Goal: Task Accomplishment & Management: Manage account settings

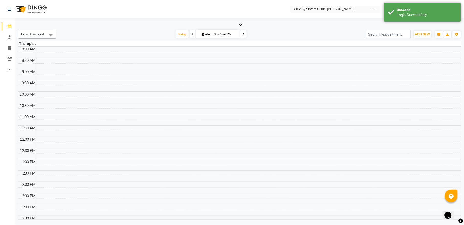
select select "en"
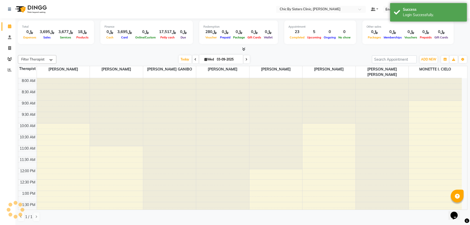
scroll to position [225, 0]
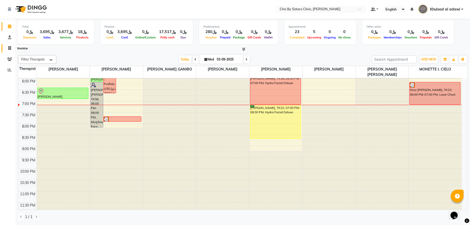
click at [7, 45] on span at bounding box center [9, 48] width 9 height 6
select select "6348"
select select "service"
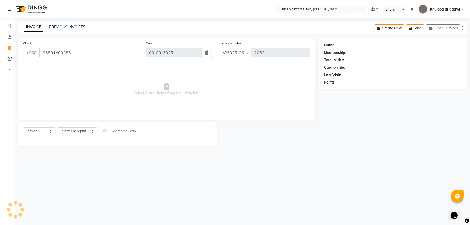
type input "96891400386"
click at [365, 45] on link "Areej Abdulaziz Al Mahri" at bounding box center [350, 44] width 29 height 5
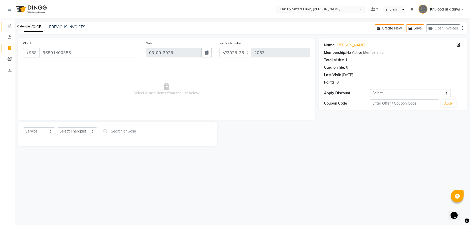
click at [7, 27] on span at bounding box center [9, 27] width 9 height 6
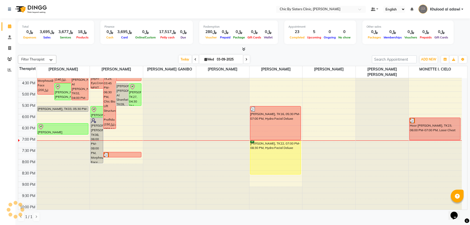
scroll to position [173, 0]
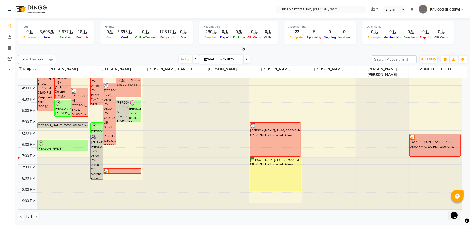
click at [221, 56] on input "03-09-2025" at bounding box center [228, 60] width 26 height 8
select select "9"
select select "2025"
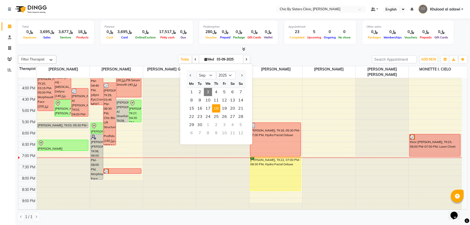
click at [220, 108] on span "18" at bounding box center [216, 108] width 8 height 8
type input "18-09-2025"
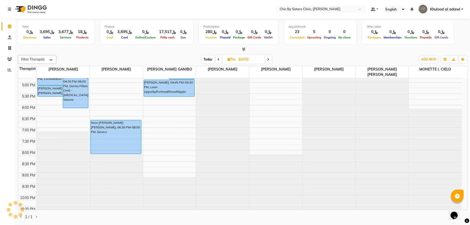
scroll to position [200, 0]
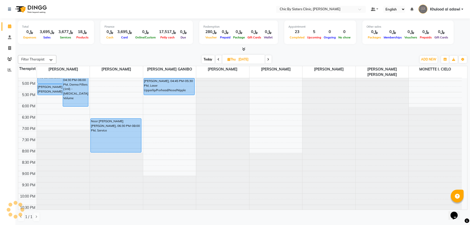
click at [50, 109] on div "8:00 AM 8:30 AM 9:00 AM 9:30 AM 10:00 AM 10:30 AM 11:00 AM 11:30 AM 12:00 PM 12…" at bounding box center [239, 58] width 443 height 360
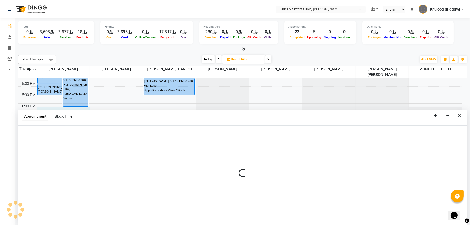
select select "49177"
select select "1080"
select select "tentative"
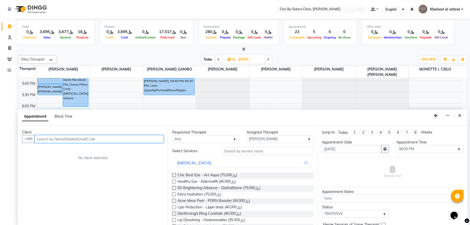
paste input "99351444"
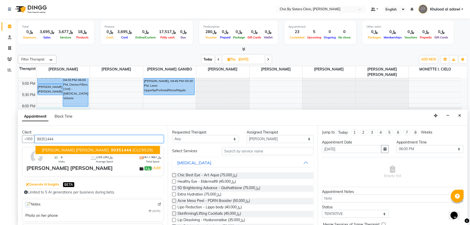
click at [111, 149] on span "99351444" at bounding box center [121, 149] width 20 height 5
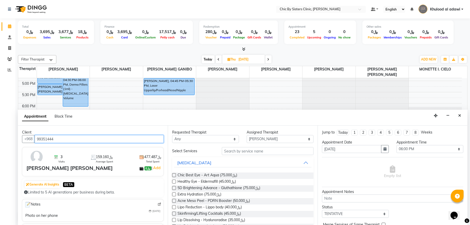
type input "99351444"
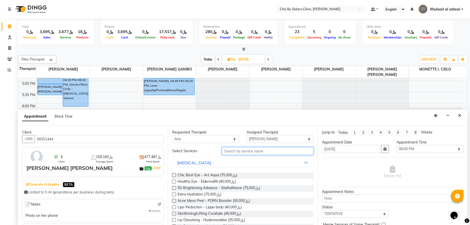
click at [270, 151] on input "text" at bounding box center [268, 151] width 92 height 8
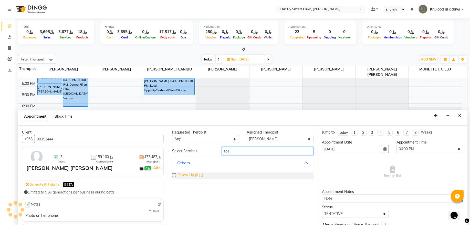
type input "foll"
click at [200, 173] on span "Follow Up (﷼0)" at bounding box center [190, 175] width 26 height 6
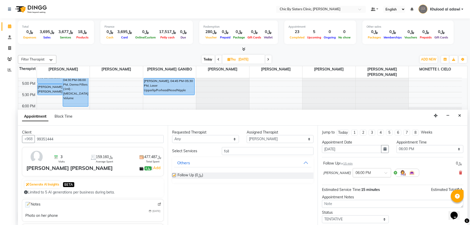
checkbox input "false"
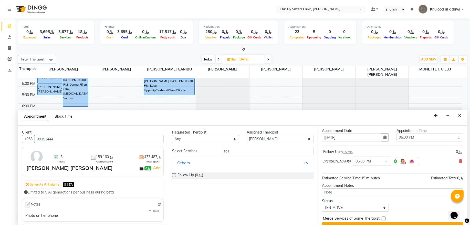
scroll to position [23, 0]
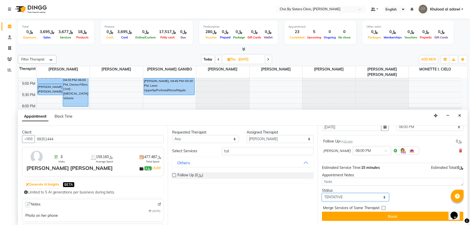
click at [378, 194] on select "Select TENTATIVE CONFIRM UPCOMING" at bounding box center [355, 197] width 67 height 8
click at [377, 197] on select "Select TENTATIVE CONFIRM UPCOMING" at bounding box center [355, 197] width 67 height 8
select select "upcoming"
click at [322, 193] on select "Select TENTATIVE CONFIRM UPCOMING" at bounding box center [355, 197] width 67 height 8
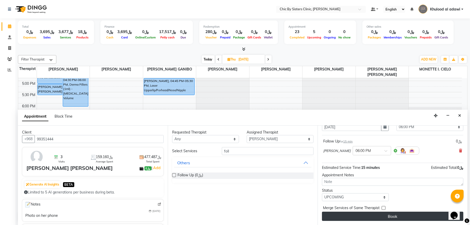
click at [379, 218] on button "Book" at bounding box center [392, 215] width 141 height 9
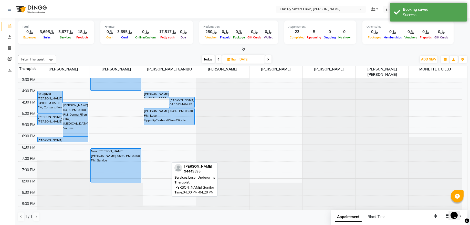
scroll to position [173, 0]
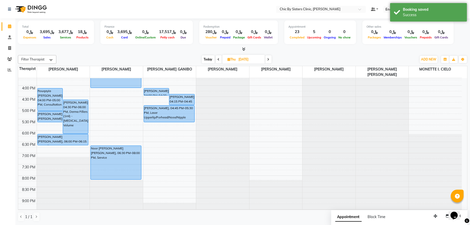
drag, startPoint x: 71, startPoint y: 138, endPoint x: 72, endPoint y: 145, distance: 6.9
click at [72, 145] on div "Rouqayia Hamed Hamood Al Hadhrami, 04:00 PM-05:00 PM, Consultation Arwa Al Hosn…" at bounding box center [63, 85] width 53 height 360
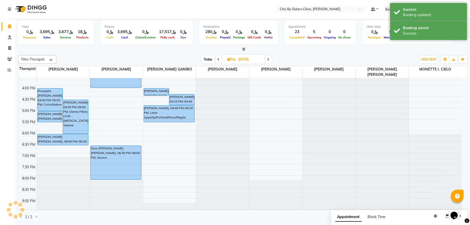
click at [208, 59] on span "Today" at bounding box center [208, 59] width 13 height 8
type input "03-09-2025"
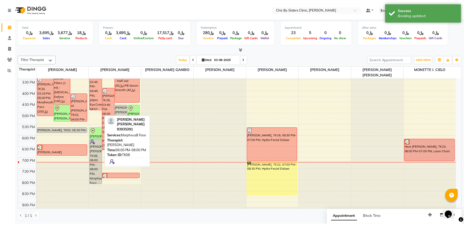
scroll to position [165, 0]
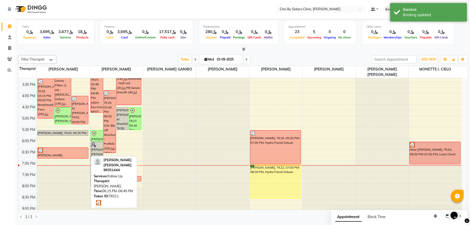
click at [72, 151] on div at bounding box center [63, 150] width 50 height 5
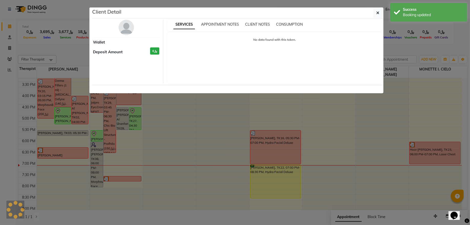
select select "3"
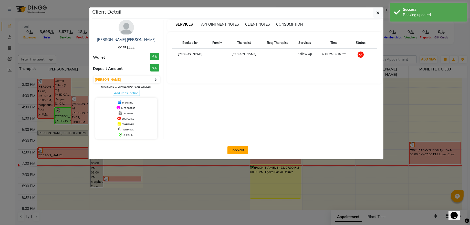
click at [237, 152] on button "Checkout" at bounding box center [237, 150] width 20 height 8
select select "service"
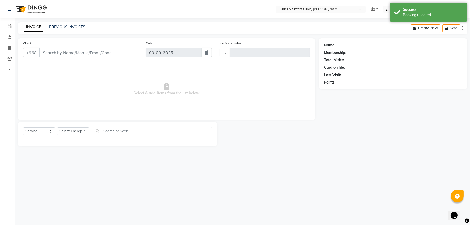
type input "2063"
select select "6348"
type input "99351444"
select select "49177"
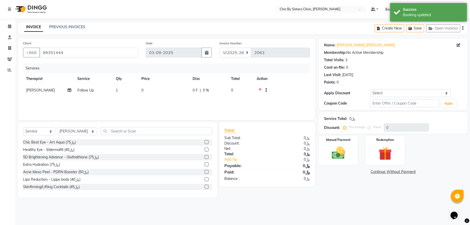
click at [261, 90] on icon at bounding box center [260, 91] width 3 height 6
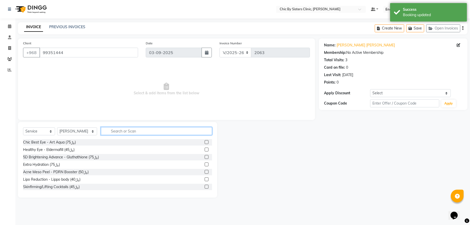
click at [205, 129] on input "text" at bounding box center [156, 131] width 111 height 8
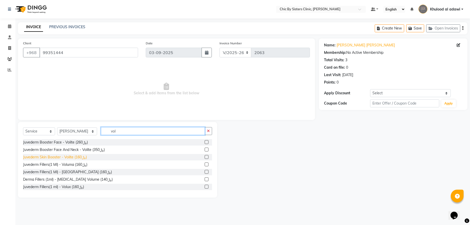
type input "vol"
click at [76, 156] on div "Juvederm Skin Booster - Volite (﷼160)" at bounding box center [55, 156] width 64 height 5
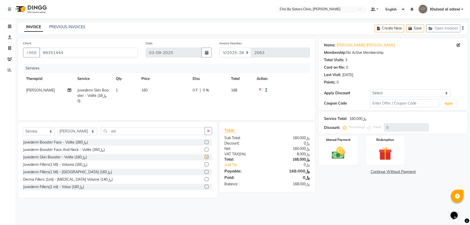
checkbox input "false"
click at [144, 131] on input "vol" at bounding box center [153, 131] width 104 height 8
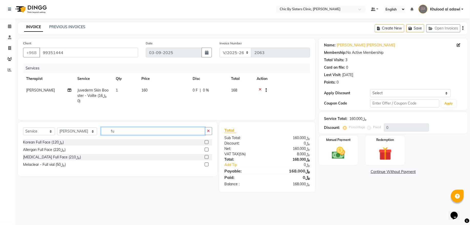
type input "f"
type input "upp"
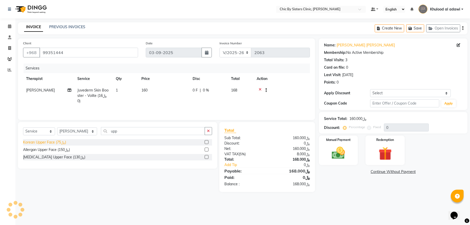
click at [62, 142] on div "Korean Upper Face (﷼75)" at bounding box center [44, 142] width 43 height 5
checkbox input "false"
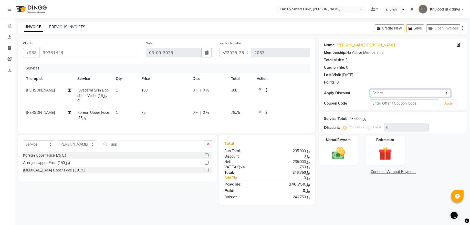
click at [395, 93] on select "Select Coupon → Forma - Full Face (Summer Offer) - Redemption Code Coupon → Ems…" at bounding box center [410, 93] width 81 height 8
select select "4: Object"
click at [370, 89] on select "Select Coupon → Forma - Full Face (Summer Offer) - Redemption Code Coupon → Ems…" at bounding box center [410, 93] width 81 height 8
type input "15"
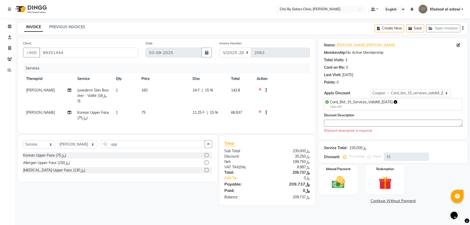
click at [260, 88] on icon at bounding box center [260, 91] width 3 height 6
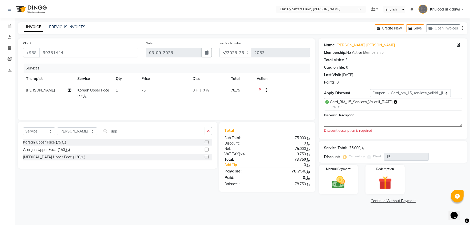
click at [259, 90] on icon at bounding box center [260, 91] width 3 height 6
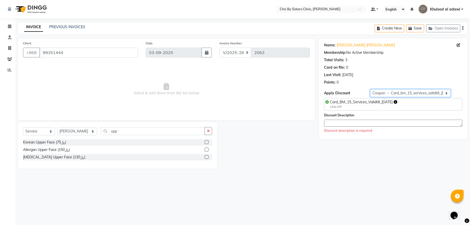
click at [442, 92] on select "Select Coupon → Forma - Full Face (Summer Offer) - Redemption Code Coupon → Ems…" at bounding box center [410, 93] width 81 height 8
select select "0:"
click at [370, 89] on select "Select Coupon → Forma - Full Face (Summer Offer) - Redemption Code Coupon → Ems…" at bounding box center [410, 93] width 81 height 8
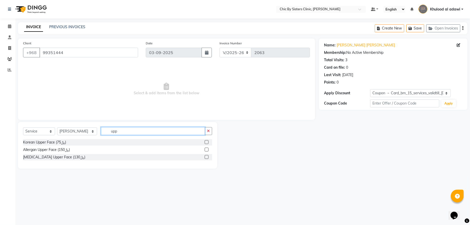
click at [178, 129] on input "upp" at bounding box center [153, 131] width 104 height 8
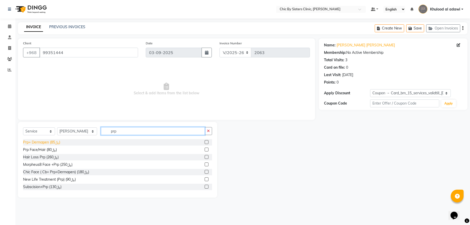
type input "prp"
click at [52, 143] on div "Prp+ Dermapen (﷼85)" at bounding box center [41, 142] width 37 height 5
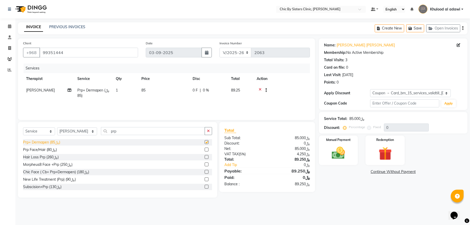
checkbox input "false"
click at [132, 130] on input "prp" at bounding box center [153, 131] width 104 height 8
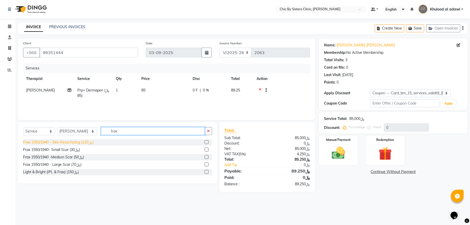
type input "frax"
click at [86, 140] on div "Frax 1550/1940 - Skin Resurfacing (﷼120)" at bounding box center [58, 142] width 70 height 5
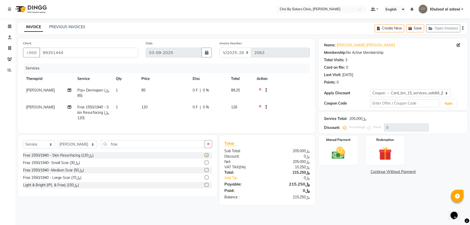
checkbox input "false"
click at [397, 90] on select "Select Coupon → Forma - Full Face (Summer Offer) - Redemption Code Coupon → Ems…" at bounding box center [410, 93] width 81 height 8
select select "4: Object"
click at [370, 89] on select "Select Coupon → Forma - Full Face (Summer Offer) - Redemption Code Coupon → Ems…" at bounding box center [410, 93] width 81 height 8
type input "15"
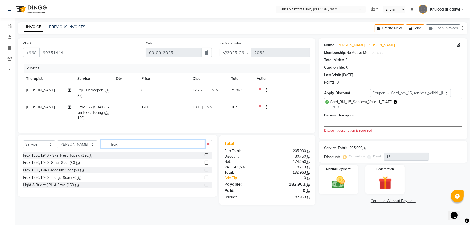
click at [133, 146] on input "frax" at bounding box center [153, 144] width 104 height 8
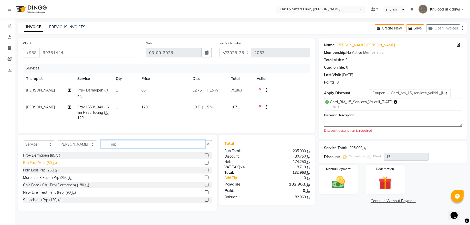
type input "prp"
click at [55, 165] on div "Prp Face/Hair (﷼80)" at bounding box center [40, 162] width 34 height 5
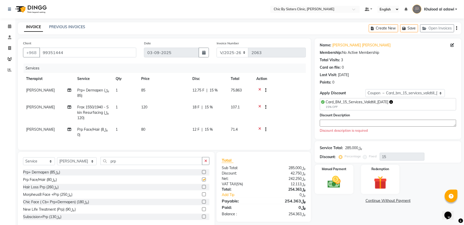
checkbox input "false"
click at [259, 90] on icon at bounding box center [260, 91] width 3 height 6
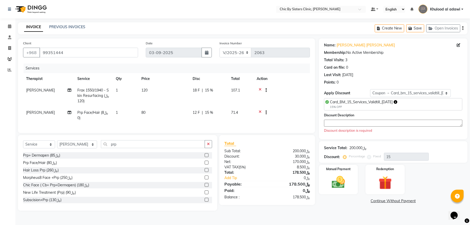
click at [375, 123] on textarea at bounding box center [393, 123] width 138 height 7
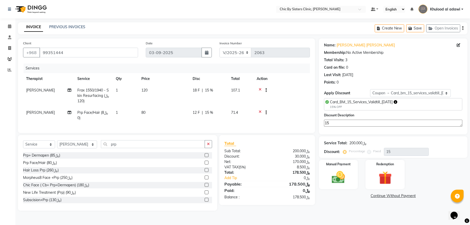
type textarea "15"
click at [60, 52] on input "99351444" at bounding box center [88, 53] width 99 height 10
click at [340, 170] on img at bounding box center [338, 177] width 23 height 16
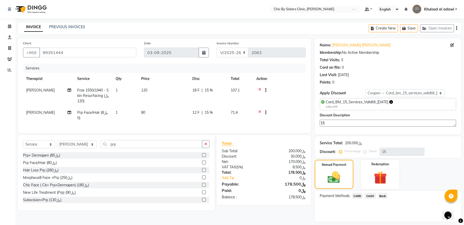
click at [357, 197] on span "CARD" at bounding box center [357, 196] width 11 height 6
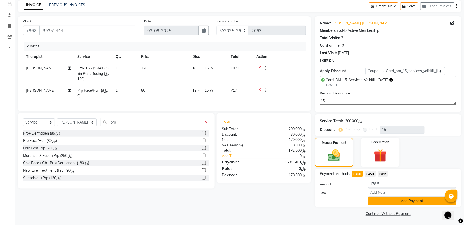
click at [408, 197] on button "Add Payment" at bounding box center [412, 201] width 88 height 8
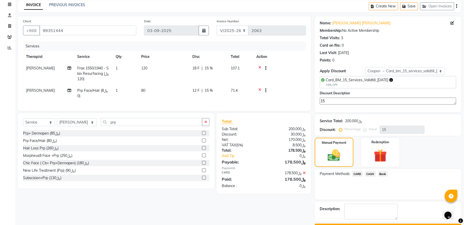
scroll to position [37, 0]
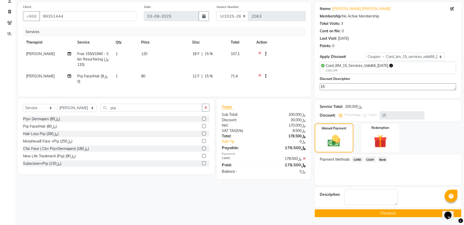
click at [349, 212] on button "Checkout" at bounding box center [388, 213] width 147 height 8
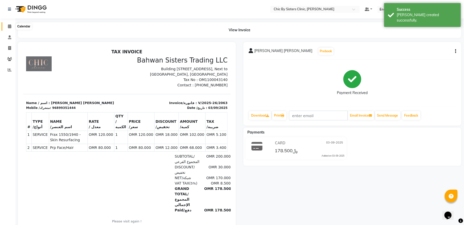
click at [8, 26] on icon at bounding box center [9, 26] width 3 height 4
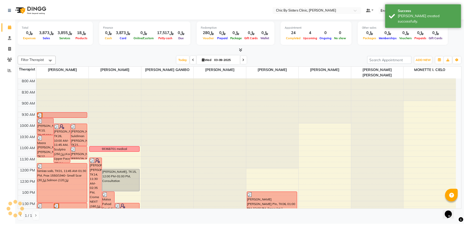
scroll to position [173, 0]
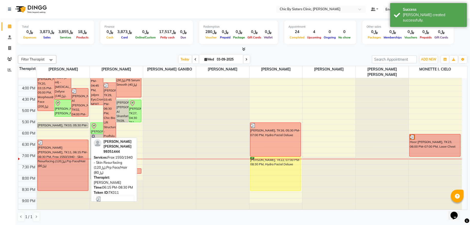
click at [64, 156] on div "[PERSON_NAME] [PERSON_NAME], TK11, 06:15 PM-08:30 PM, Frax 1550/1940 - Skin Res…" at bounding box center [63, 165] width 50 height 51
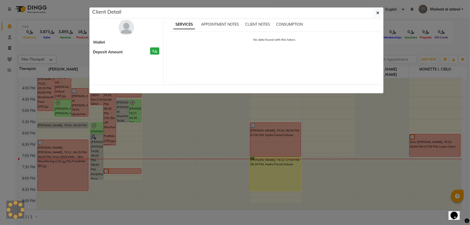
select select "3"
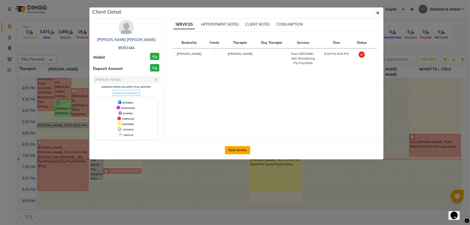
click at [241, 151] on button "View Invoice" at bounding box center [237, 150] width 25 height 8
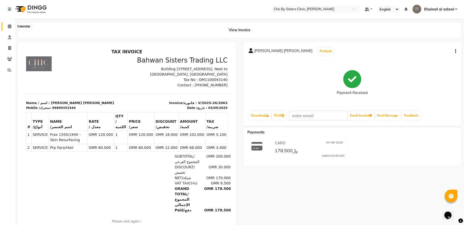
click at [13, 26] on span at bounding box center [9, 27] width 9 height 6
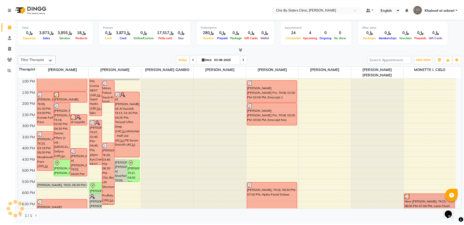
scroll to position [173, 0]
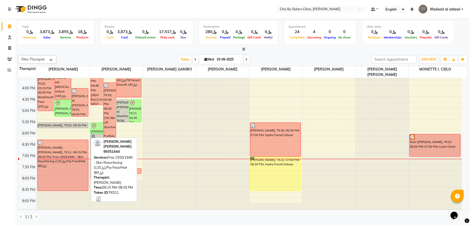
click at [85, 171] on div "[PERSON_NAME] [PERSON_NAME], TK11, 06:15 PM-08:30 PM, Frax 1550/1940 - Skin Res…" at bounding box center [63, 165] width 50 height 51
select select "3"
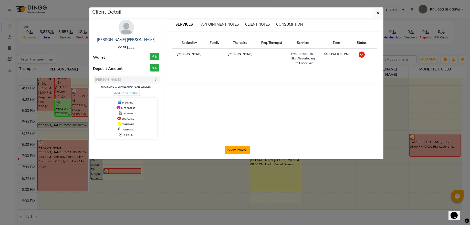
click at [232, 151] on button "View Invoice" at bounding box center [237, 150] width 25 height 8
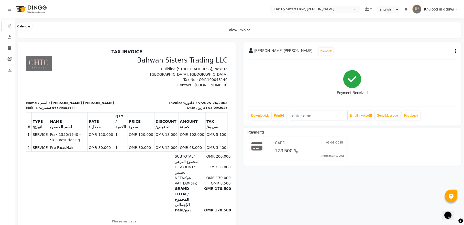
click at [6, 26] on span at bounding box center [9, 27] width 9 height 6
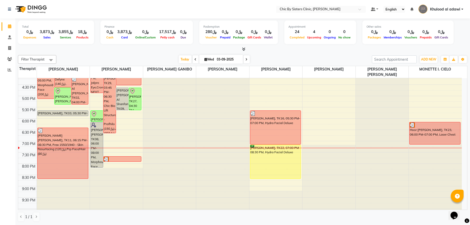
scroll to position [173, 0]
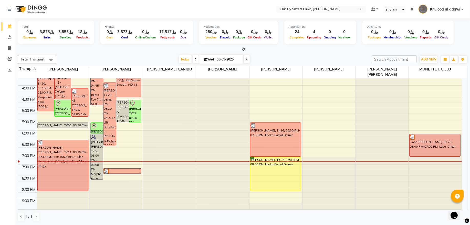
click at [217, 59] on input "03-09-2025" at bounding box center [228, 60] width 26 height 8
select select "9"
select select "2025"
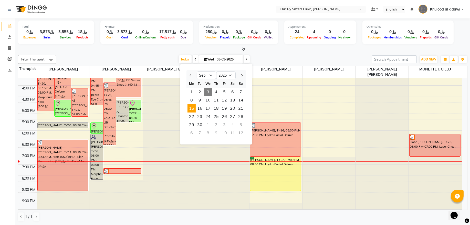
click at [194, 107] on span "15" at bounding box center [191, 108] width 8 height 8
type input "15-09-2025"
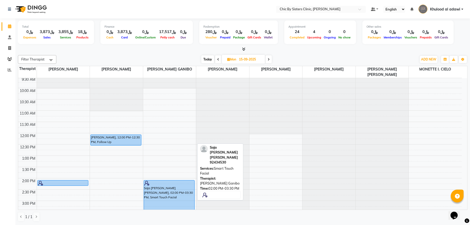
scroll to position [35, 0]
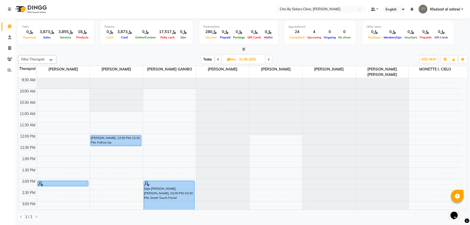
click at [258, 59] on input "15-09-2025" at bounding box center [250, 60] width 26 height 8
select select "9"
select select "2025"
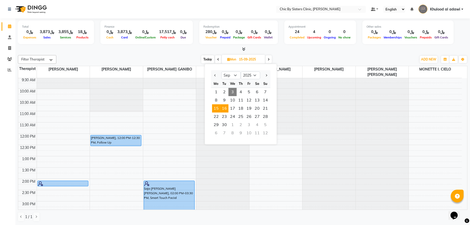
click at [221, 110] on span "16" at bounding box center [224, 108] width 8 height 8
type input "16-09-2025"
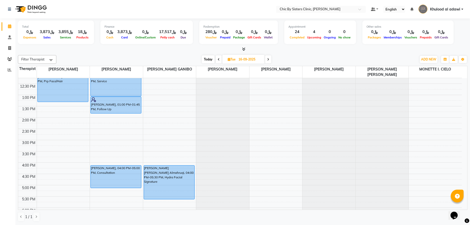
scroll to position [165, 0]
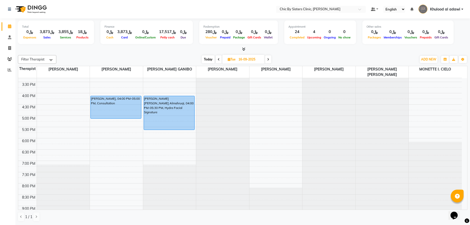
click at [78, 120] on div "8:00 AM 8:30 AM 9:00 AM 9:30 AM 10:00 AM 10:30 AM 11:00 AM 11:30 AM 12:00 PM 12…" at bounding box center [239, 93] width 443 height 360
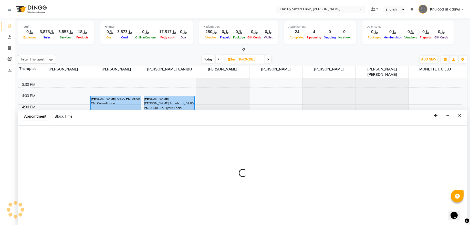
select select "49177"
select select "1020"
select select "tentative"
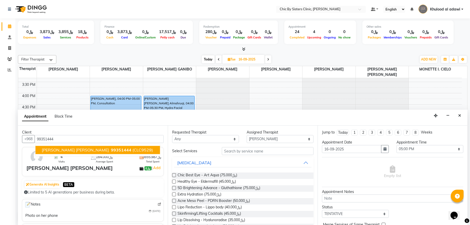
click at [88, 152] on span "Zahra Mohamed Khasruzzaman" at bounding box center [75, 149] width 67 height 5
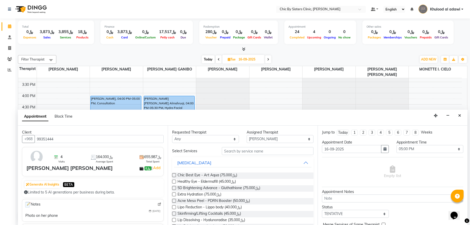
type input "99351444"
click at [283, 148] on input "text" at bounding box center [268, 151] width 92 height 8
click at [459, 114] on icon "Close" at bounding box center [459, 116] width 3 height 4
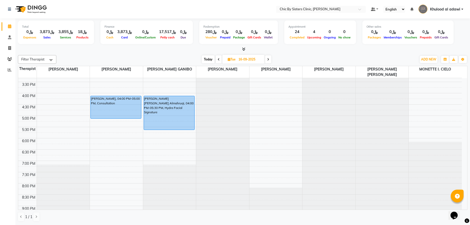
click at [218, 60] on icon at bounding box center [219, 59] width 2 height 3
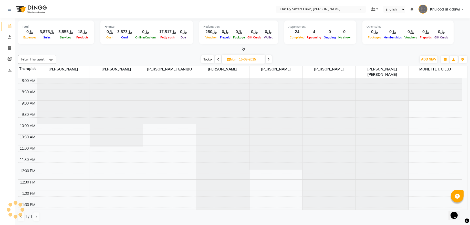
scroll to position [235, 0]
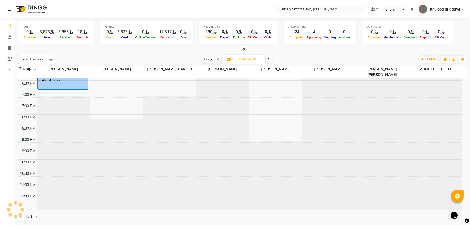
click at [218, 60] on icon at bounding box center [218, 59] width 2 height 3
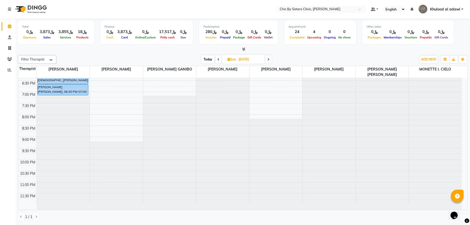
click at [270, 59] on span at bounding box center [268, 59] width 6 height 8
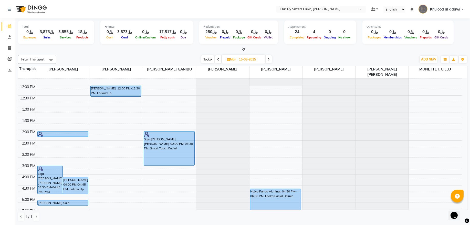
scroll to position [69, 0]
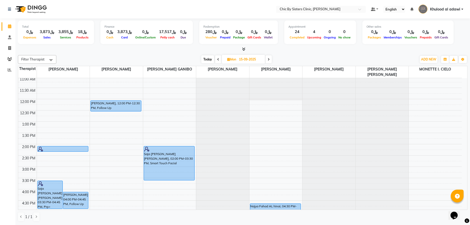
click at [268, 57] on span at bounding box center [268, 59] width 6 height 8
type input "16-09-2025"
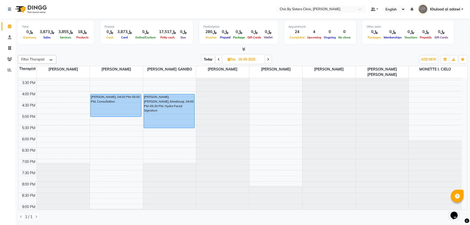
scroll to position [165, 0]
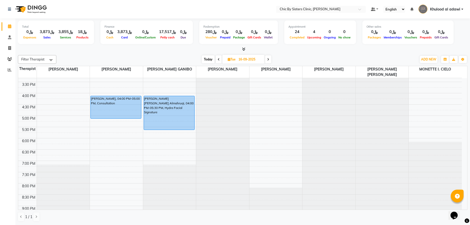
click at [57, 143] on div "8:00 AM 8:30 AM 9:00 AM 9:30 AM 10:00 AM 10:30 AM 11:00 AM 11:30 AM 12:00 PM 12…" at bounding box center [239, 93] width 443 height 360
select select "49177"
select select "1080"
select select "tentative"
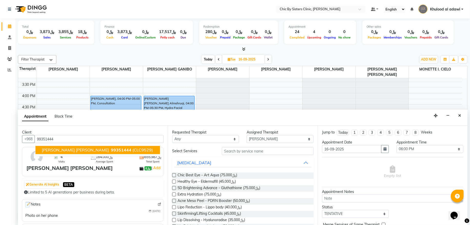
click at [70, 149] on span "[PERSON_NAME] [PERSON_NAME]" at bounding box center [75, 149] width 67 height 5
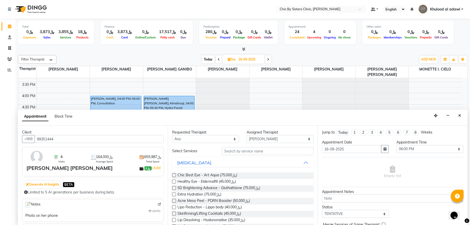
type input "99351444"
click at [242, 151] on input "text" at bounding box center [268, 151] width 92 height 8
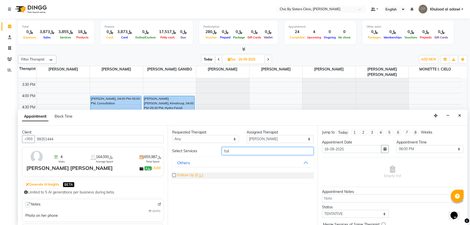
type input "foll"
click at [194, 177] on span "Follow Up (﷼0)" at bounding box center [190, 175] width 26 height 6
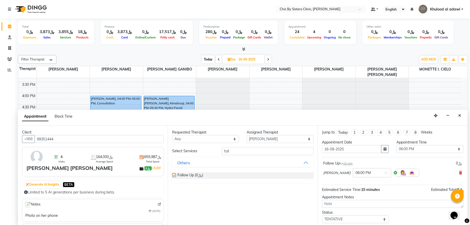
checkbox input "false"
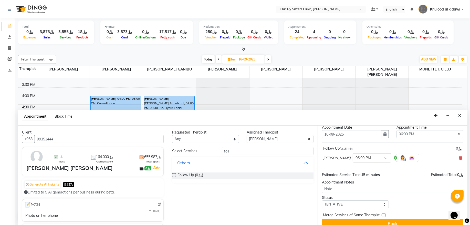
scroll to position [23, 0]
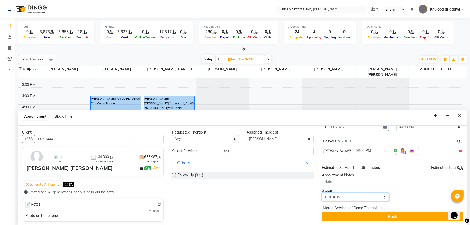
click at [371, 197] on select "Select TENTATIVE CONFIRM UPCOMING" at bounding box center [355, 197] width 67 height 8
select select "upcoming"
click at [322, 193] on select "Select TENTATIVE CONFIRM UPCOMING" at bounding box center [355, 197] width 67 height 8
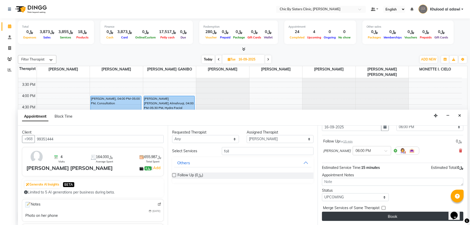
click at [372, 216] on button "Book" at bounding box center [392, 215] width 141 height 9
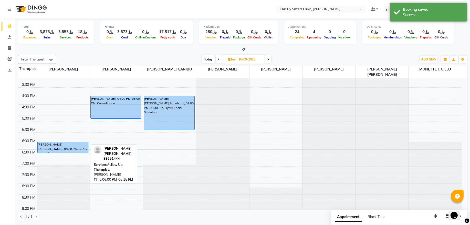
click at [83, 148] on div "Fatma abdulhussain Jaffar, 10:00 AM-10:15 AM, Follow Up MS MARKETING, 10:30 AM-…" at bounding box center [63, 93] width 53 height 360
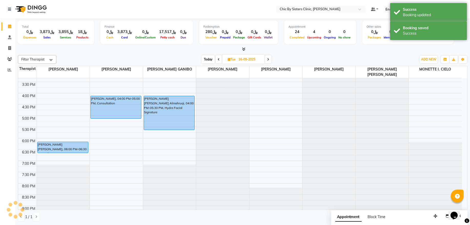
click at [204, 60] on span "Today" at bounding box center [208, 59] width 13 height 8
type input "03-09-2025"
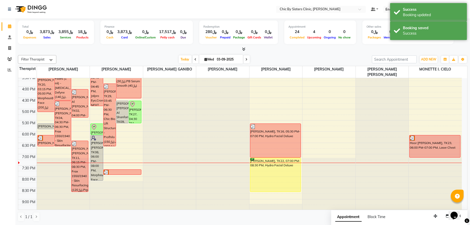
scroll to position [165, 0]
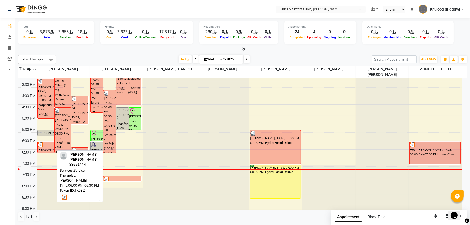
click at [49, 146] on div at bounding box center [46, 144] width 16 height 5
select select "3"
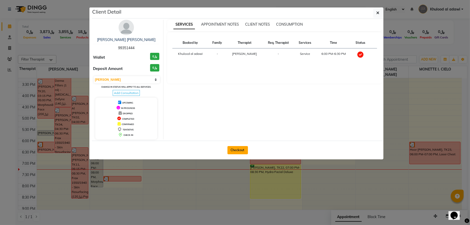
click at [234, 147] on button "Checkout" at bounding box center [237, 150] width 20 height 8
select select "service"
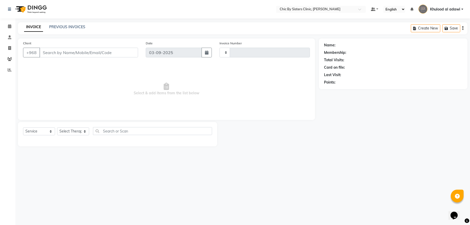
type input "2065"
select select "6348"
type input "99351444"
select select "49177"
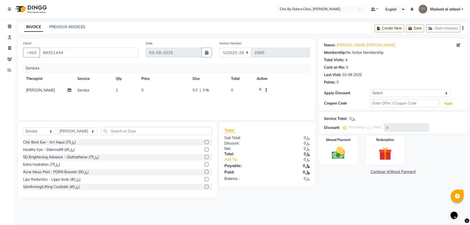
click at [259, 88] on icon at bounding box center [260, 91] width 3 height 6
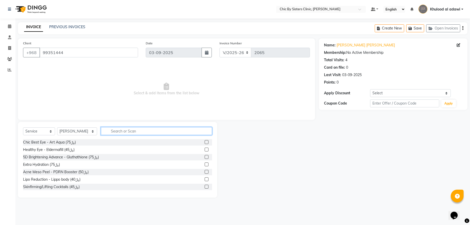
click at [165, 129] on input "text" at bounding box center [156, 131] width 111 height 8
type input "vo"
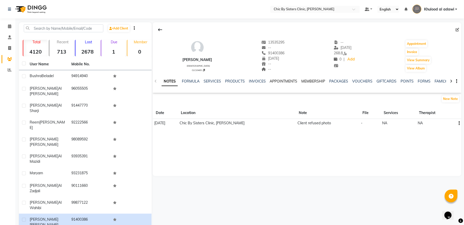
drag, startPoint x: 290, startPoint y: 79, endPoint x: 318, endPoint y: 79, distance: 28.4
click at [290, 79] on link "APPOINTMENTS" at bounding box center [284, 81] width 28 height 5
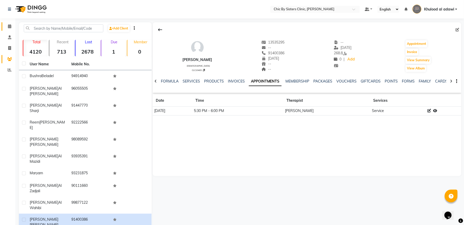
click at [13, 26] on span at bounding box center [9, 27] width 9 height 6
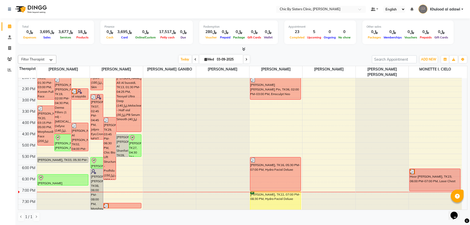
scroll to position [173, 0]
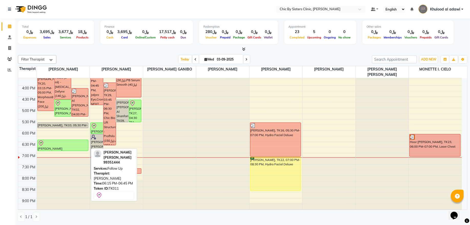
click at [80, 147] on div "Zahra Mohamed Khasruzzaman, TK11, 06:15 PM-06:45 PM, Follow Up" at bounding box center [63, 145] width 50 height 11
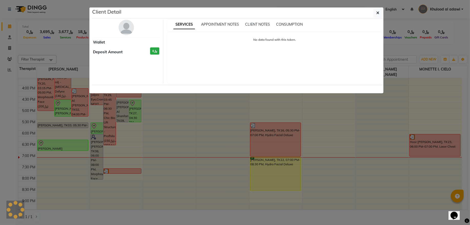
select select "8"
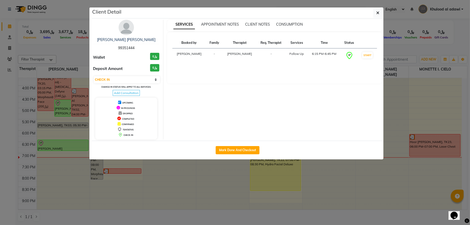
click at [127, 33] on img at bounding box center [126, 27] width 15 height 15
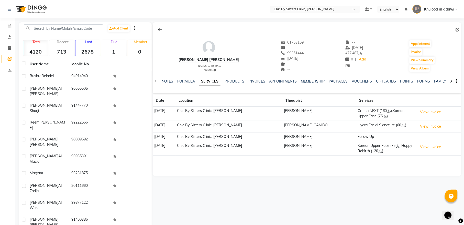
click at [14, 28] on li "Calendar" at bounding box center [7, 26] width 15 height 11
click at [8, 24] on icon at bounding box center [9, 26] width 3 height 4
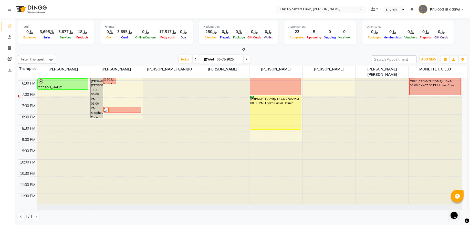
scroll to position [235, 0]
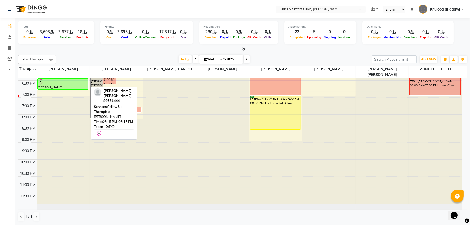
click at [78, 85] on div "Zahra Mohamed Khasruzzaman, TK11, 06:15 PM-06:45 PM, Follow Up" at bounding box center [63, 84] width 50 height 11
select select "8"
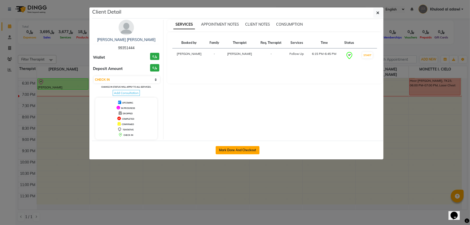
click at [237, 148] on button "Mark Done And Checkout" at bounding box center [238, 150] width 44 height 8
select select "service"
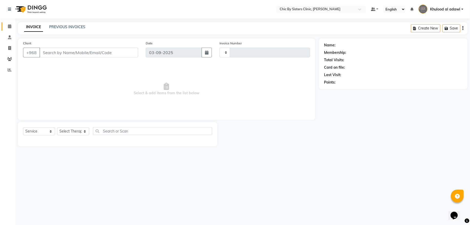
type input "2063"
select select "6348"
type input "99351444"
select select "49177"
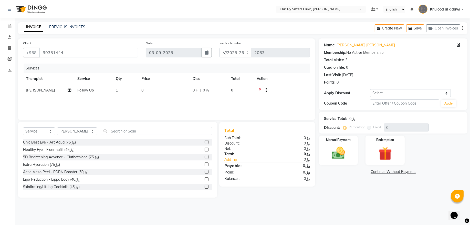
click at [260, 89] on icon at bounding box center [260, 91] width 3 height 6
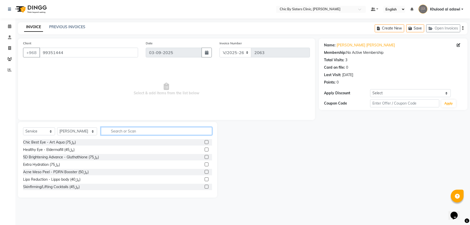
click at [188, 132] on input "text" at bounding box center [156, 131] width 111 height 8
type input "ju"
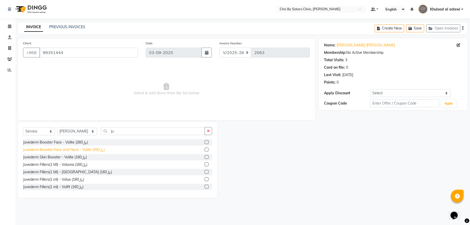
click at [88, 151] on div "Juvederm Booster Face And Neck - Volite (﷼350)" at bounding box center [64, 149] width 82 height 5
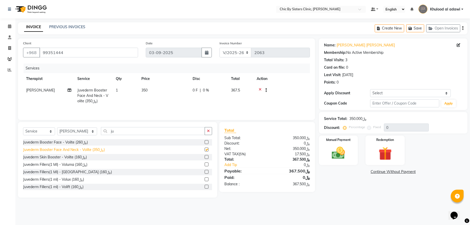
checkbox input "false"
click at [261, 88] on icon at bounding box center [260, 91] width 3 height 6
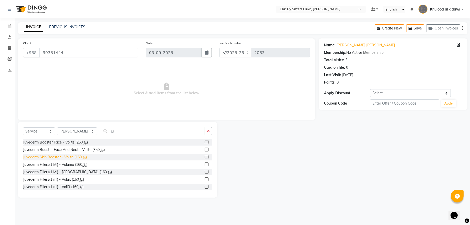
click at [78, 159] on div "Juvederm Skin Booster - Volite (﷼160)" at bounding box center [55, 156] width 64 height 5
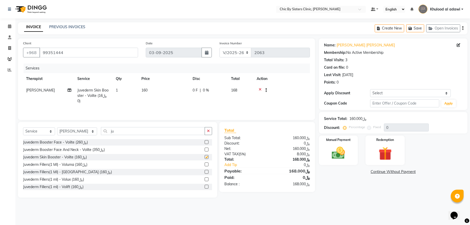
checkbox input "false"
click at [142, 132] on input "ju" at bounding box center [153, 131] width 104 height 8
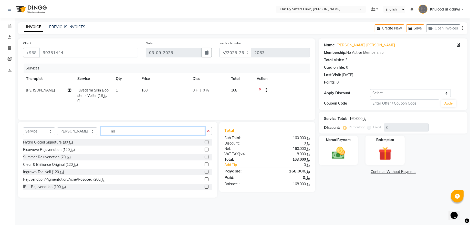
type input "n"
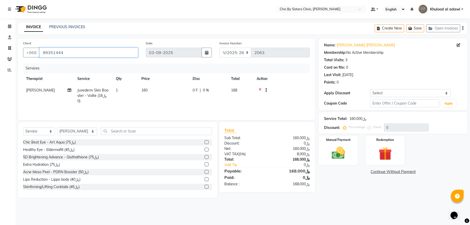
click at [62, 52] on input "99351444" at bounding box center [88, 53] width 99 height 10
click at [11, 30] on link "Calendar" at bounding box center [8, 26] width 12 height 8
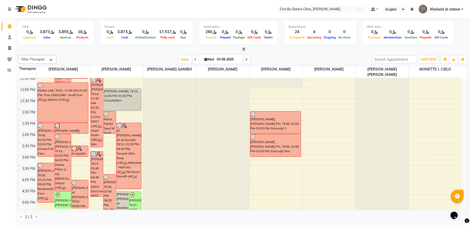
scroll to position [173, 0]
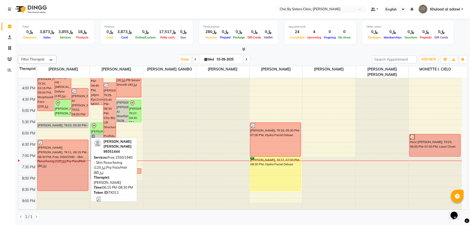
click at [66, 149] on div "[PERSON_NAME] [PERSON_NAME], TK11, 06:15 PM-08:30 PM, Frax 1550/1940 - Skin Res…" at bounding box center [63, 165] width 50 height 51
select select "3"
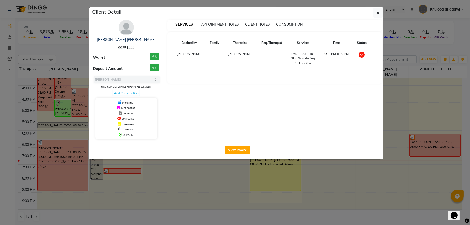
click at [123, 47] on span "99351444" at bounding box center [126, 48] width 16 height 5
drag, startPoint x: 123, startPoint y: 47, endPoint x: 118, endPoint y: 49, distance: 5.1
copy span "99351444"
click at [81, 55] on ngb-modal-window "Client Detail Zahra Mohamed Khasruzzaman 99351444 Wallet ﷼0 Deposit Amount ﷼0 S…" at bounding box center [235, 112] width 470 height 225
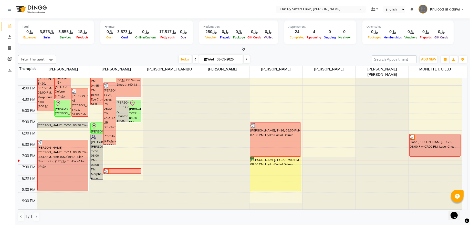
click at [81, 137] on div "8:00 AM 8:30 AM 9:00 AM 9:30 AM 10:00 AM 10:30 AM 11:00 AM 11:30 AM 12:00 PM 12…" at bounding box center [239, 85] width 443 height 360
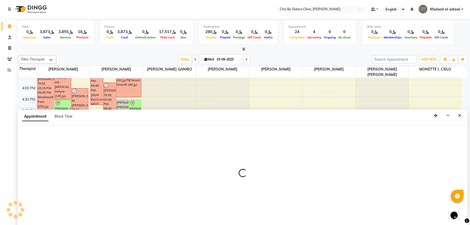
select select "49177"
select select "tentative"
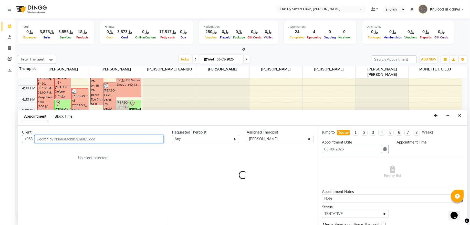
select select "1080"
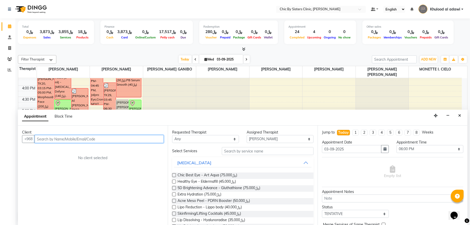
paste input "99351444"
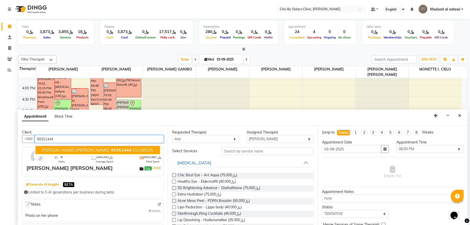
click at [111, 149] on span "99351444" at bounding box center [121, 149] width 20 height 5
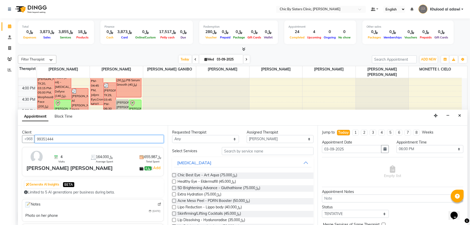
type input "99351444"
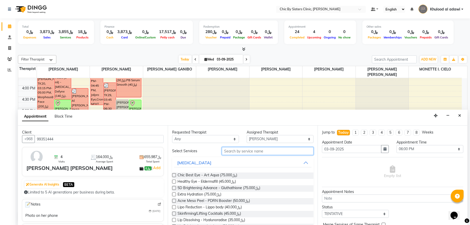
click at [222, 150] on input "text" at bounding box center [268, 151] width 92 height 8
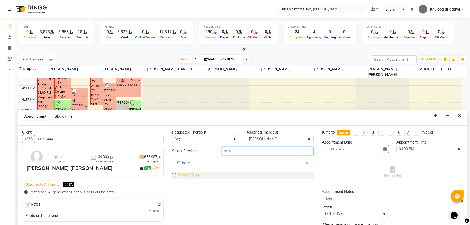
type input "serv"
click at [191, 175] on span "Service (﷼0)" at bounding box center [187, 175] width 21 height 6
checkbox input "false"
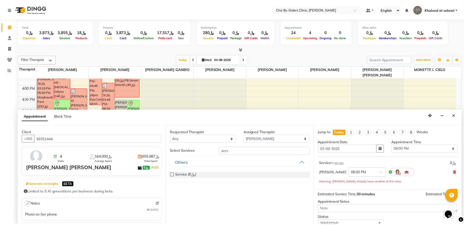
scroll to position [28, 0]
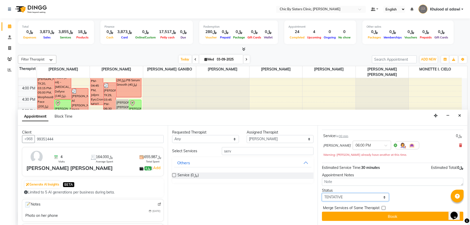
click at [357, 196] on select "Select TENTATIVE CONFIRM CHECK-IN UPCOMING" at bounding box center [355, 197] width 67 height 8
select select "upcoming"
click at [322, 193] on select "Select TENTATIVE CONFIRM CHECK-IN UPCOMING" at bounding box center [355, 197] width 67 height 8
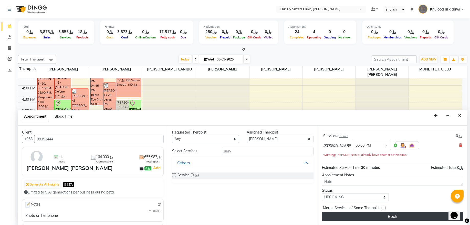
click at [354, 214] on button "Book" at bounding box center [392, 215] width 141 height 9
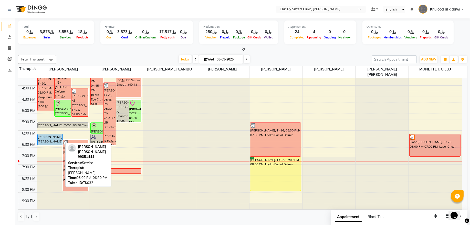
click at [56, 137] on div "Zahra Mohamed Khasruzzaman, TK32, 06:00 PM-06:30 PM, Service" at bounding box center [50, 139] width 25 height 11
select select "5"
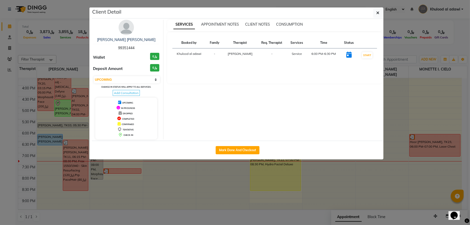
click at [81, 55] on ngb-modal-window "Client Detail Zahra Mohamed Khasruzzaman 99351444 Wallet ﷼0 Deposit Amount ﷼0 S…" at bounding box center [235, 112] width 470 height 225
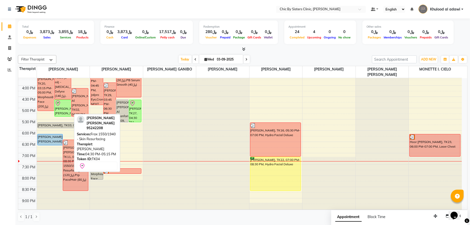
click at [68, 108] on div "Asma Siad AL HABIB, TK04, 04:30 PM-05:15 PM, Frax 1550/1940 - Skin Resurfacing" at bounding box center [63, 108] width 16 height 16
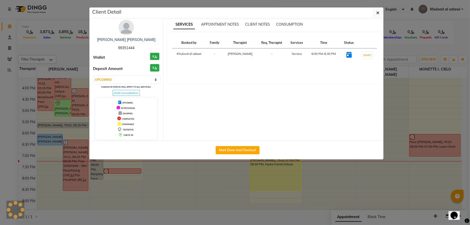
select select "8"
click at [227, 151] on button "Mark Done And Checkout" at bounding box center [238, 150] width 44 height 8
select select "service"
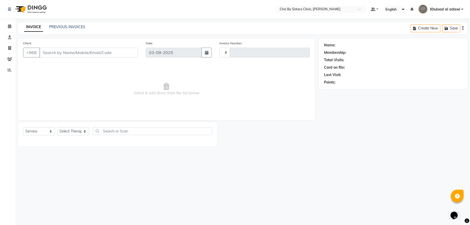
type input "2064"
select select "6348"
type input "95242208"
select select "49177"
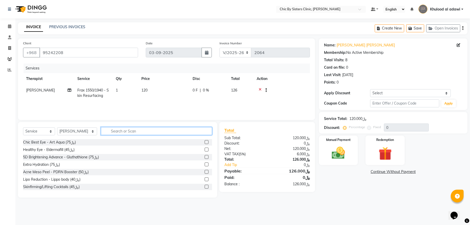
click at [181, 131] on input "text" at bounding box center [156, 131] width 111 height 8
type input "prp"
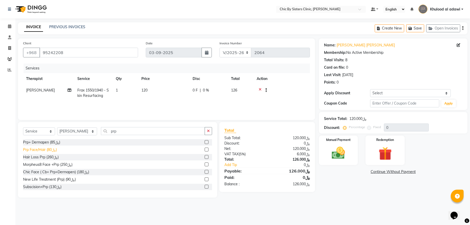
click at [39, 149] on div "Prp Face/Hair (﷼80)" at bounding box center [40, 149] width 34 height 5
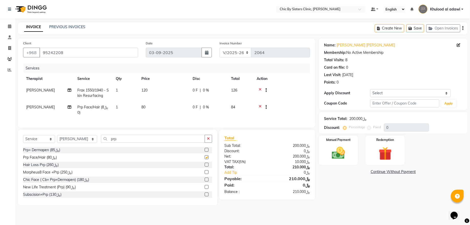
checkbox input "false"
click at [415, 95] on select "Select Coupon → Forma - Full Face (Summer Offer) - Redemption Code Coupon → Ems…" at bounding box center [410, 93] width 81 height 8
select select "4: Object"
click at [370, 89] on select "Select Coupon → Forma - Full Face (Summer Offer) - Redemption Code Coupon → Ems…" at bounding box center [410, 93] width 81 height 8
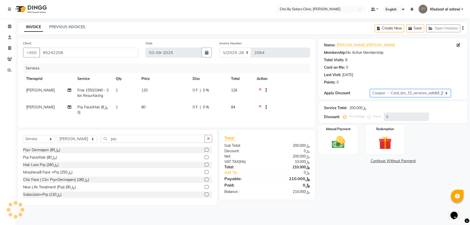
type input "15"
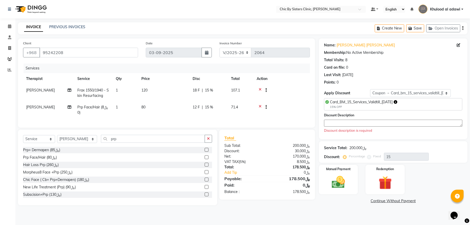
click at [401, 122] on textarea at bounding box center [393, 123] width 138 height 7
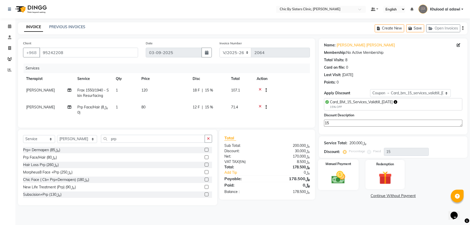
type textarea "15"
click at [339, 179] on img at bounding box center [338, 177] width 23 height 16
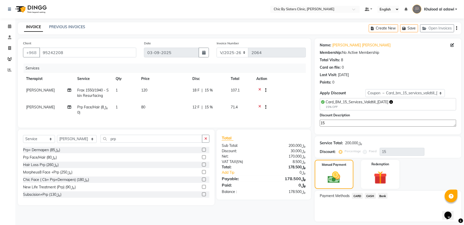
click at [360, 197] on span "CARD" at bounding box center [357, 196] width 11 height 6
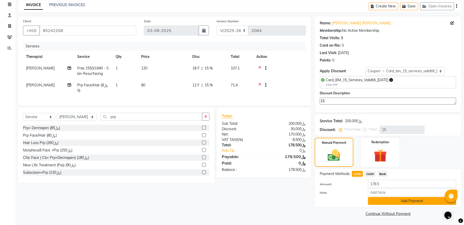
click at [409, 202] on button "Add Payment" at bounding box center [412, 201] width 88 height 8
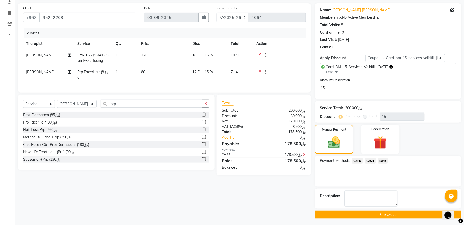
scroll to position [37, 0]
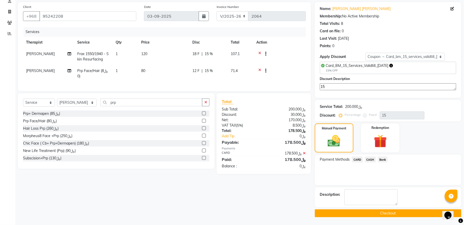
click at [382, 211] on button "Checkout" at bounding box center [388, 213] width 147 height 8
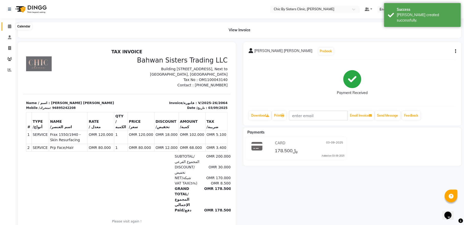
click at [11, 28] on icon at bounding box center [9, 26] width 3 height 4
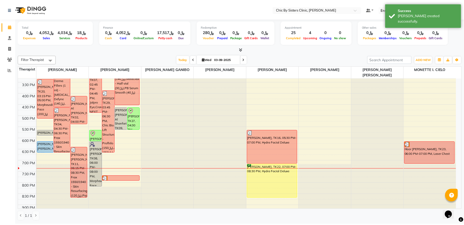
scroll to position [173, 0]
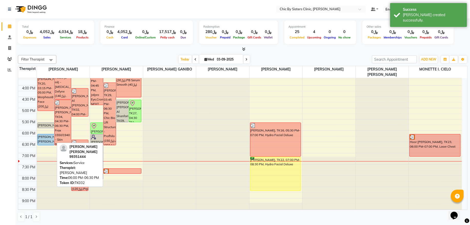
click at [46, 137] on div "Zahra Mohamed Khasruzzaman, TK32, 06:00 PM-06:30 PM, Service" at bounding box center [46, 139] width 16 height 11
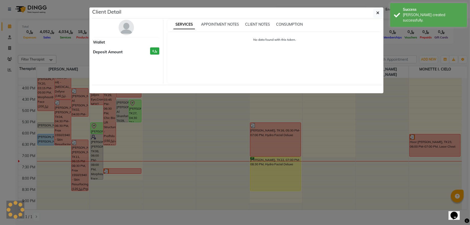
select select "5"
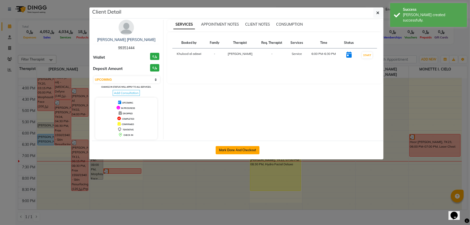
click at [245, 154] on button "Mark Done And Checkout" at bounding box center [238, 150] width 44 height 8
select select "6348"
select select "service"
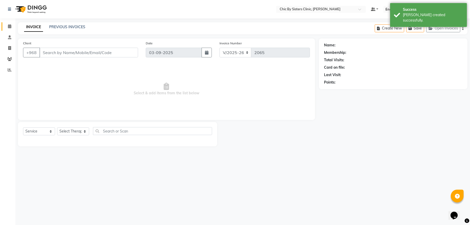
type input "99351444"
select select "49177"
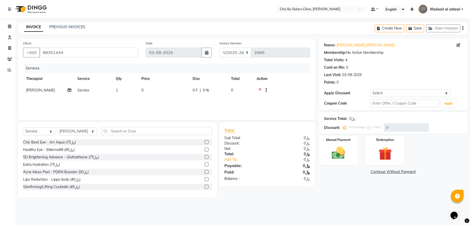
click at [260, 88] on icon at bounding box center [260, 91] width 3 height 6
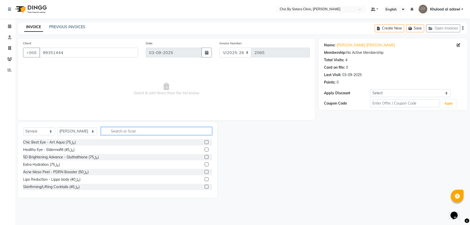
click at [199, 130] on input "text" at bounding box center [156, 131] width 111 height 8
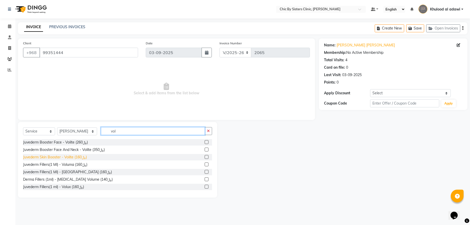
type input "vol"
click at [82, 159] on div "Juvederm Skin Booster - Volite (﷼160)" at bounding box center [55, 156] width 64 height 5
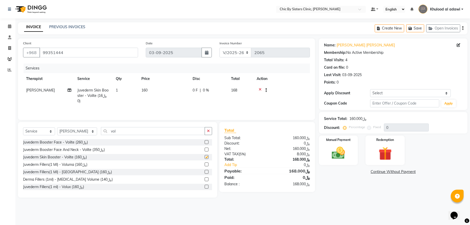
checkbox input "false"
click at [151, 132] on input "vol" at bounding box center [153, 131] width 104 height 8
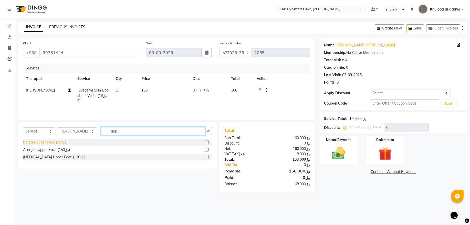
type input "upp"
click at [59, 143] on div "Korean Upper Face (﷼75)" at bounding box center [44, 142] width 43 height 5
checkbox input "false"
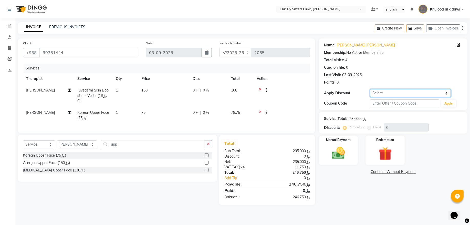
click at [382, 94] on select "Select Coupon → Forma - Full Face (Summer Offer) - Redemption Code Coupon → Ems…" at bounding box center [410, 93] width 81 height 8
select select "4: Object"
click at [370, 89] on select "Select Coupon → Forma - Full Face (Summer Offer) - Redemption Code Coupon → Ems…" at bounding box center [410, 93] width 81 height 8
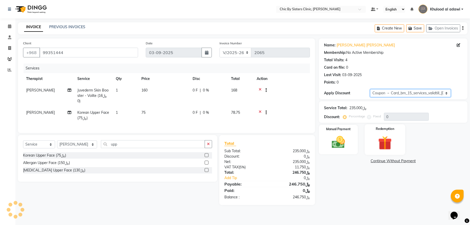
type input "15"
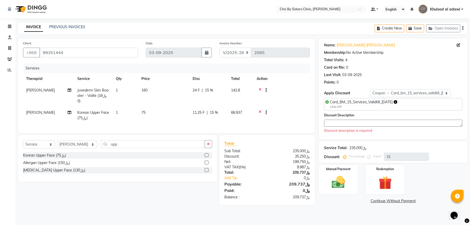
click at [399, 126] on textarea at bounding box center [393, 123] width 138 height 7
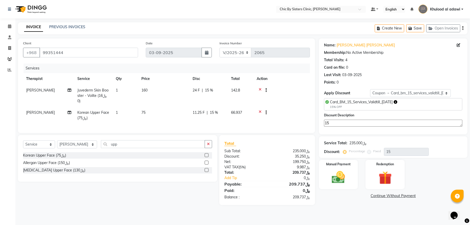
type textarea "15"
click at [58, 55] on input "99351444" at bounding box center [88, 53] width 99 height 10
click at [348, 171] on img at bounding box center [338, 177] width 23 height 16
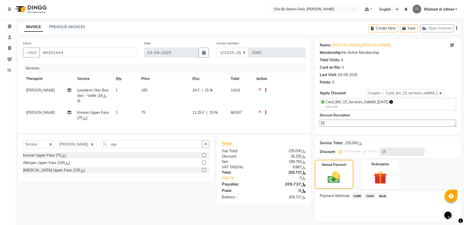
click at [359, 196] on span "CARD" at bounding box center [357, 196] width 11 height 6
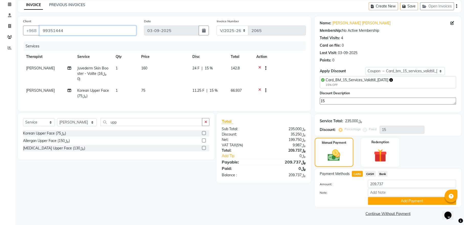
click at [63, 26] on input "99351444" at bounding box center [87, 31] width 97 height 10
click at [408, 201] on button "Add Payment" at bounding box center [412, 201] width 88 height 8
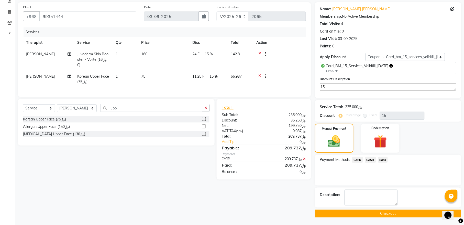
scroll to position [37, 0]
click at [381, 212] on button "Checkout" at bounding box center [388, 213] width 147 height 8
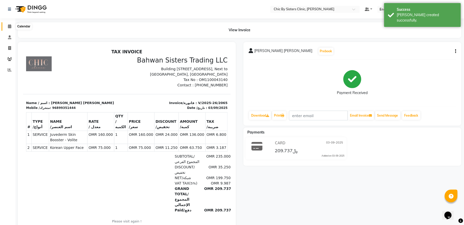
click at [9, 24] on icon at bounding box center [9, 26] width 3 height 4
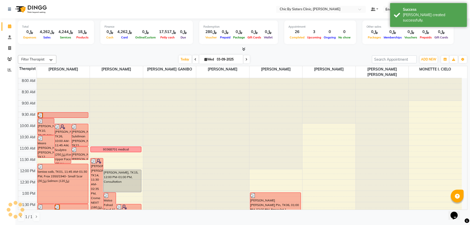
scroll to position [235, 0]
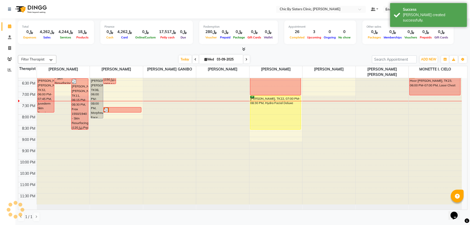
click at [213, 60] on span "Wed" at bounding box center [209, 59] width 12 height 4
select select "9"
select select "2025"
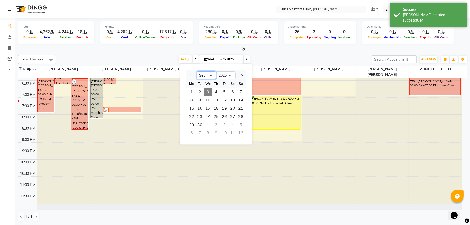
click at [213, 77] on select "Jan Feb Mar Apr May Jun Jul Aug Sep Oct Nov Dec" at bounding box center [206, 75] width 19 height 8
select select "10"
click at [197, 71] on select "Jan Feb Mar Apr May Jun Jul Aug Sep Oct Nov Dec" at bounding box center [206, 75] width 19 height 8
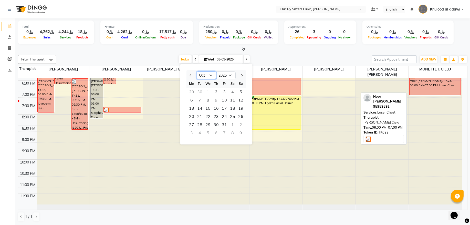
click at [434, 88] on div "Hoor [PERSON_NAME], TK23, 06:00 PM-07:00 PM, Laser Chest" at bounding box center [434, 84] width 51 height 22
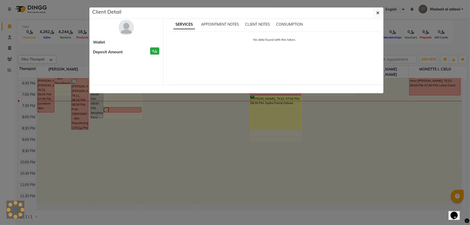
select select "3"
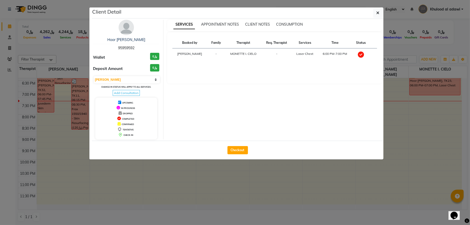
click at [127, 47] on span "95959592" at bounding box center [126, 48] width 16 height 5
copy span "95959592"
drag, startPoint x: 66, startPoint y: 49, endPoint x: 126, endPoint y: 54, distance: 61.1
click at [66, 49] on ngb-modal-window "Client Detail Hoor Issa Al Zadjali 95959592 Wallet ﷼0 Deposit Amount ﷼0 Select …" at bounding box center [235, 112] width 470 height 225
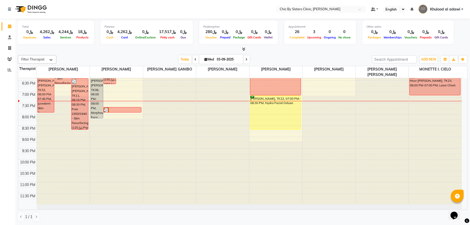
click at [227, 59] on input "03-09-2025" at bounding box center [228, 60] width 26 height 8
select select "9"
select select "2025"
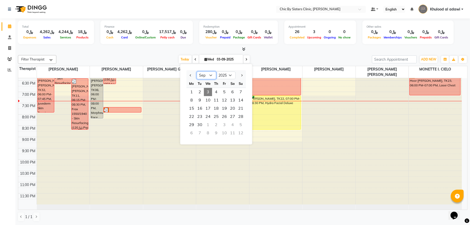
click at [209, 75] on select "Jan Feb Mar Apr May Jun Jul Aug Sep Oct Nov Dec" at bounding box center [206, 75] width 19 height 8
select select "10"
click at [197, 71] on select "Jan Feb Mar Apr May Jun Jul Aug Sep Oct Nov Dec" at bounding box center [206, 75] width 19 height 8
click at [201, 102] on span "7" at bounding box center [200, 100] width 8 height 8
type input "07-10-2025"
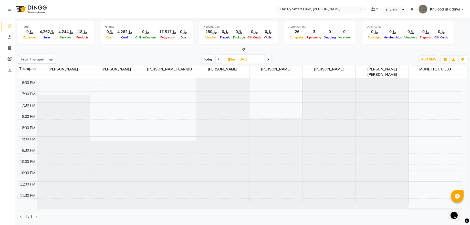
click at [257, 61] on input "07-10-2025" at bounding box center [250, 60] width 26 height 8
select select "10"
select select "2025"
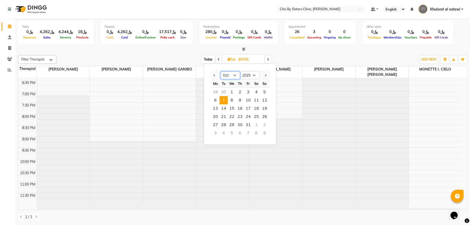
click at [237, 75] on select "Jan Feb Mar Apr May Jun Jul Aug Sep Oct Nov Dec" at bounding box center [229, 75] width 19 height 8
select select "9"
click at [220, 71] on select "Jan Feb Mar Apr May Jun Jul Aug Sep Oct Nov Dec" at bounding box center [229, 75] width 19 height 8
click at [222, 125] on span "30" at bounding box center [223, 125] width 8 height 8
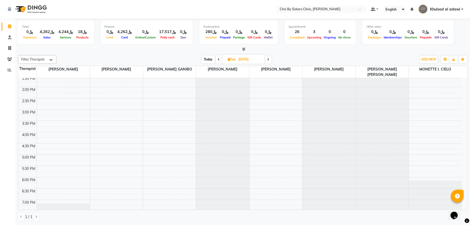
scroll to position [138, 0]
click at [217, 58] on span at bounding box center [219, 59] width 6 height 8
type input "29-09-2025"
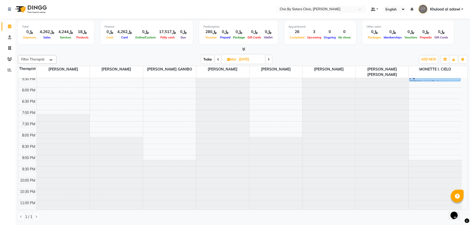
scroll to position [200, 0]
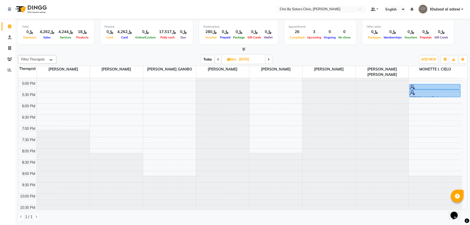
click at [432, 116] on div "8:00 AM 8:30 AM 9:00 AM 9:30 AM 10:00 AM 10:30 AM 11:00 AM 11:30 AM 12:00 PM 12…" at bounding box center [239, 58] width 443 height 360
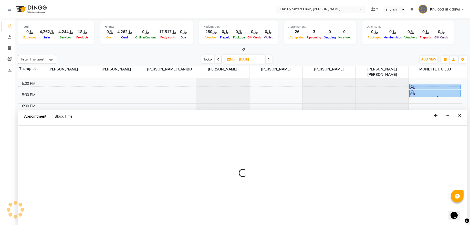
select select "89287"
select select "1095"
select select "tentative"
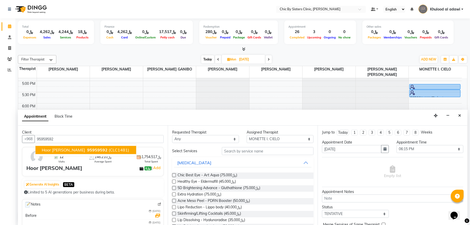
click at [120, 146] on button "Hoor Issa Al Zadjali 95959592 (CLC1481)" at bounding box center [86, 150] width 101 height 8
type input "95959592"
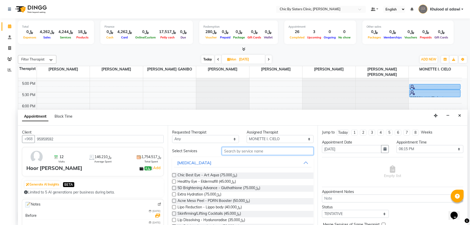
click at [240, 154] on input "text" at bounding box center [268, 151] width 92 height 8
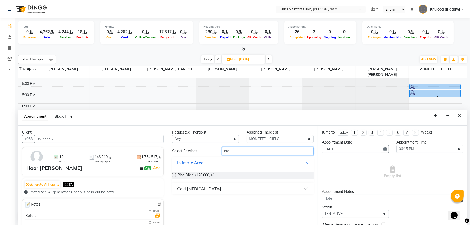
type input "bik"
click at [194, 187] on div "Cold Laser Hair Removal" at bounding box center [199, 188] width 44 height 6
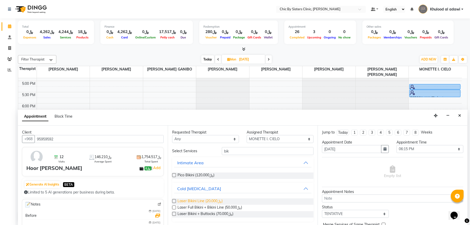
click at [193, 199] on span "Laser Bikini Line (﷼20.000)" at bounding box center [199, 201] width 45 height 6
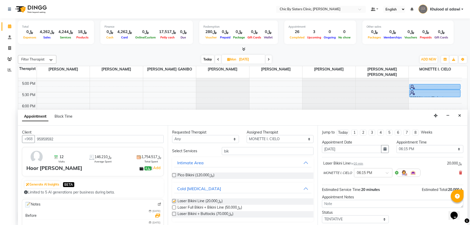
checkbox input "false"
click at [234, 155] on input "bik" at bounding box center [268, 151] width 92 height 8
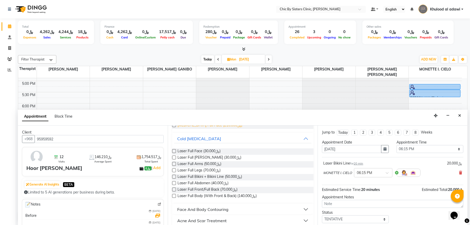
scroll to position [68, 0]
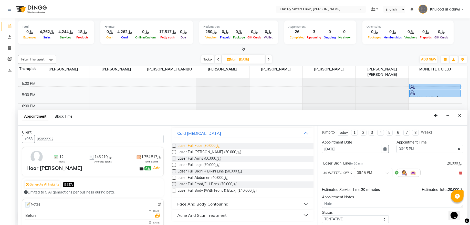
type input "full"
click at [209, 146] on span "Laser Full Face (﷼30.000)" at bounding box center [198, 146] width 43 height 6
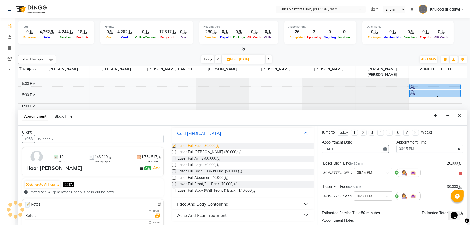
checkbox input "false"
click at [212, 165] on span "Laser Full Legs (﷼70.000)" at bounding box center [198, 165] width 43 height 6
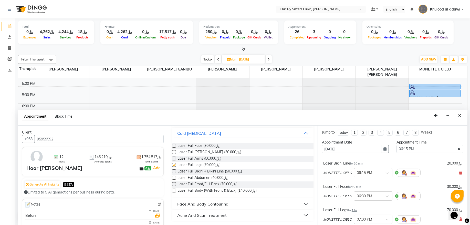
checkbox input "false"
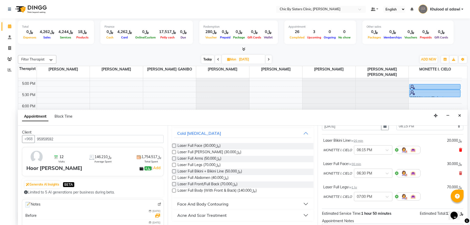
scroll to position [35, 0]
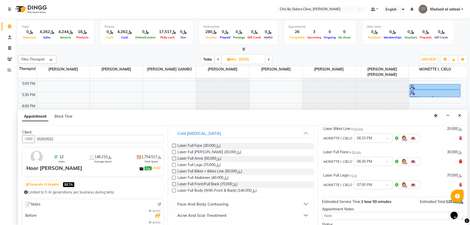
click at [459, 163] on icon at bounding box center [460, 161] width 3 height 4
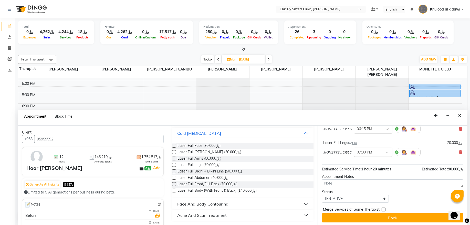
scroll to position [46, 0]
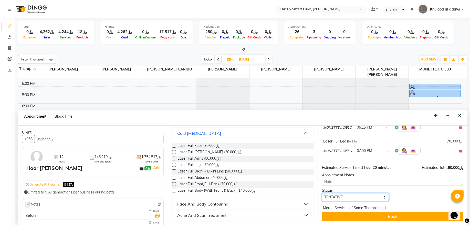
drag, startPoint x: 375, startPoint y: 198, endPoint x: 376, endPoint y: 193, distance: 4.6
click at [375, 198] on select "Select TENTATIVE CONFIRM UPCOMING" at bounding box center [355, 197] width 67 height 8
select select "upcoming"
click at [322, 193] on select "Select TENTATIVE CONFIRM UPCOMING" at bounding box center [355, 197] width 67 height 8
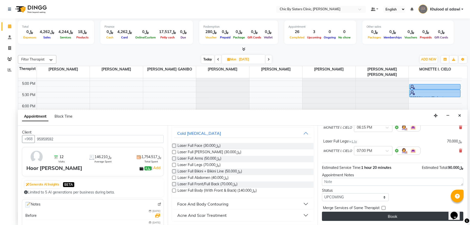
click at [375, 216] on button "Book" at bounding box center [392, 215] width 141 height 9
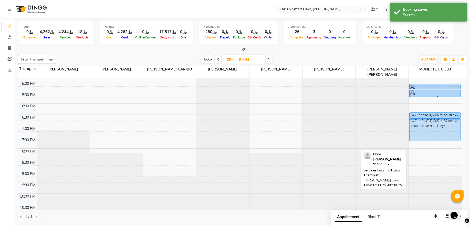
drag, startPoint x: 441, startPoint y: 136, endPoint x: 440, endPoint y: 127, distance: 9.2
click at [440, 127] on div "Sara almotassem Mohamed Adi Al Hinai, 05:00 PM-05:15 PM, Laser Upperlip/Forhead…" at bounding box center [435, 58] width 53 height 360
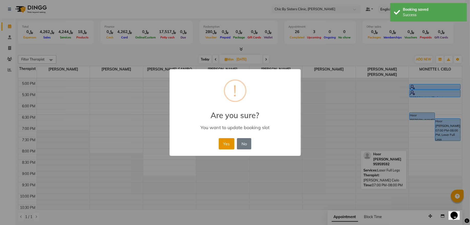
click at [233, 142] on button "Yes" at bounding box center [227, 143] width 16 height 11
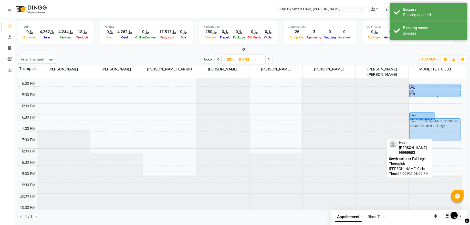
click at [443, 133] on div "Hoor Issa Al Zadjali, 06:15 PM-06:35 PM, Laser Bikini Line Hoor Issa Al Zadjali…" at bounding box center [435, 58] width 53 height 360
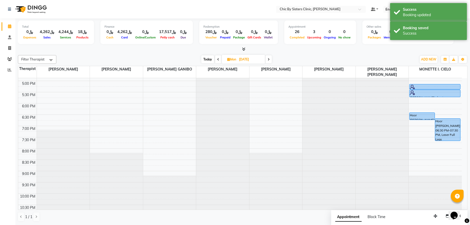
click at [251, 60] on input "29-09-2025" at bounding box center [250, 60] width 26 height 8
select select "9"
select select "2025"
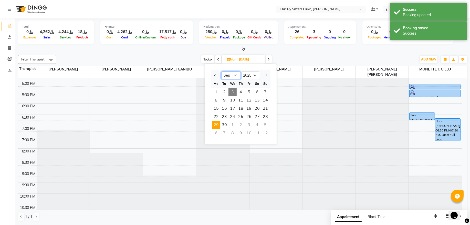
click at [233, 74] on select "Jan Feb Mar Apr May Jun Jul Aug Sep Oct Nov Dec" at bounding box center [230, 75] width 19 height 8
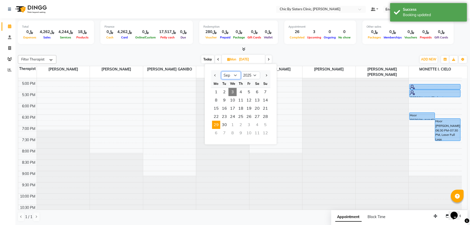
select select "10"
click at [221, 71] on select "Jan Feb Mar Apr May Jun Jul Aug Sep Oct Nov Dec" at bounding box center [230, 75] width 19 height 8
click at [242, 123] on span "30" at bounding box center [241, 125] width 8 height 8
type input "30-10-2025"
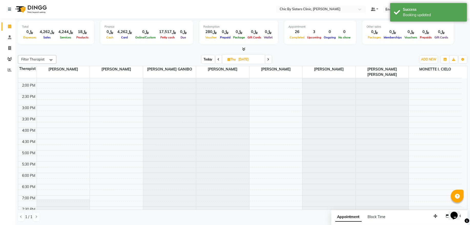
scroll to position [96, 0]
click at [255, 58] on input "30-10-2025" at bounding box center [250, 60] width 26 height 8
select select "10"
select select "2025"
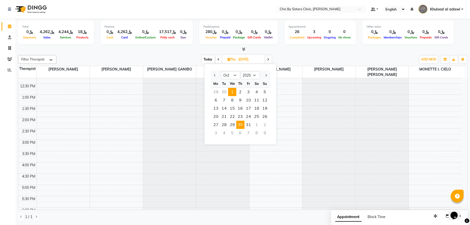
click at [233, 94] on span "1" at bounding box center [232, 92] width 8 height 8
type input "01-10-2025"
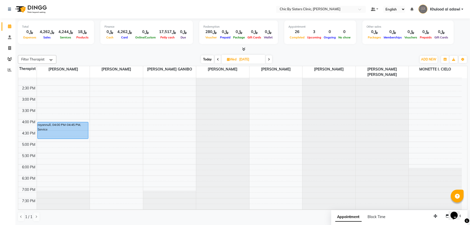
scroll to position [138, 0]
click at [424, 124] on div "8:00 AM 8:30 AM 9:00 AM 9:30 AM 10:00 AM 10:30 AM 11:00 AM 11:30 AM 12:00 PM 12…" at bounding box center [239, 120] width 443 height 360
select select "89287"
select select "960"
select select "tentative"
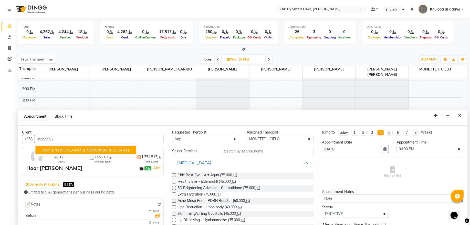
click at [95, 148] on span "95959592" at bounding box center [97, 149] width 20 height 5
type input "95959592"
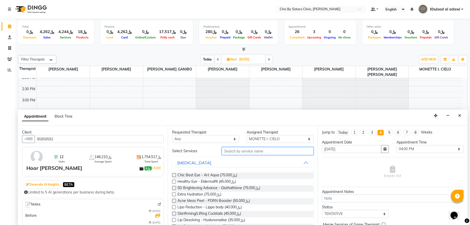
click at [240, 153] on input "text" at bounding box center [268, 151] width 92 height 8
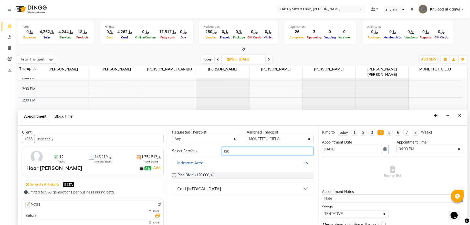
type input "bik"
click at [220, 187] on div "Cold Laser Hair Removal" at bounding box center [199, 188] width 44 height 6
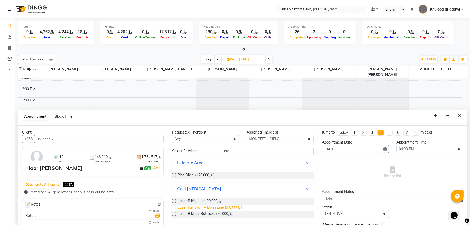
click at [214, 208] on span "Laser Full Bikini + Bikini Line (﷼50.000)" at bounding box center [209, 208] width 65 height 6
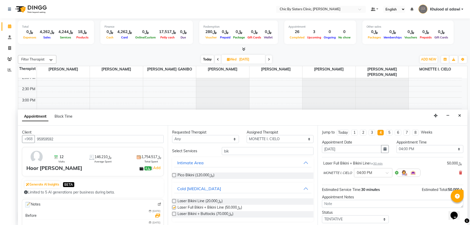
checkbox input "false"
click at [257, 149] on input "bik" at bounding box center [268, 151] width 92 height 8
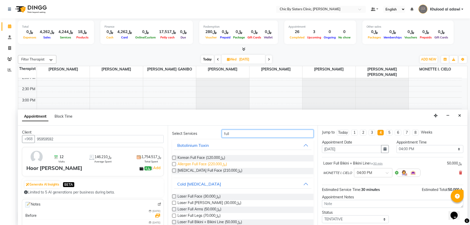
scroll to position [35, 0]
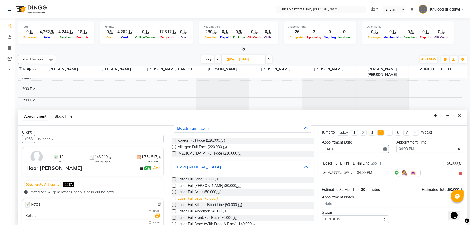
type input "full"
click at [209, 199] on span "Laser Full Legs (﷼70.000)" at bounding box center [198, 199] width 43 height 6
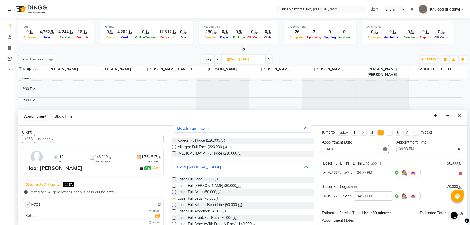
checkbox input "false"
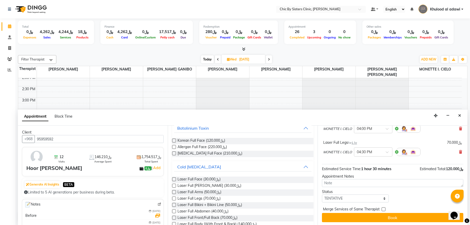
scroll to position [46, 0]
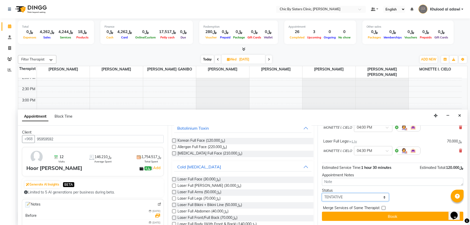
click at [361, 195] on select "Select TENTATIVE CONFIRM UPCOMING" at bounding box center [355, 197] width 67 height 8
select select "upcoming"
click at [322, 193] on select "Select TENTATIVE CONFIRM UPCOMING" at bounding box center [355, 197] width 67 height 8
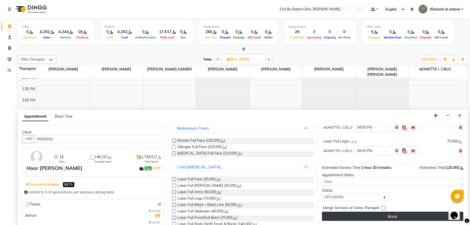
click at [362, 219] on button "Book" at bounding box center [392, 215] width 141 height 9
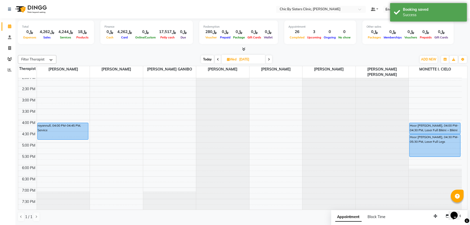
click at [208, 57] on span "Today" at bounding box center [207, 59] width 13 height 8
type input "03-09-2025"
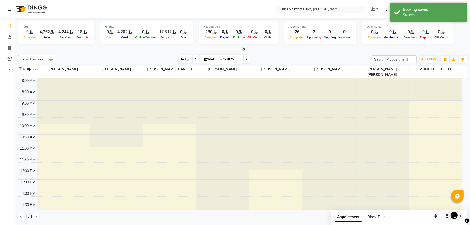
scroll to position [235, 0]
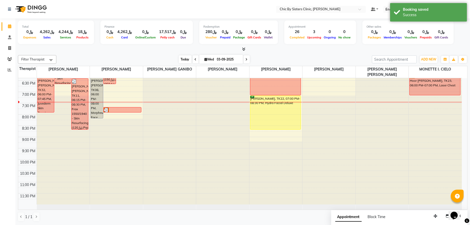
click at [208, 57] on span "Wed 03-09-2025" at bounding box center [221, 59] width 44 height 9
click at [209, 61] on span "Wed" at bounding box center [209, 59] width 12 height 4
select select "9"
select select "2025"
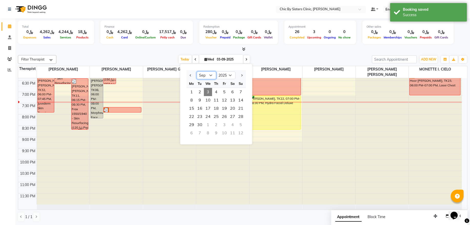
click at [208, 77] on select "Jan Feb Mar Apr May Jun Jul Aug Sep Oct Nov Dec" at bounding box center [206, 75] width 19 height 8
click at [267, 58] on div "Today Wed 03-09-2025 Jan Feb Mar Apr May Jun Jul Aug Sep Oct Nov Dec 2015 2016 …" at bounding box center [214, 60] width 310 height 8
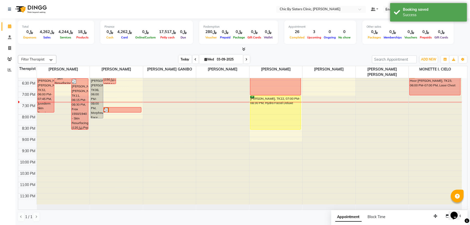
click at [183, 60] on span "Today" at bounding box center [185, 59] width 13 height 8
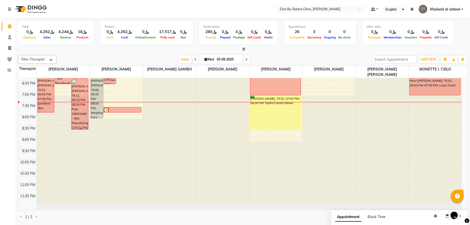
click at [208, 57] on span "Wed 03-09-2025" at bounding box center [221, 59] width 44 height 9
click at [231, 62] on input "03-09-2025" at bounding box center [228, 60] width 26 height 8
select select "9"
select select "2025"
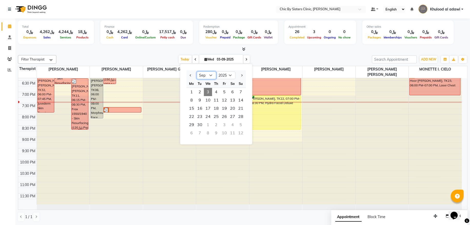
click at [207, 77] on select "Jan Feb Mar Apr May Jun Jul Aug Sep Oct Nov Dec" at bounding box center [206, 75] width 19 height 8
select select "10"
click at [197, 71] on select "Jan Feb Mar Apr May Jun Jul Aug Sep Oct Nov Dec" at bounding box center [206, 75] width 19 height 8
click at [207, 88] on span "1" at bounding box center [208, 92] width 8 height 8
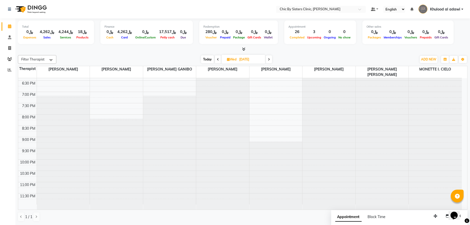
click at [205, 59] on span "Today" at bounding box center [207, 59] width 13 height 8
type input "03-09-2025"
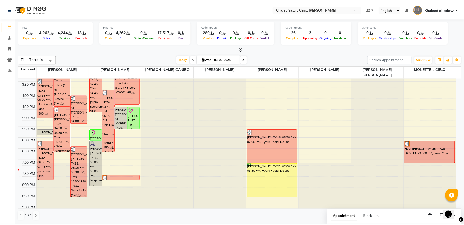
scroll to position [165, 0]
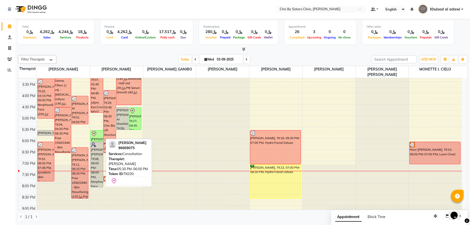
click at [100, 135] on div at bounding box center [97, 134] width 12 height 6
click at [94, 137] on div "Nasreen Suleiman Al habsi, TK30, 05:30 PM-06:00 PM, Consultation" at bounding box center [97, 135] width 12 height 11
select select "8"
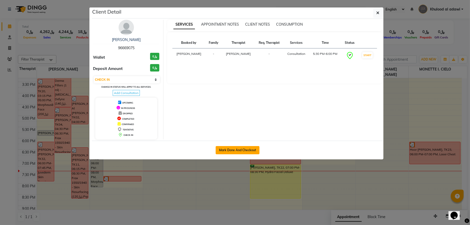
click at [222, 150] on button "Mark Done And Checkout" at bounding box center [238, 150] width 44 height 8
select select "service"
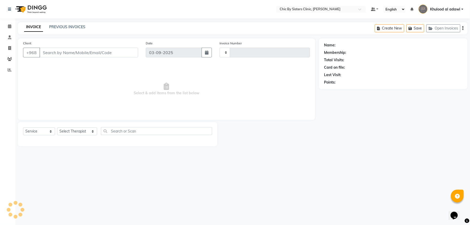
type input "2066"
type input "96669075"
select select "49178"
select select "6348"
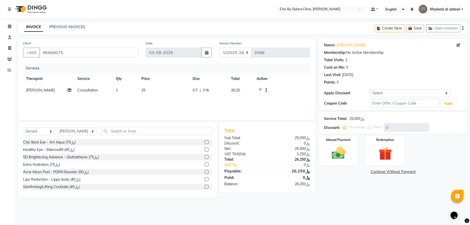
click at [261, 88] on div "Regular sale" at bounding box center [263, 91] width 5 height 6
click at [260, 90] on icon at bounding box center [260, 91] width 3 height 6
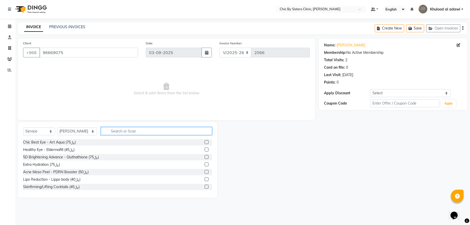
click at [190, 128] on input "text" at bounding box center [156, 131] width 111 height 8
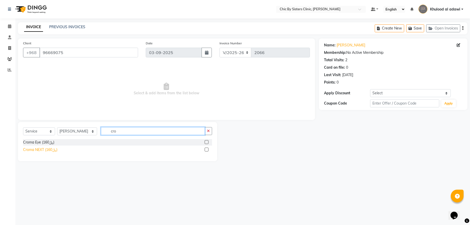
type input "cro"
click at [41, 150] on div "Croma NEXT (﷼160)" at bounding box center [40, 149] width 34 height 5
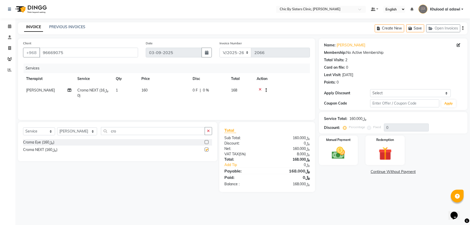
checkbox input "false"
click at [140, 127] on input "cro" at bounding box center [153, 131] width 104 height 8
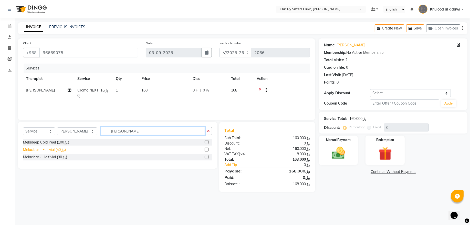
type input "mel"
click at [57, 150] on div "Melaclear - Full vial (﷼50)" at bounding box center [44, 149] width 43 height 5
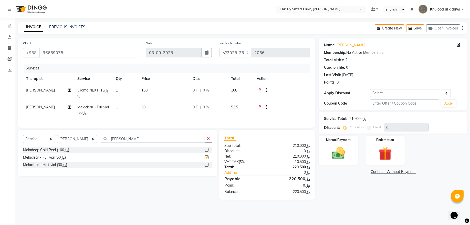
checkbox input "false"
click at [405, 95] on select "Select Coupon → Forma - Full Face (Summer Offer) - Redemption Code Coupon → Ems…" at bounding box center [410, 93] width 81 height 8
select select "4: Object"
click at [370, 89] on select "Select Coupon → Forma - Full Face (Summer Offer) - Redemption Code Coupon → Ems…" at bounding box center [410, 93] width 81 height 8
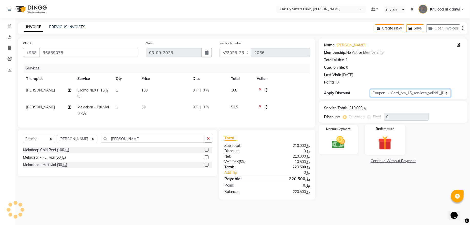
type input "15"
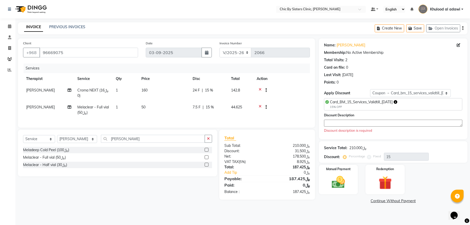
click at [389, 122] on textarea at bounding box center [393, 123] width 138 height 7
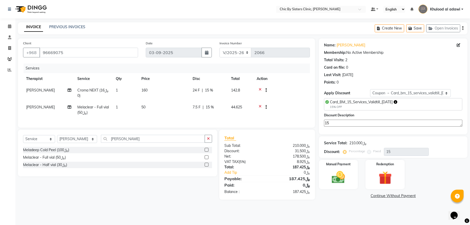
type textarea "15"
click at [57, 53] on input "96669075" at bounding box center [88, 53] width 99 height 10
click at [348, 182] on img at bounding box center [338, 177] width 23 height 16
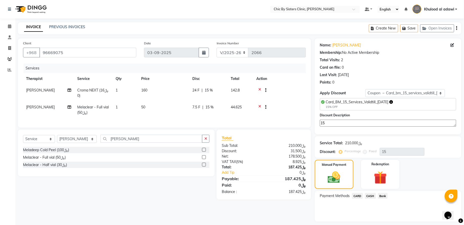
click at [361, 195] on span "CARD" at bounding box center [357, 196] width 11 height 6
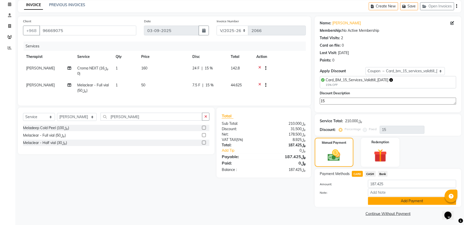
click at [392, 199] on button "Add Payment" at bounding box center [412, 201] width 88 height 8
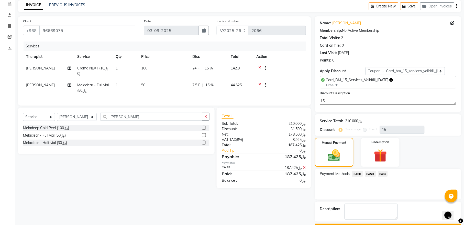
scroll to position [37, 0]
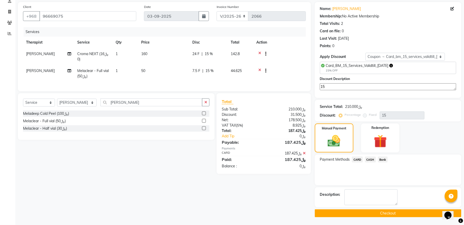
click at [340, 213] on button "Checkout" at bounding box center [388, 213] width 147 height 8
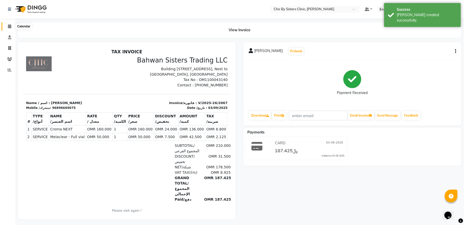
drag, startPoint x: 12, startPoint y: 26, endPoint x: 17, endPoint y: 26, distance: 5.1
click at [12, 26] on span at bounding box center [9, 27] width 9 height 6
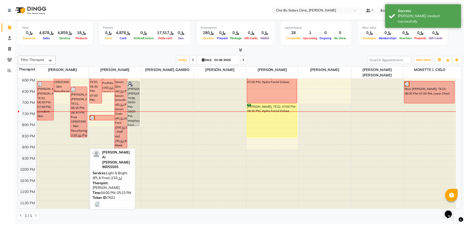
scroll to position [235, 0]
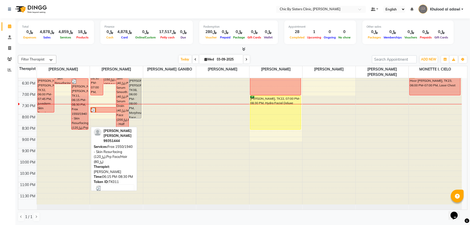
click at [77, 90] on div "[PERSON_NAME] [PERSON_NAME], TK11, 06:15 PM-08:30 PM, Frax 1550/1940 - Skin Res…" at bounding box center [79, 104] width 16 height 51
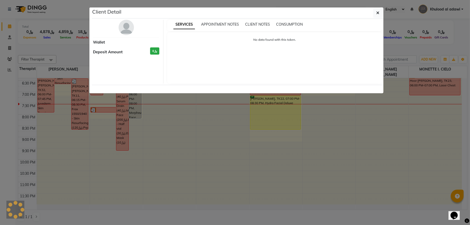
select select "3"
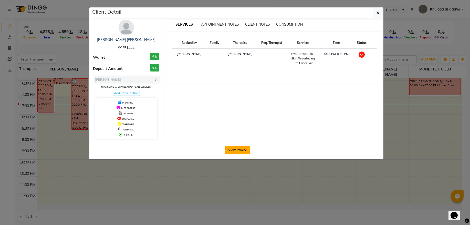
click at [232, 151] on button "View Invoice" at bounding box center [237, 150] width 25 height 8
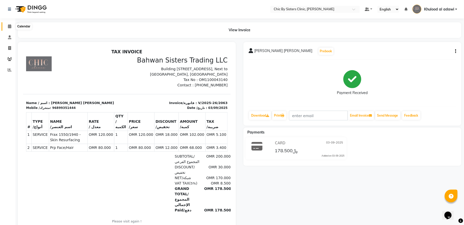
drag, startPoint x: 7, startPoint y: 24, endPoint x: 13, endPoint y: 25, distance: 6.4
click at [7, 24] on span at bounding box center [9, 27] width 9 height 6
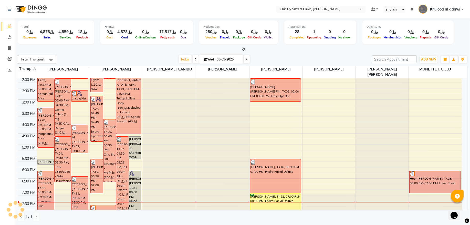
scroll to position [138, 0]
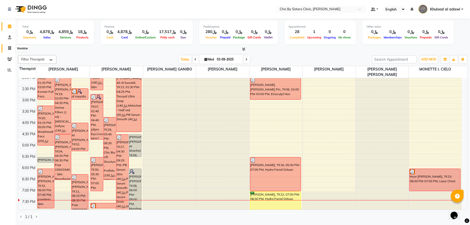
click at [9, 47] on icon at bounding box center [9, 48] width 3 height 4
select select "6348"
select select "service"
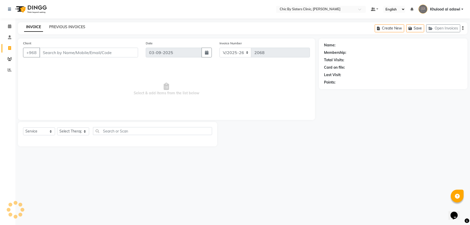
click at [80, 28] on link "PREVIOUS INVOICES" at bounding box center [67, 27] width 36 height 5
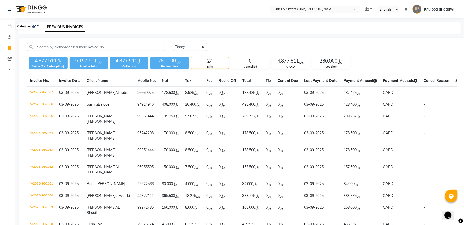
click at [8, 28] on icon at bounding box center [9, 26] width 3 height 4
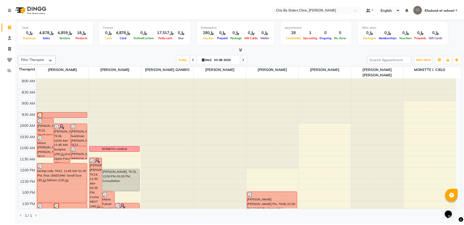
scroll to position [138, 0]
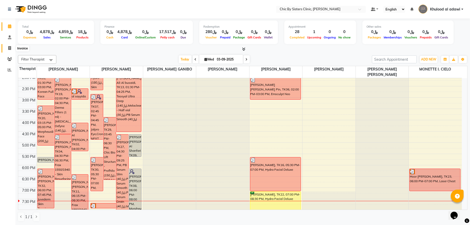
click at [12, 47] on span at bounding box center [9, 48] width 9 height 6
select select "6348"
select select "service"
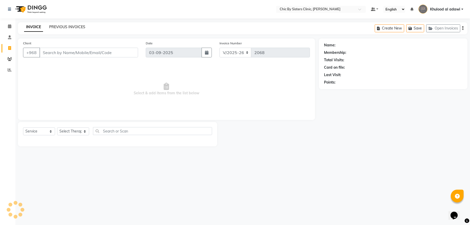
click at [66, 27] on link "PREVIOUS INVOICES" at bounding box center [67, 27] width 36 height 5
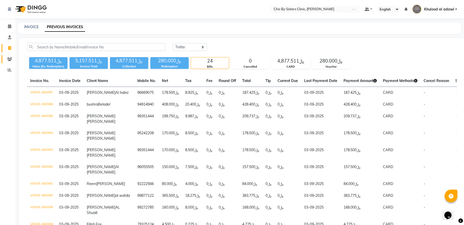
click at [13, 58] on span at bounding box center [9, 59] width 9 height 6
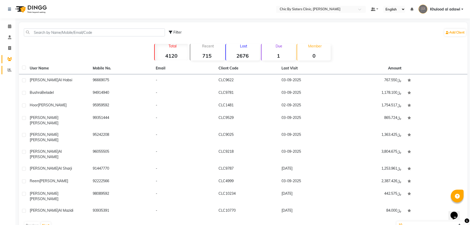
click at [8, 68] on icon at bounding box center [10, 70] width 4 height 4
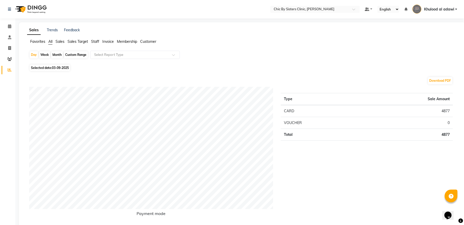
click at [98, 41] on span "Staff" at bounding box center [95, 41] width 8 height 5
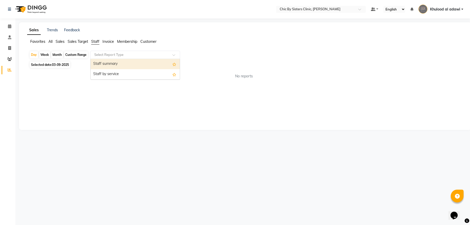
click at [115, 53] on input "text" at bounding box center [130, 54] width 74 height 5
click at [118, 65] on div "Staff summary" at bounding box center [135, 64] width 89 height 10
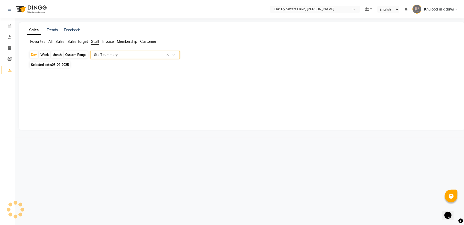
select select "full_report"
select select "csv"
click at [5, 29] on span at bounding box center [9, 27] width 9 height 6
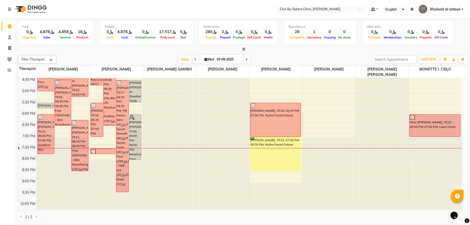
scroll to position [235, 0]
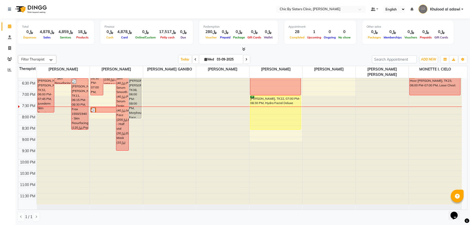
click at [110, 98] on div "8:00 AM 8:30 AM 9:00 AM 9:30 AM 10:00 AM 10:30 AM 11:00 AM 11:30 AM 12:00 PM 12…" at bounding box center [239, 24] width 443 height 360
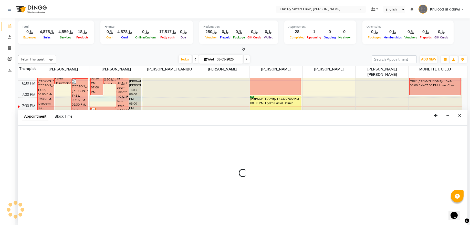
select select "49178"
select select "1140"
select select "tentative"
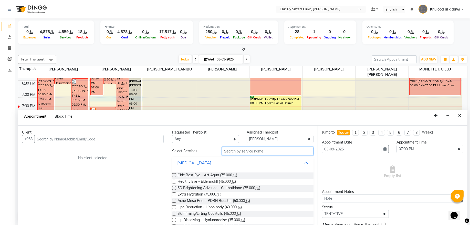
click at [252, 151] on input "text" at bounding box center [268, 151] width 92 height 8
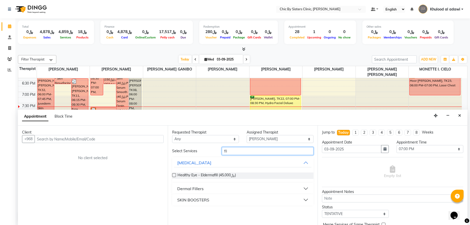
type input "fil"
click at [196, 189] on div "Dermal Fillers" at bounding box center [190, 188] width 26 height 6
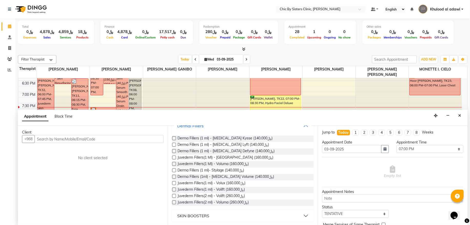
scroll to position [63, 0]
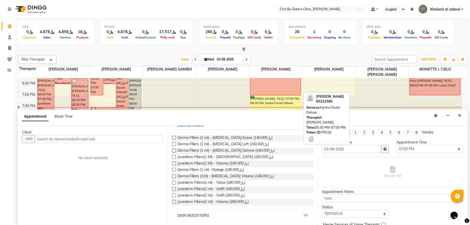
click at [292, 43] on div "Appointment 28 Completed 1 Upcoming 0 Ongoing 0 No show" at bounding box center [320, 32] width 72 height 24
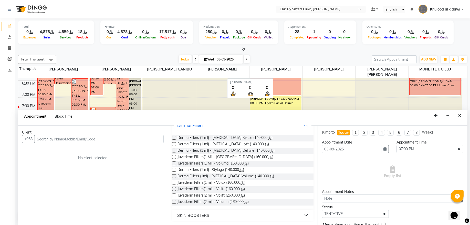
click at [248, 56] on div "Today Wed 03-09-2025" at bounding box center [214, 60] width 310 height 8
click at [456, 117] on button "Close" at bounding box center [459, 116] width 7 height 8
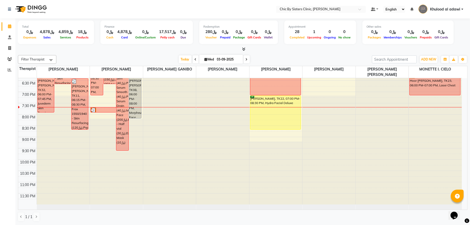
click at [246, 59] on icon at bounding box center [247, 59] width 2 height 3
type input "[DATE]"
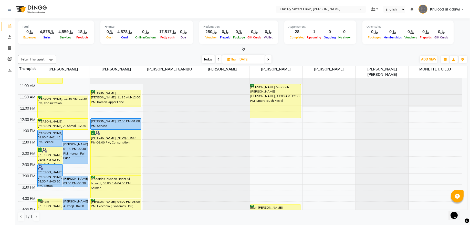
scroll to position [61, 0]
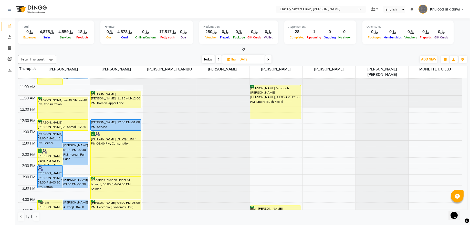
click at [268, 155] on div "8:00 AM 8:30 AM 9:00 AM 9:30 AM 10:00 AM 10:30 AM 11:00 AM 11:30 AM 12:00 PM 12…" at bounding box center [239, 197] width 443 height 360
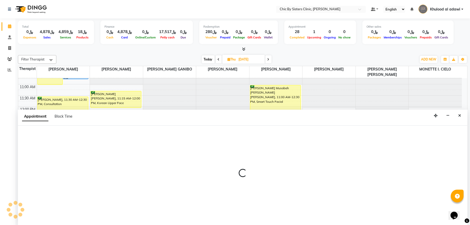
select select "49183"
select select "840"
select select "tentative"
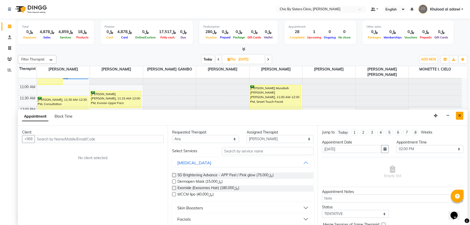
click at [457, 117] on button "Close" at bounding box center [459, 116] width 7 height 8
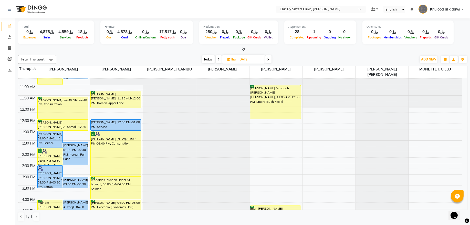
click at [267, 121] on div "8:00 AM 8:30 AM 9:00 AM 9:30 AM 10:00 AM 10:30 AM 11:00 AM 11:30 AM 12:00 PM 12…" at bounding box center [239, 197] width 443 height 360
select select "49183"
select select "750"
select select "tentative"
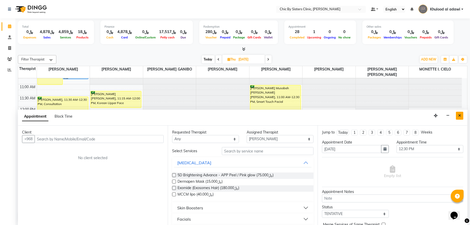
click at [462, 119] on button "Close" at bounding box center [459, 116] width 7 height 8
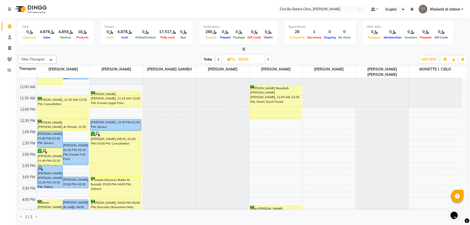
click at [275, 157] on div "8:00 AM 8:30 AM 9:00 AM 9:30 AM 10:00 AM 10:30 AM 11:00 AM 11:30 AM 12:00 PM 12…" at bounding box center [239, 197] width 443 height 360
select select "49183"
select select "tentative"
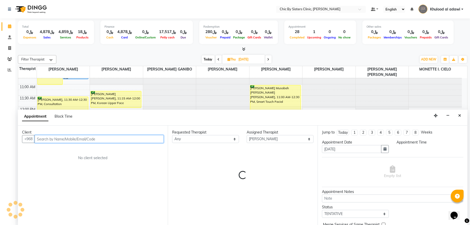
select select "840"
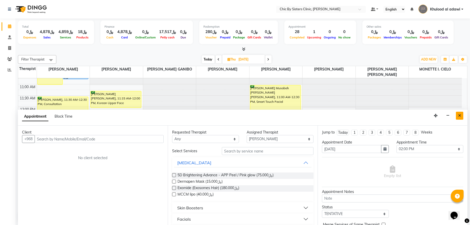
click at [461, 114] on button "Close" at bounding box center [459, 116] width 7 height 8
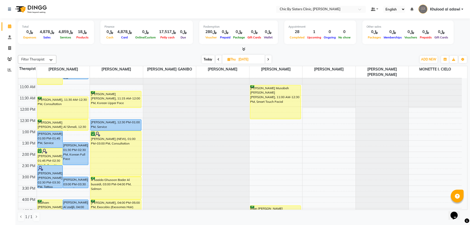
scroll to position [131, 0]
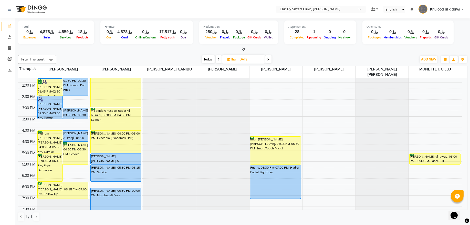
click at [207, 59] on span "Today" at bounding box center [208, 59] width 13 height 8
type input "03-09-2025"
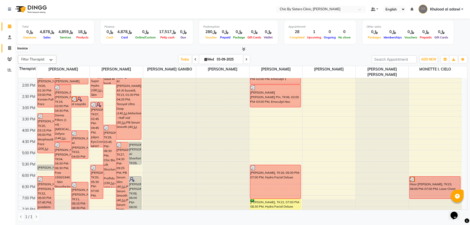
click at [10, 49] on icon at bounding box center [9, 48] width 3 height 4
select select "6348"
select select "service"
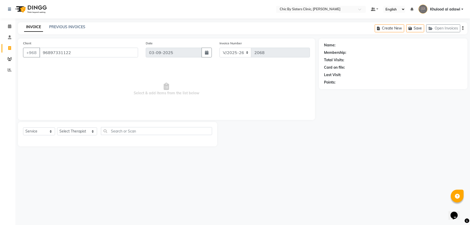
type input "96897331122"
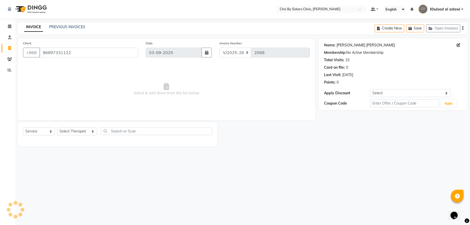
click at [374, 45] on link "Dana Mohammed Salman" at bounding box center [365, 44] width 58 height 5
click at [13, 25] on span at bounding box center [9, 27] width 9 height 6
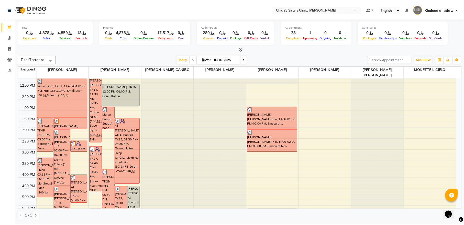
scroll to position [173, 0]
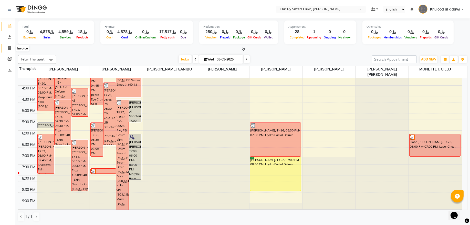
click at [13, 48] on span at bounding box center [9, 48] width 9 height 6
select select "6348"
select select "service"
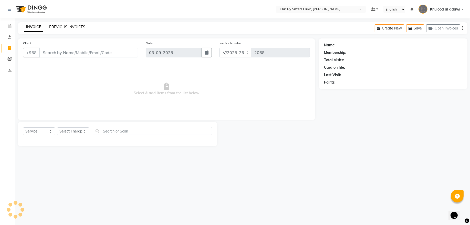
click at [69, 28] on link "PREVIOUS INVOICES" at bounding box center [67, 27] width 36 height 5
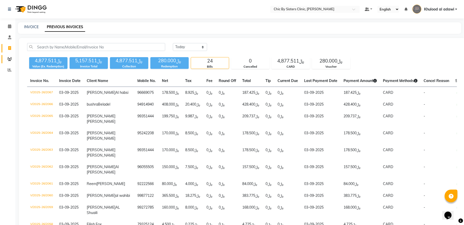
click at [12, 59] on span at bounding box center [9, 59] width 9 height 6
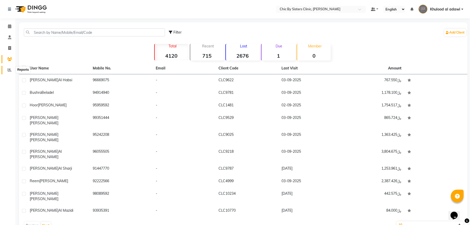
click at [6, 72] on span at bounding box center [9, 70] width 9 height 6
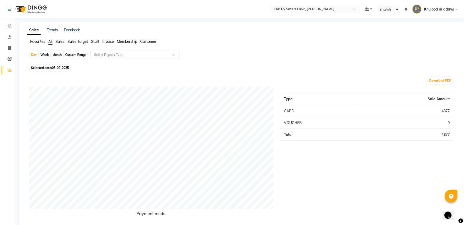
click at [98, 40] on span "Staff" at bounding box center [95, 41] width 8 height 5
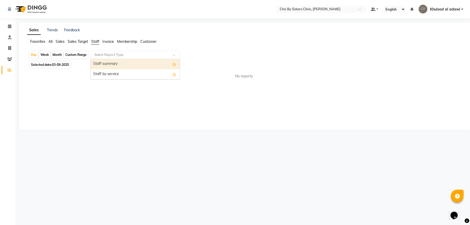
click at [107, 55] on input "text" at bounding box center [130, 54] width 74 height 5
click at [108, 63] on div "Staff summary" at bounding box center [135, 64] width 89 height 10
select select "full_report"
select select "csv"
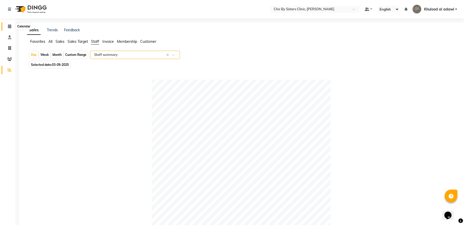
click at [12, 26] on span at bounding box center [9, 27] width 9 height 6
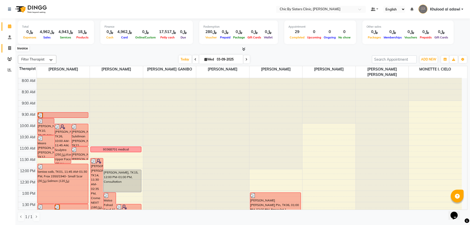
click at [8, 51] on span at bounding box center [9, 48] width 9 height 6
select select "service"
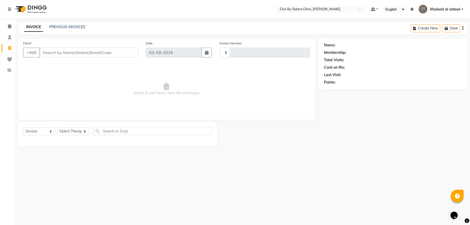
type input "2069"
select select "6348"
click at [11, 27] on span at bounding box center [9, 27] width 9 height 6
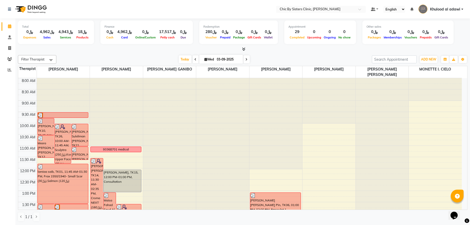
click at [438, 10] on span "Khulood al adawi" at bounding box center [445, 9] width 30 height 5
click at [438, 34] on link "Sign out" at bounding box center [436, 37] width 47 height 8
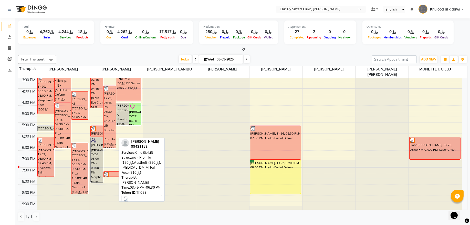
scroll to position [207, 0]
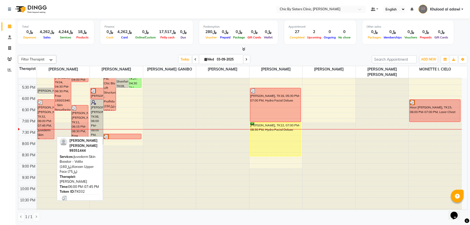
click at [43, 127] on div "Zahra Mohamed Khasruzzaman, TK32, 06:00 PM-07:45 PM, Juvederm Skin Booster - Vo…" at bounding box center [46, 119] width 16 height 39
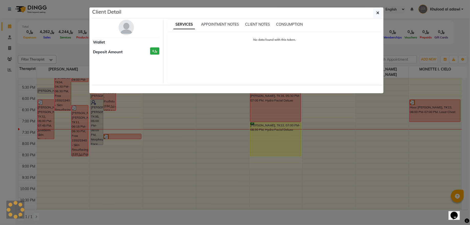
select select "3"
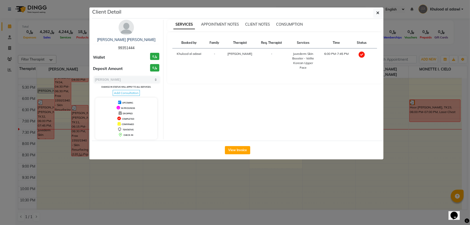
click at [128, 48] on span "99351444" at bounding box center [126, 48] width 16 height 5
copy span "99351444"
click at [85, 52] on ngb-modal-window "Client Detail Zahra Mohamed Khasruzzaman 99351444 Wallet ﷼0 Deposit Amount ﷼0 S…" at bounding box center [235, 112] width 470 height 225
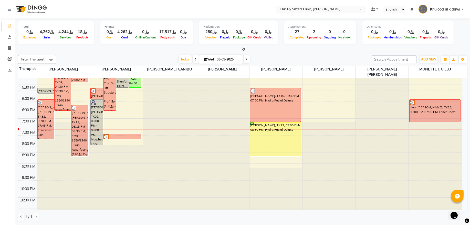
scroll to position [173, 0]
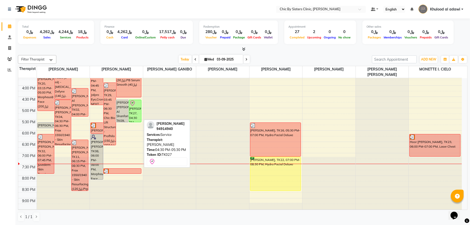
click at [136, 110] on div "bushra Beladel, TK27, 04:30 PM-05:30 PM, Service" at bounding box center [135, 111] width 12 height 22
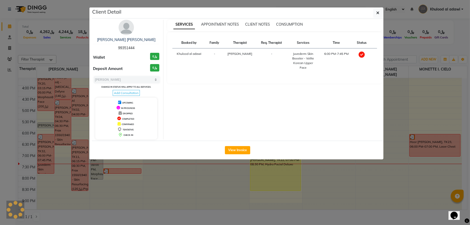
select select "8"
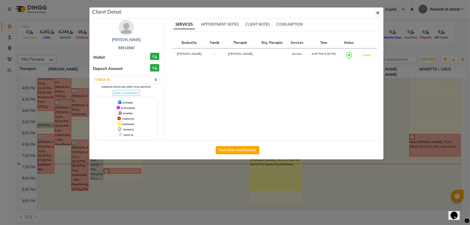
click at [131, 31] on img at bounding box center [126, 27] width 15 height 15
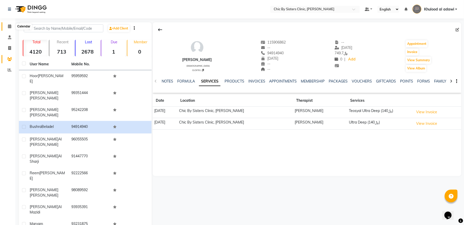
click at [9, 26] on icon at bounding box center [9, 26] width 3 height 4
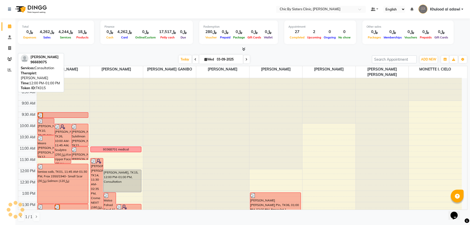
scroll to position [104, 0]
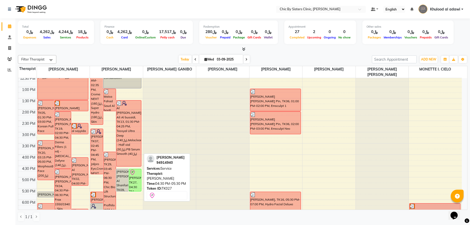
click at [134, 176] on div "bushra Beladel, TK27, 04:30 PM-05:30 PM, Service" at bounding box center [135, 180] width 12 height 22
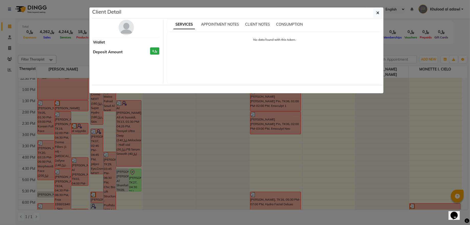
select select "8"
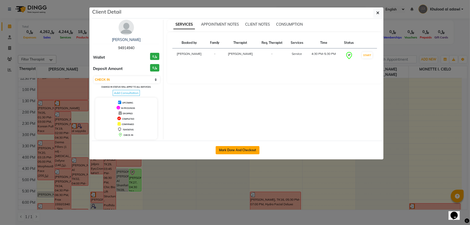
click at [235, 150] on button "Mark Done And Checkout" at bounding box center [238, 150] width 44 height 8
select select "service"
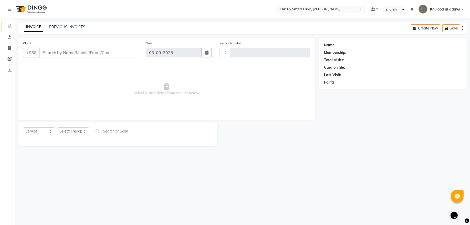
type input "2066"
select select "6348"
type input "94914940"
select select "49178"
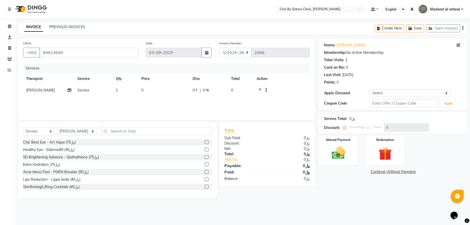
click at [260, 88] on icon at bounding box center [260, 91] width 3 height 6
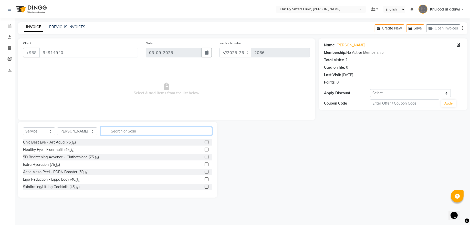
click at [176, 130] on input "text" at bounding box center [156, 131] width 111 height 8
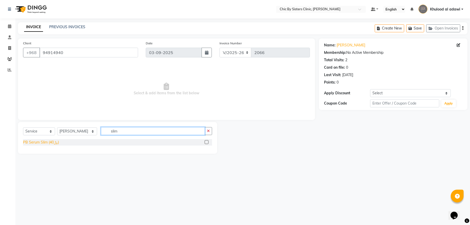
type input "slim"
click at [55, 142] on div "PB Serum Slim (﷼40)" at bounding box center [41, 142] width 36 height 5
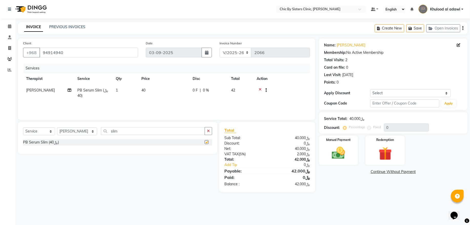
checkbox input "false"
click at [121, 91] on td "1" at bounding box center [126, 92] width 26 height 17
select select "49178"
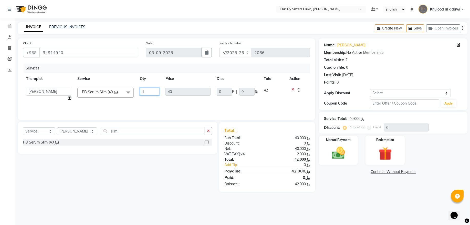
click at [154, 90] on input "1" at bounding box center [149, 92] width 19 height 8
type input "3"
click at [148, 129] on input "slim" at bounding box center [153, 131] width 104 height 8
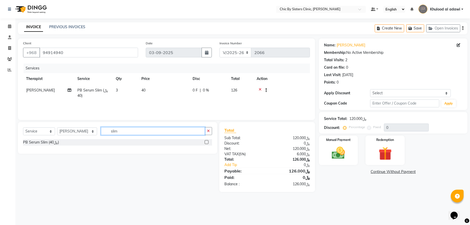
click at [143, 131] on input "slim" at bounding box center [153, 131] width 104 height 8
type input "smo"
click at [56, 141] on div "PB Serum Smooth (﷼40)" at bounding box center [44, 142] width 42 height 5
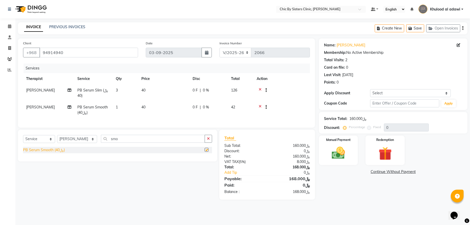
checkbox input "false"
click at [124, 104] on td "1" at bounding box center [126, 109] width 26 height 17
select select "49178"
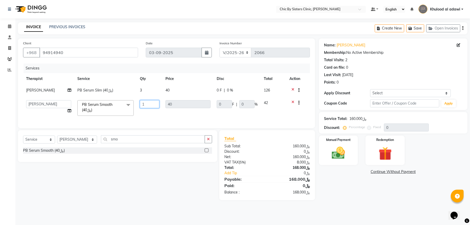
click at [148, 105] on input "1" at bounding box center [149, 104] width 19 height 8
type input "2"
click at [149, 119] on div "Services Therapist Service Qty Price Disc Total Action DR. AYMAN ELSAQA PB Seru…" at bounding box center [166, 92] width 287 height 59
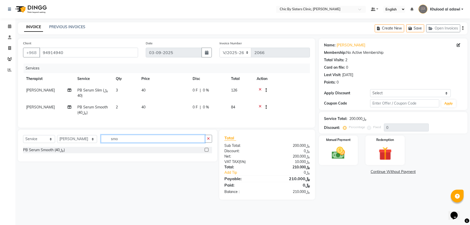
click at [145, 143] on input "smo" at bounding box center [153, 139] width 104 height 8
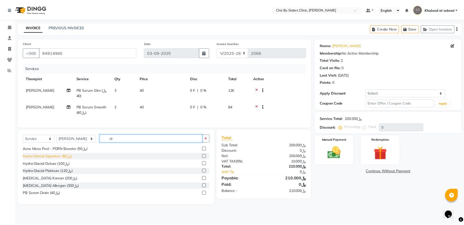
scroll to position [15, 0]
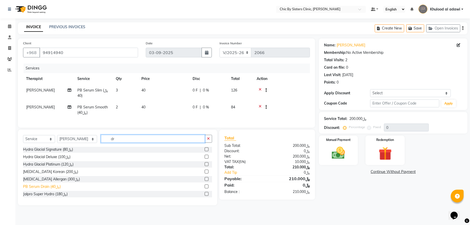
type input "dr"
click at [55, 189] on div "PB Serum Drain (﷼40)" at bounding box center [42, 186] width 38 height 5
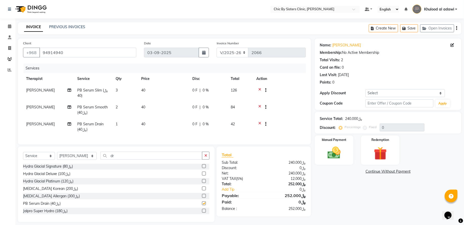
checkbox input "false"
click at [133, 164] on div "Select Service Product Membership Package Voucher Prepaid Gift Card Select Ther…" at bounding box center [116, 158] width 187 height 12
click at [135, 159] on input "dr" at bounding box center [152, 156] width 102 height 8
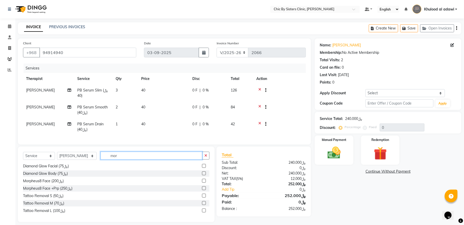
scroll to position [0, 0]
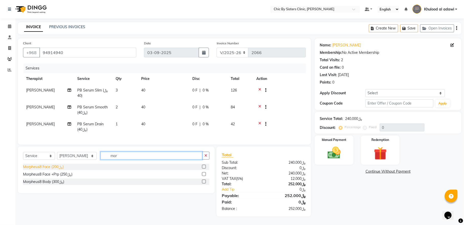
type input "mor"
click at [57, 169] on div "Morpheus8 Face (﷼200)" at bounding box center [43, 166] width 41 height 5
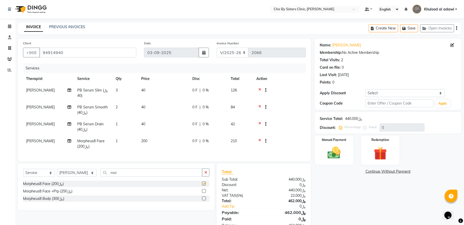
checkbox input "false"
click at [134, 176] on input "mor" at bounding box center [152, 172] width 102 height 8
type input "mel"
click at [58, 201] on div "Melaclear - Half vial (﷼30)" at bounding box center [45, 198] width 44 height 5
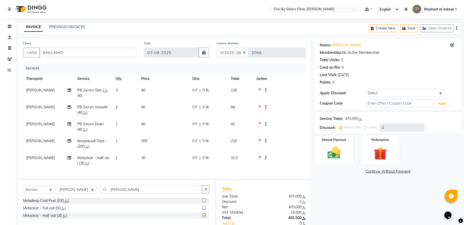
checkbox input "false"
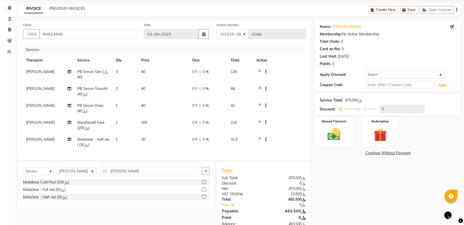
scroll to position [35, 0]
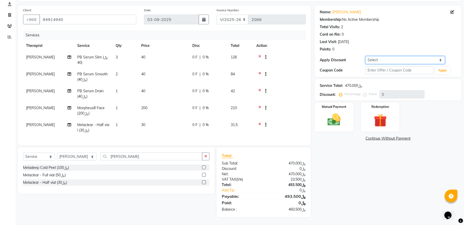
click at [422, 57] on select "Select Coupon → Forma - Full Face (Summer Offer) - Redemption Code Coupon → Ems…" at bounding box center [406, 60] width 80 height 8
select select "4: Object"
click at [366, 56] on select "Select Coupon → Forma - Full Face (Summer Offer) - Redemption Code Coupon → Ems…" at bounding box center [406, 60] width 80 height 8
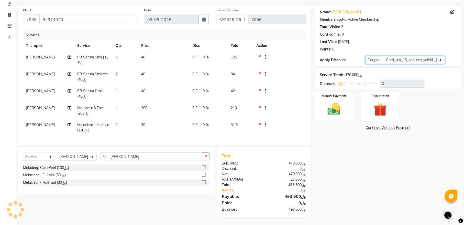
type input "15"
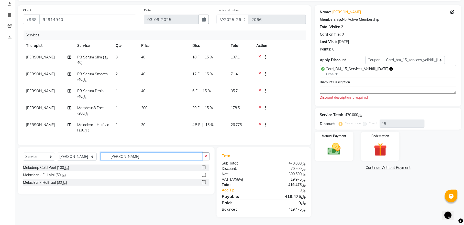
click at [122, 160] on input "mel" at bounding box center [152, 156] width 102 height 8
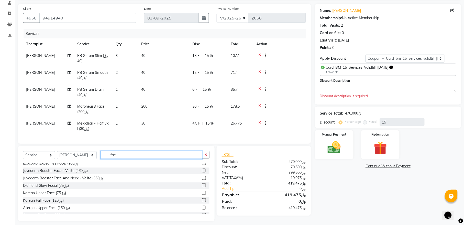
scroll to position [45, 0]
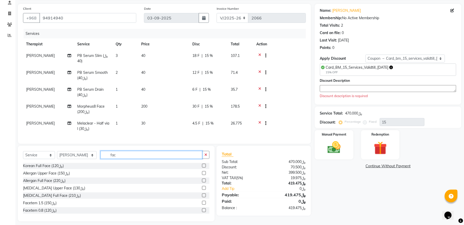
click at [131, 159] on input "fac" at bounding box center [152, 155] width 102 height 8
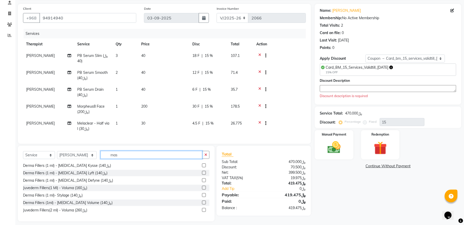
scroll to position [0, 0]
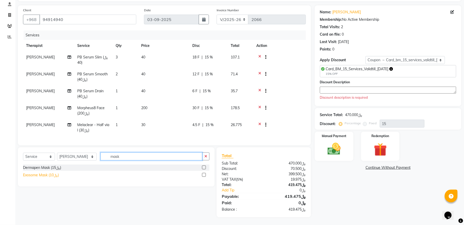
type input "mask"
click at [31, 178] on div "Exosome Mask (﷼10)" at bounding box center [41, 174] width 36 height 5
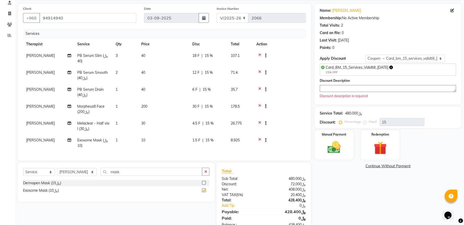
checkbox input "false"
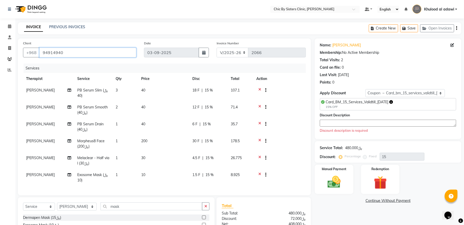
click at [60, 53] on input "94914940" at bounding box center [87, 53] width 97 height 10
click at [384, 124] on textarea at bounding box center [388, 123] width 136 height 7
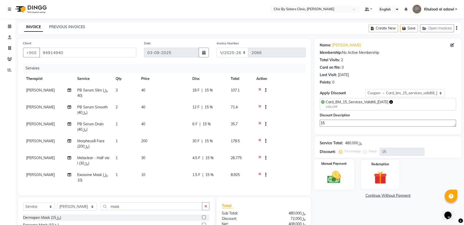
type textarea "15"
click at [347, 169] on div "Manual Payment" at bounding box center [334, 174] width 40 height 30
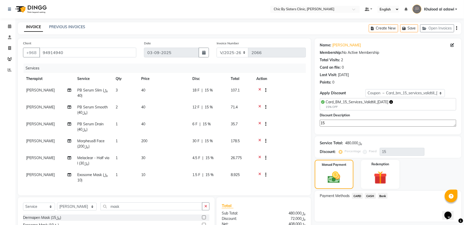
scroll to position [35, 0]
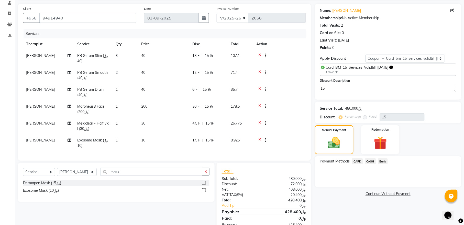
click at [357, 160] on span "CARD" at bounding box center [357, 161] width 11 height 6
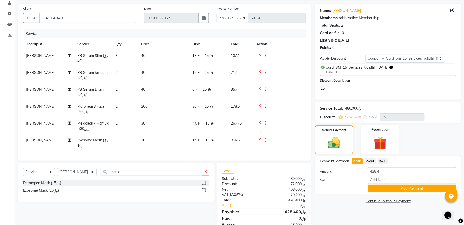
click at [418, 187] on button "Add Payment" at bounding box center [412, 188] width 88 height 8
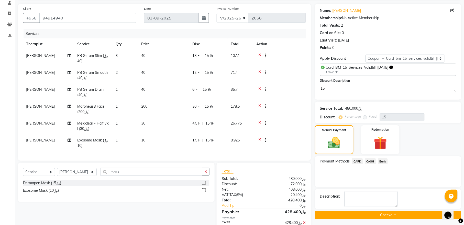
scroll to position [62, 0]
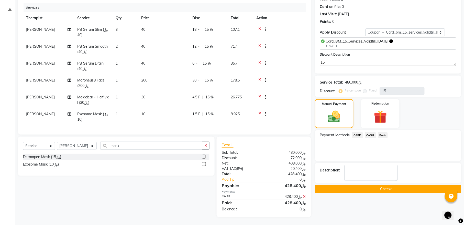
click at [420, 186] on button "Checkout" at bounding box center [388, 189] width 147 height 8
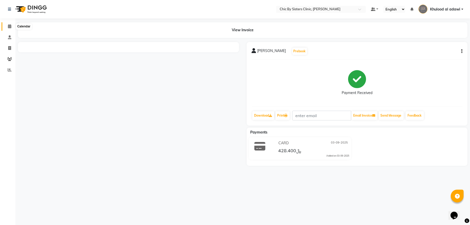
click at [12, 24] on span at bounding box center [9, 27] width 9 height 6
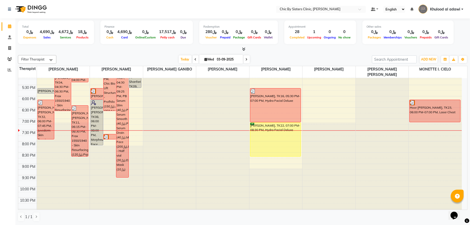
scroll to position [235, 0]
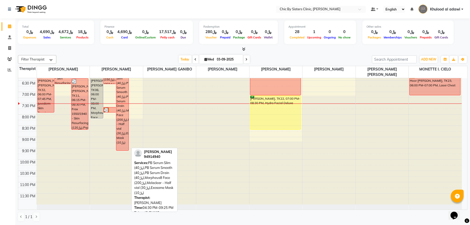
click at [119, 113] on div "[PERSON_NAME], TK27, 04:30 PM-09:25 PM, PB Serum Slim (﷼40),PB Serum Smooth (﷼4…" at bounding box center [122, 95] width 12 height 112
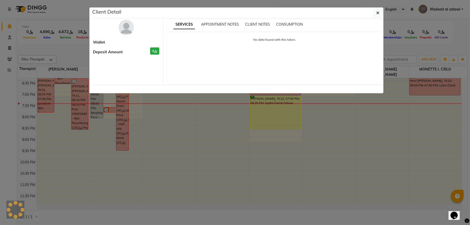
select select "3"
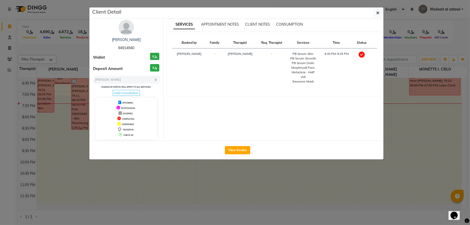
click at [130, 47] on span "94914940" at bounding box center [126, 48] width 16 height 5
copy span "94914940"
click at [81, 58] on ngb-modal-window "Client Detail bushra Beladel 94914940 Wallet ﷼0 Deposit Amount ﷼0 Select MARK D…" at bounding box center [235, 112] width 470 height 225
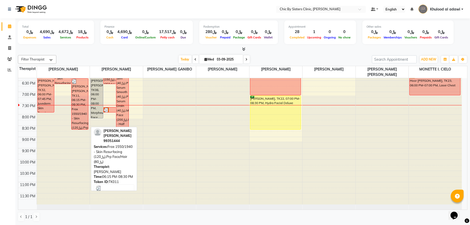
click at [77, 94] on div "[PERSON_NAME] [PERSON_NAME], TK11, 06:15 PM-08:30 PM, Frax 1550/1940 - Skin Res…" at bounding box center [79, 104] width 16 height 51
select select "3"
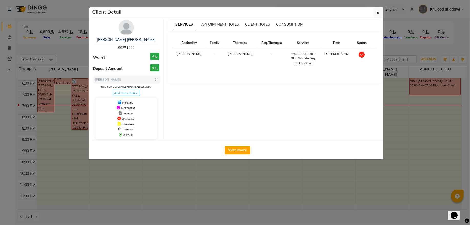
click at [223, 151] on div "View Invoice" at bounding box center [237, 150] width 291 height 19
click at [235, 154] on button "View Invoice" at bounding box center [237, 150] width 25 height 8
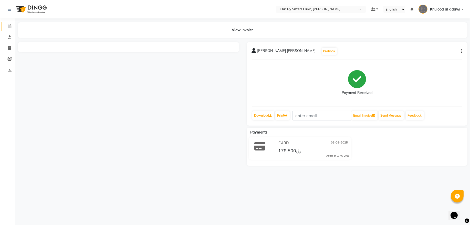
click at [8, 24] on span at bounding box center [9, 27] width 9 height 6
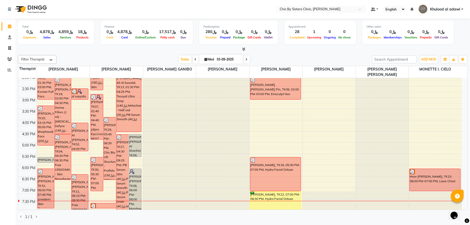
scroll to position [235, 0]
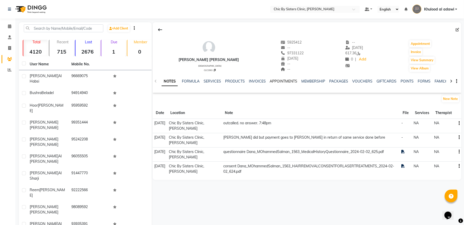
click at [288, 79] on link "APPOINTMENTS" at bounding box center [284, 81] width 28 height 5
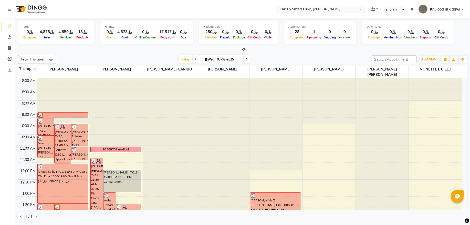
click at [246, 60] on icon at bounding box center [247, 59] width 2 height 3
type input "[DATE]"
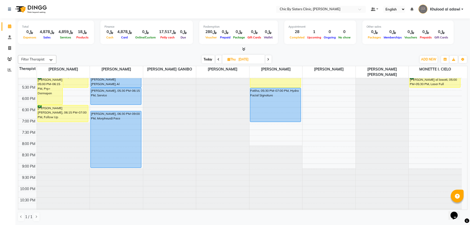
scroll to position [35, 0]
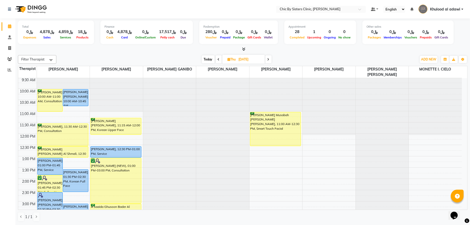
click at [246, 57] on input "[DATE]" at bounding box center [250, 60] width 26 height 8
select select "9"
select select "2025"
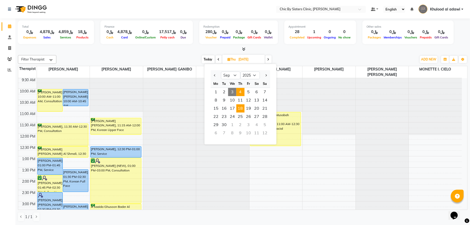
click at [242, 105] on span "18" at bounding box center [240, 108] width 8 height 8
type input "[DATE]"
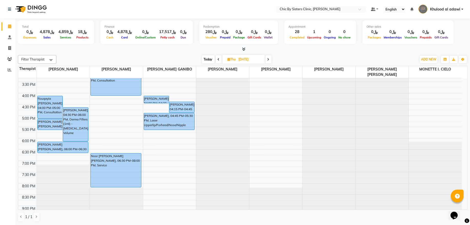
scroll to position [131, 0]
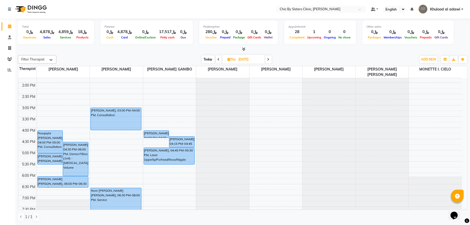
click at [71, 110] on div "8:00 AM 8:30 AM 9:00 AM 9:30 AM 10:00 AM 10:30 AM 11:00 AM 11:30 AM 12:00 PM 12…" at bounding box center [239, 128] width 443 height 360
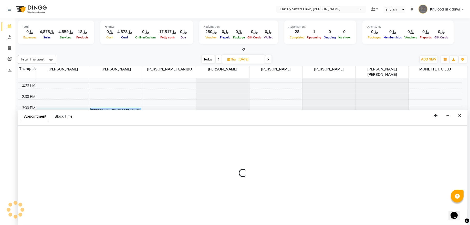
select select "49177"
select select "900"
select select "tentative"
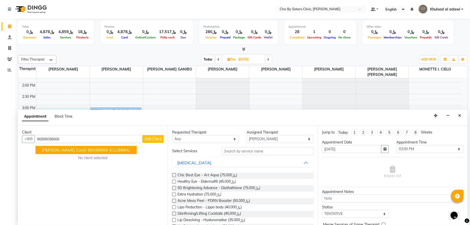
click at [111, 149] on span "(CLC8884)" at bounding box center [119, 149] width 20 height 5
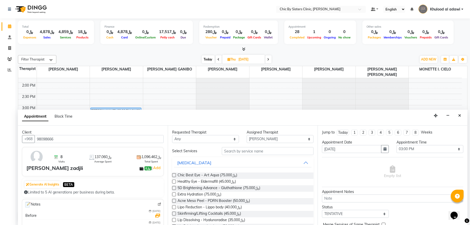
type input "98098666"
click at [268, 151] on input "text" at bounding box center [268, 151] width 92 height 8
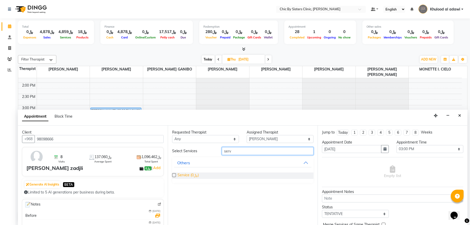
type input "serv"
click at [194, 177] on span "Service (﷼0)" at bounding box center [187, 175] width 21 height 6
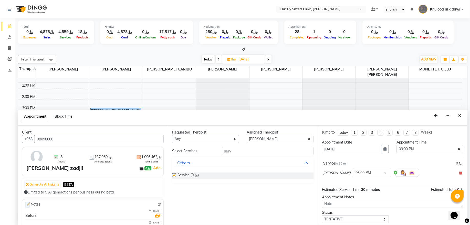
checkbox input "false"
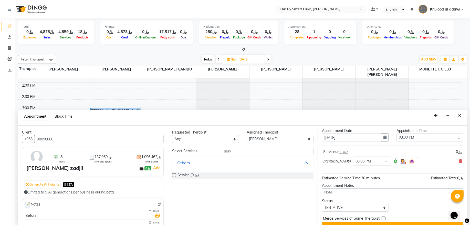
scroll to position [23, 0]
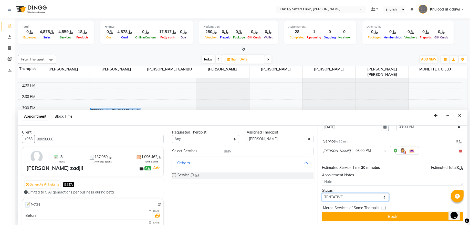
click at [369, 195] on select "Select TENTATIVE CONFIRM UPCOMING" at bounding box center [355, 197] width 67 height 8
click at [371, 188] on div "Status" at bounding box center [355, 190] width 67 height 5
click at [373, 196] on select "Select TENTATIVE CONFIRM UPCOMING" at bounding box center [355, 197] width 67 height 8
select select "upcoming"
click at [322, 193] on select "Select TENTATIVE CONFIRM UPCOMING" at bounding box center [355, 197] width 67 height 8
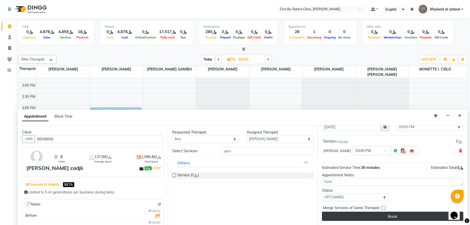
click at [372, 214] on button "Book" at bounding box center [392, 215] width 141 height 9
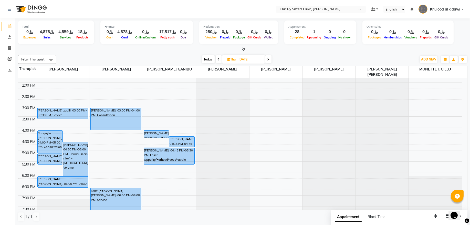
click at [205, 61] on span "Today" at bounding box center [208, 59] width 13 height 8
type input "03-09-2025"
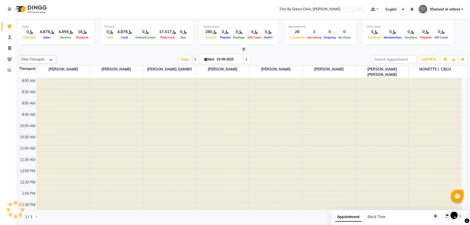
scroll to position [235, 0]
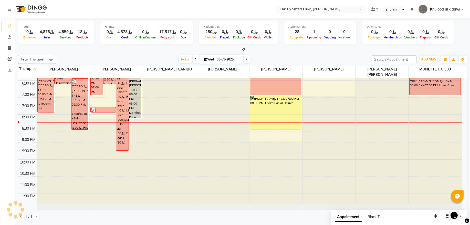
click at [231, 60] on input "03-09-2025" at bounding box center [228, 60] width 26 height 8
select select "9"
select select "2025"
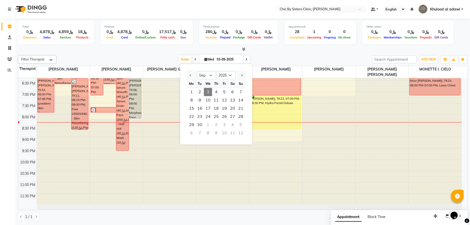
click at [246, 61] on icon at bounding box center [247, 59] width 2 height 3
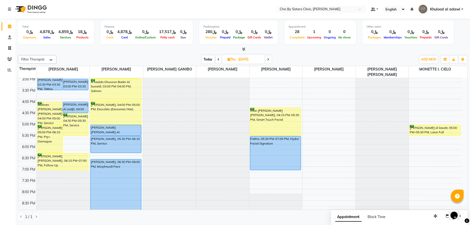
scroll to position [61, 0]
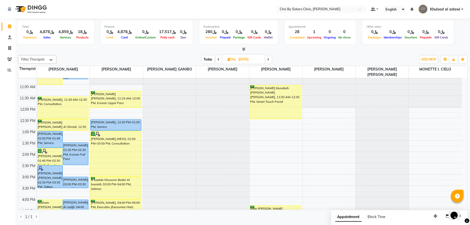
click at [210, 59] on span "Today" at bounding box center [208, 59] width 13 height 8
type input "03-09-2025"
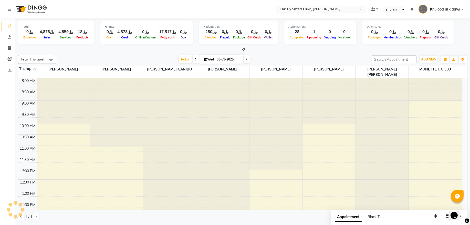
scroll to position [235, 0]
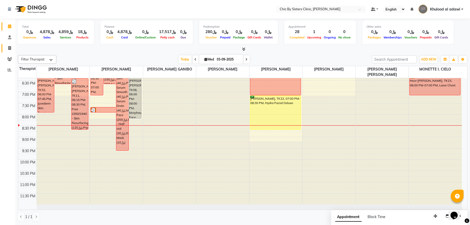
click at [12, 48] on span at bounding box center [9, 48] width 9 height 6
select select "service"
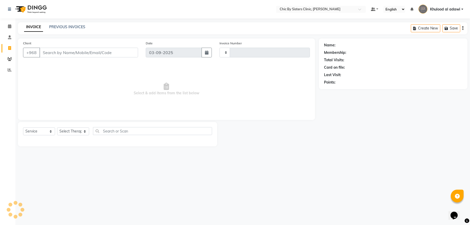
type input "2068"
select select "6348"
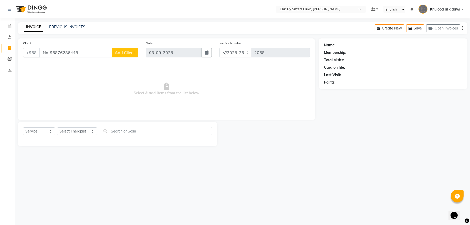
drag, startPoint x: 57, startPoint y: 52, endPoint x: 43, endPoint y: 57, distance: 15.0
click at [43, 57] on input "No-96876286448" at bounding box center [75, 53] width 72 height 10
type input "76286448"
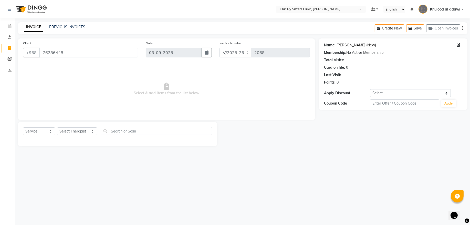
click at [351, 45] on link "Nasreen (New)" at bounding box center [355, 44] width 39 height 5
click at [9, 27] on icon at bounding box center [9, 26] width 3 height 4
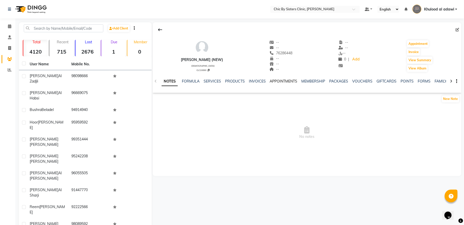
click at [288, 82] on link "APPOINTMENTS" at bounding box center [284, 81] width 28 height 5
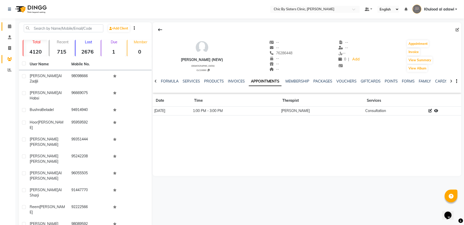
click at [12, 23] on link "Calendar" at bounding box center [8, 26] width 12 height 8
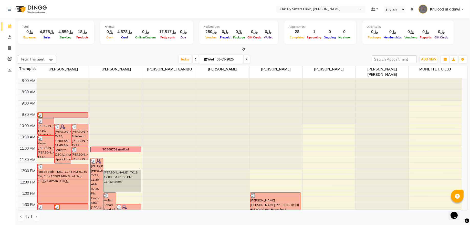
click at [246, 59] on span at bounding box center [246, 59] width 6 height 8
type input "[DATE]"
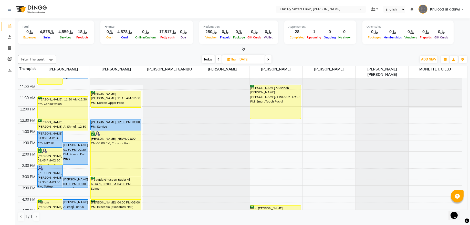
scroll to position [61, 0]
click at [142, 141] on div "8:00 AM 8:30 AM 9:00 AM 9:30 AM 10:00 AM 10:30 AM 11:00 AM 11:30 AM 12:00 PM 12…" at bounding box center [239, 197] width 443 height 360
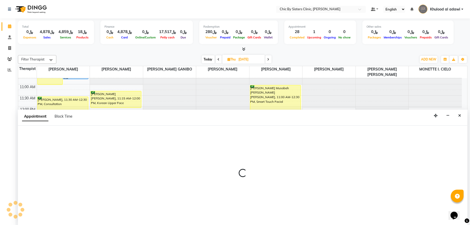
select select "49178"
select select "795"
select select "tentative"
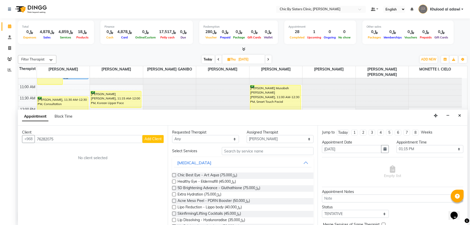
type input "76282075"
click at [155, 142] on button "Add Client" at bounding box center [152, 139] width 21 height 8
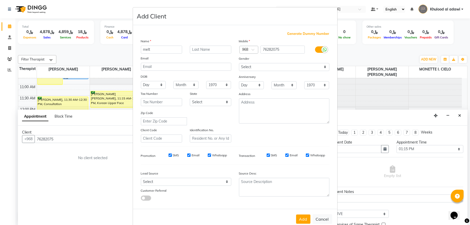
type input "melt"
click at [208, 48] on input "text" at bounding box center [210, 50] width 41 height 8
type input "new"
click at [279, 67] on select "Select [DEMOGRAPHIC_DATA] [DEMOGRAPHIC_DATA] Other Prefer Not To Say" at bounding box center [284, 67] width 90 height 8
select select "[DEMOGRAPHIC_DATA]"
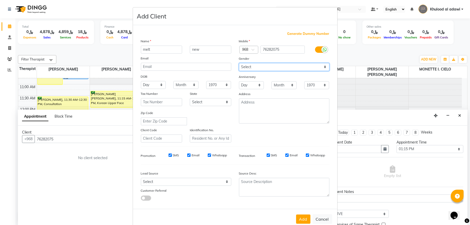
click at [239, 63] on select "Select [DEMOGRAPHIC_DATA] [DEMOGRAPHIC_DATA] Other Prefer Not To Say" at bounding box center [284, 67] width 90 height 8
click at [302, 217] on button "Add" at bounding box center [303, 218] width 14 height 9
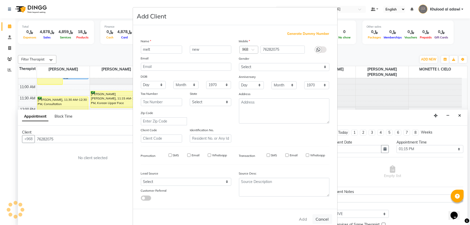
select select
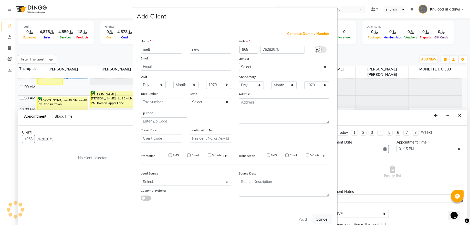
select select
checkbox input "false"
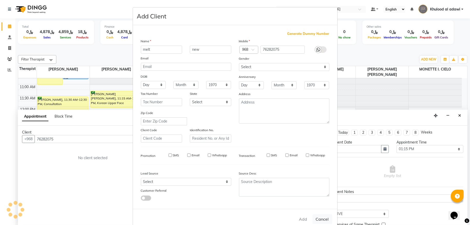
checkbox input "false"
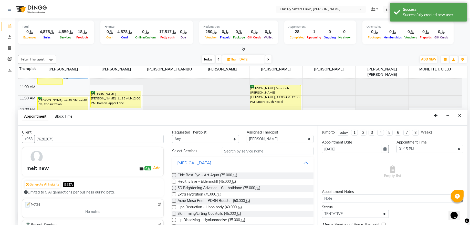
click at [255, 152] on input "text" at bounding box center [268, 151] width 92 height 8
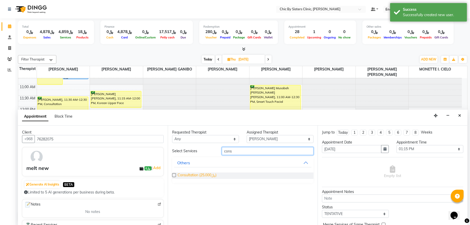
type input "cons"
click at [209, 177] on span "Consultation (﷼25.000)" at bounding box center [196, 175] width 39 height 6
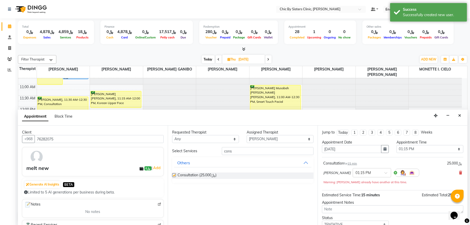
checkbox input "false"
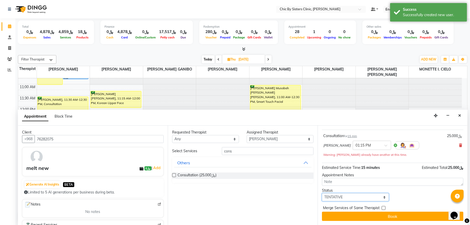
click at [367, 194] on select "Select TENTATIVE CONFIRM UPCOMING" at bounding box center [355, 197] width 67 height 8
select select "upcoming"
click at [322, 193] on select "Select TENTATIVE CONFIRM UPCOMING" at bounding box center [355, 197] width 67 height 8
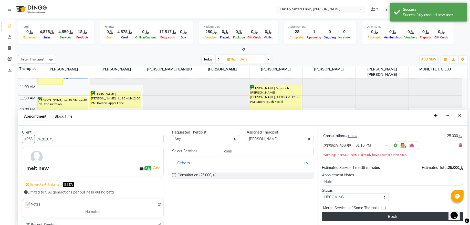
click at [366, 215] on button "Book" at bounding box center [392, 215] width 141 height 9
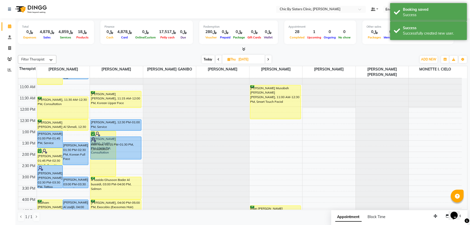
drag, startPoint x: 136, startPoint y: 141, endPoint x: 136, endPoint y: 156, distance: 14.6
click at [136, 157] on div "[PERSON_NAME] (NEW), 01:00 PM-03:00 PM, Consultation melt new, 01:15 PM-01:30 P…" at bounding box center [116, 197] width 53 height 360
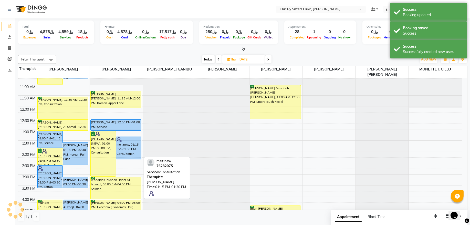
click at [133, 148] on div "melt new, 01:15 PM-01:30 PM, Consultation" at bounding box center [128, 148] width 25 height 22
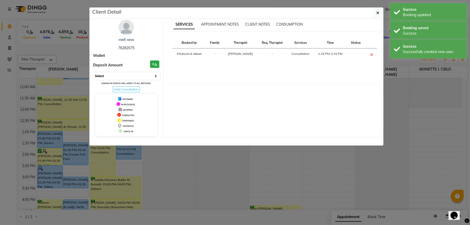
drag, startPoint x: 133, startPoint y: 73, endPoint x: 132, endPoint y: 76, distance: 3.1
click at [133, 73] on select "Select CONFIRMED TENTATIVE" at bounding box center [127, 75] width 66 height 7
select select "6"
click at [94, 73] on select "Select CONFIRMED TENTATIVE" at bounding box center [127, 75] width 66 height 7
click at [59, 39] on ngb-modal-window "Client Detail melt new 76282075 Wallet Deposit Amount ﷼0 Select CONFIRMED TENTA…" at bounding box center [235, 112] width 470 height 225
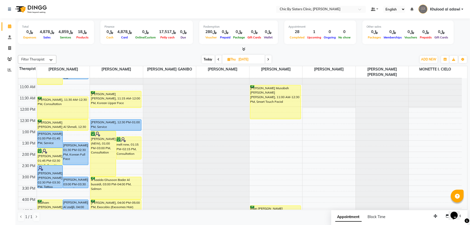
click at [208, 60] on span "Today" at bounding box center [208, 59] width 13 height 8
type input "03-09-2025"
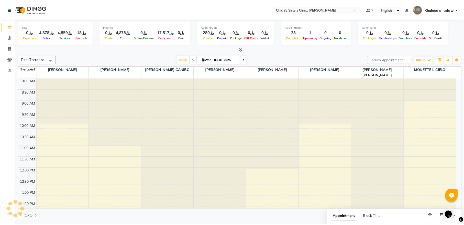
scroll to position [235, 0]
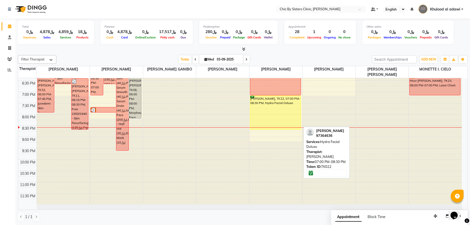
click at [269, 103] on div "[PERSON_NAME], TK22, 07:00 PM-08:30 PM, Hydra Facial Deluxe" at bounding box center [275, 113] width 50 height 34
select select "6"
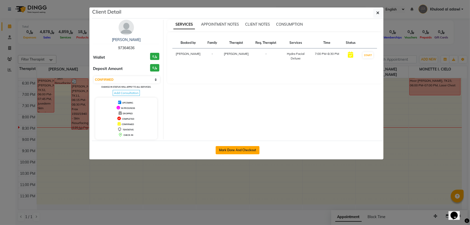
click at [250, 147] on button "Mark Done And Checkout" at bounding box center [238, 150] width 44 height 8
select select "6348"
select select "service"
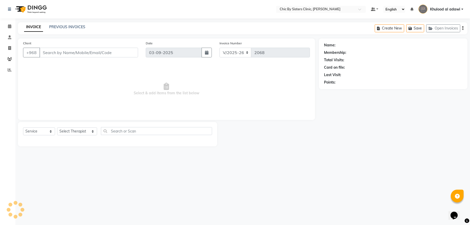
type input "97364636"
select select "49183"
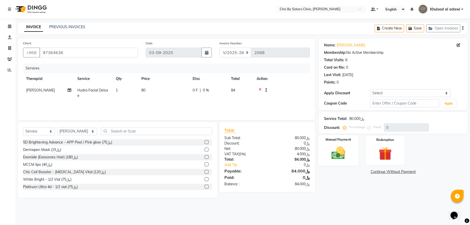
click at [355, 155] on div "Manual Payment" at bounding box center [338, 150] width 41 height 30
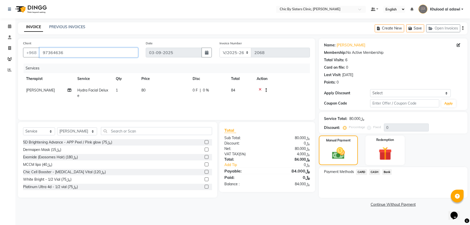
click at [56, 54] on input "97364636" at bounding box center [88, 53] width 99 height 10
click at [361, 173] on span "CARD" at bounding box center [361, 172] width 11 height 6
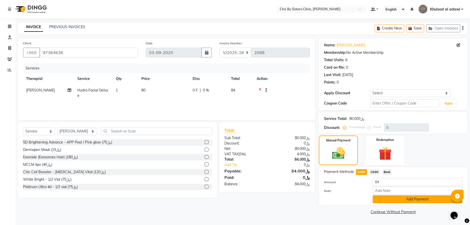
click at [389, 198] on button "Add Payment" at bounding box center [417, 199] width 90 height 8
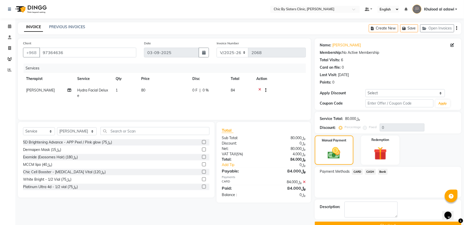
scroll to position [12, 0]
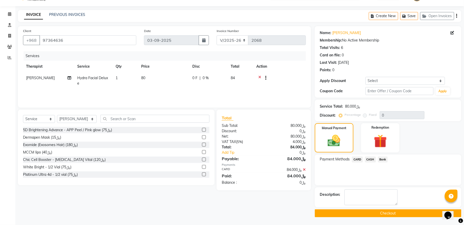
click at [344, 213] on button "Checkout" at bounding box center [388, 213] width 147 height 8
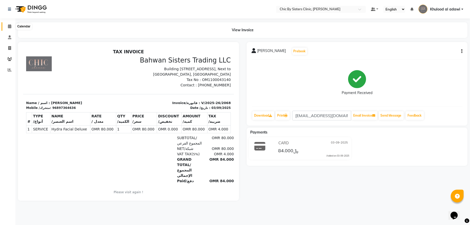
click at [12, 29] on span at bounding box center [9, 27] width 9 height 6
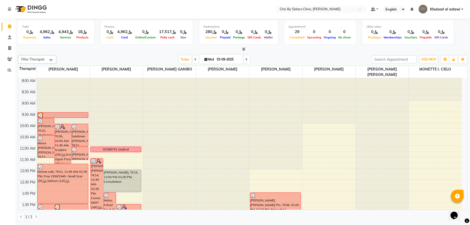
click at [246, 60] on span at bounding box center [246, 59] width 6 height 8
type input "[DATE]"
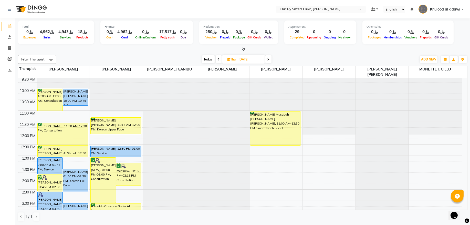
scroll to position [27, 0]
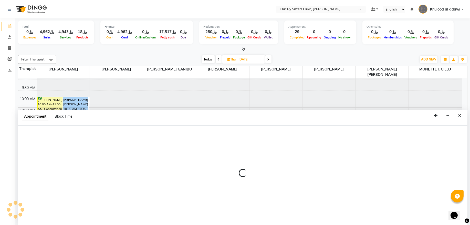
select select "49186"
select select "720"
select select "tentative"
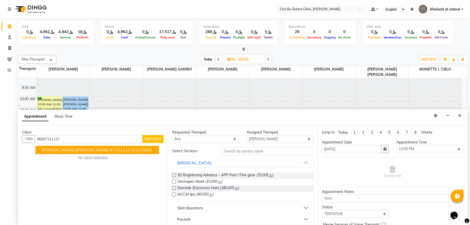
click at [76, 148] on span "Dana Mohammed Salman" at bounding box center [75, 149] width 67 height 5
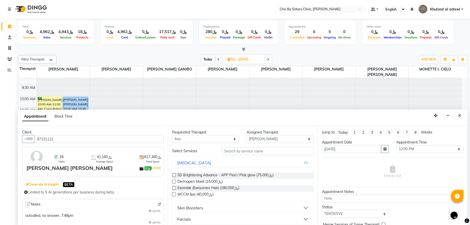
scroll to position [104, 0]
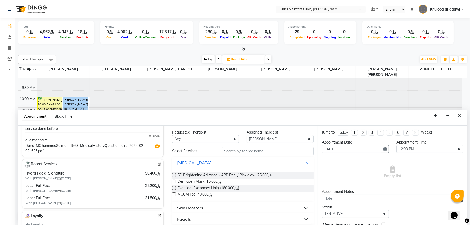
type input "97331122"
click at [237, 152] on input "text" at bounding box center [268, 151] width 92 height 8
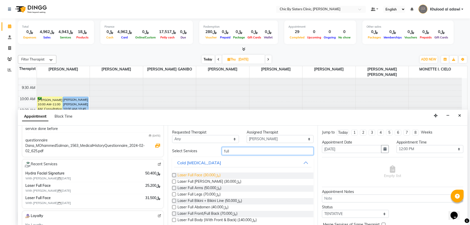
type input "full"
click at [220, 174] on span "Laser Full Face (﷼30.000)" at bounding box center [198, 175] width 43 height 6
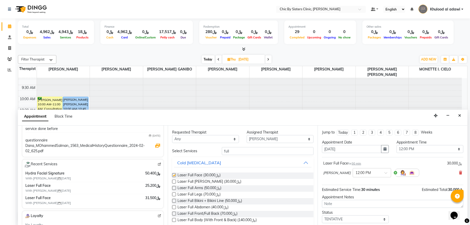
checkbox input "false"
click at [244, 153] on input "full" at bounding box center [268, 151] width 92 height 8
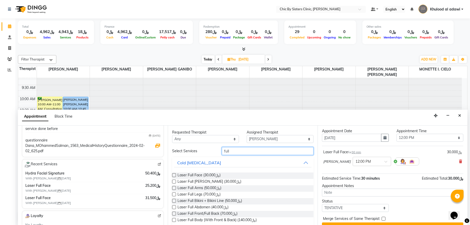
scroll to position [23, 0]
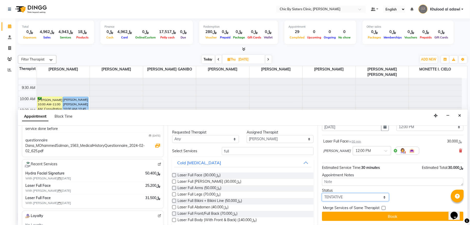
click at [376, 197] on select "Select TENTATIVE CONFIRM UPCOMING" at bounding box center [355, 197] width 67 height 8
drag, startPoint x: 373, startPoint y: 198, endPoint x: 375, endPoint y: 194, distance: 4.9
click at [373, 198] on select "Select TENTATIVE CONFIRM UPCOMING" at bounding box center [355, 197] width 67 height 8
select select "upcoming"
click at [322, 193] on select "Select TENTATIVE CONFIRM UPCOMING" at bounding box center [355, 197] width 67 height 8
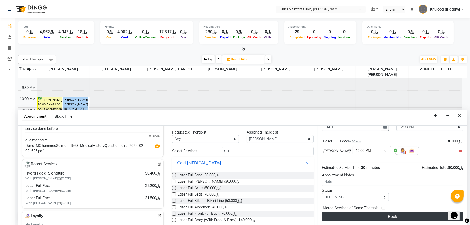
click at [370, 214] on button "Book" at bounding box center [392, 215] width 141 height 9
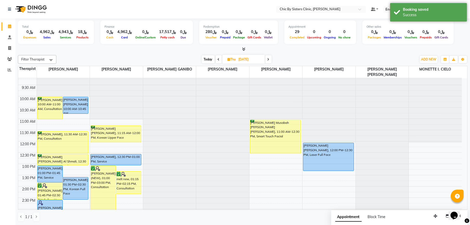
drag, startPoint x: 334, startPoint y: 152, endPoint x: 333, endPoint y: 170, distance: 17.7
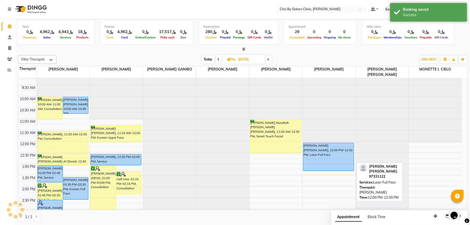
click at [329, 155] on div "Dana Mohammed Salman, 12:00 PM-12:30 PM, Laser Full Face" at bounding box center [328, 157] width 50 height 28
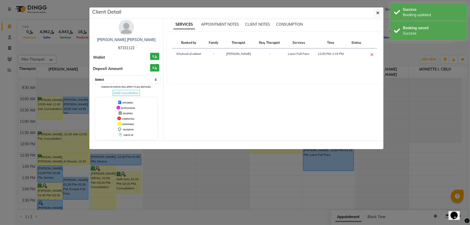
click at [150, 82] on select "Select CONFIRMED TENTATIVE" at bounding box center [127, 79] width 66 height 7
select select "6"
click at [94, 76] on select "Select CONFIRMED TENTATIVE" at bounding box center [127, 79] width 66 height 7
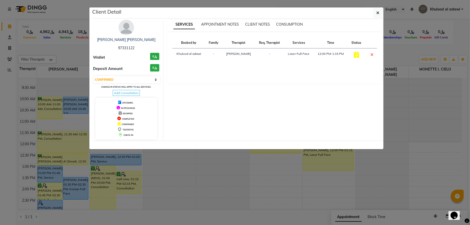
click at [58, 21] on ngb-modal-window "Client Detail Dana Mohammed Salman 97331122 Wallet ﷼0 Deposit Amount ﷼0 Select …" at bounding box center [235, 112] width 470 height 225
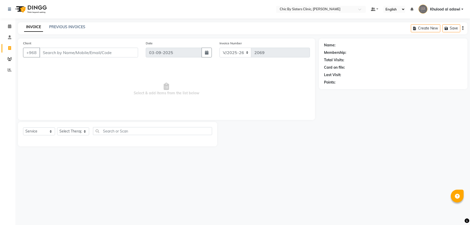
select select "6348"
select select "service"
click at [67, 29] on link "PREVIOUS INVOICES" at bounding box center [67, 27] width 36 height 5
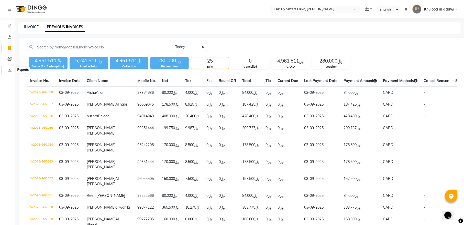
click at [8, 70] on icon at bounding box center [10, 70] width 4 height 4
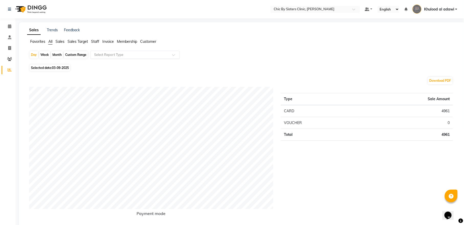
click at [103, 54] on input "text" at bounding box center [130, 54] width 74 height 5
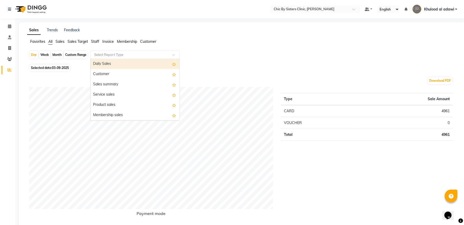
click at [109, 61] on div "Daily Sales" at bounding box center [135, 64] width 89 height 10
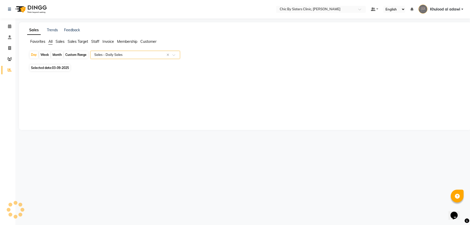
select select "full_report"
select select "csv"
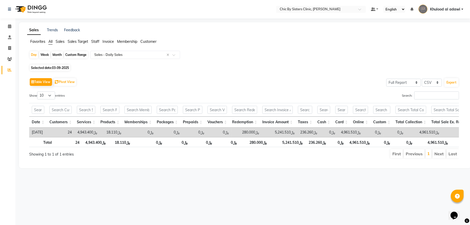
click at [95, 41] on span "Staff" at bounding box center [95, 41] width 8 height 5
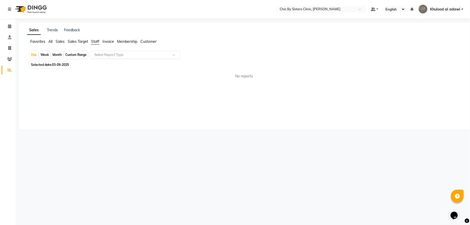
click at [122, 58] on ng-select "Select Report Type" at bounding box center [135, 55] width 90 height 8
click at [130, 63] on div "Staff summary" at bounding box center [135, 64] width 89 height 10
select select "full_report"
select select "csv"
click at [37, 55] on div "Day" at bounding box center [34, 54] width 8 height 7
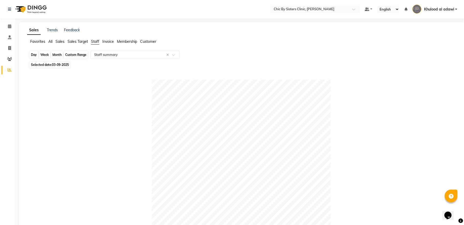
select select "9"
select select "2025"
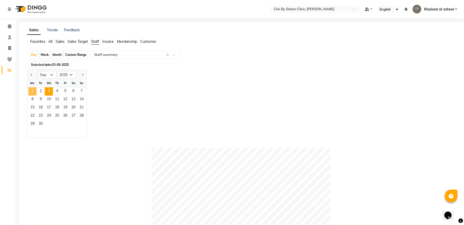
click at [34, 91] on span "1" at bounding box center [32, 91] width 8 height 8
click at [47, 90] on span "3" at bounding box center [49, 91] width 8 height 8
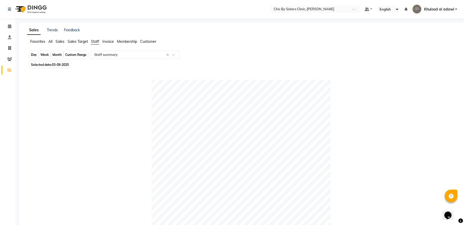
click at [37, 54] on div "Day" at bounding box center [34, 54] width 8 height 7
select select "9"
select select "2025"
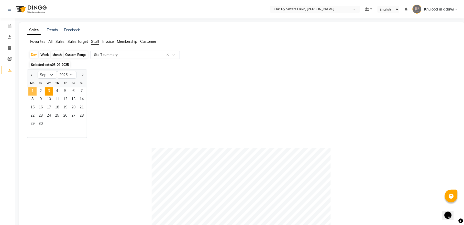
click at [34, 91] on span "1" at bounding box center [32, 91] width 8 height 8
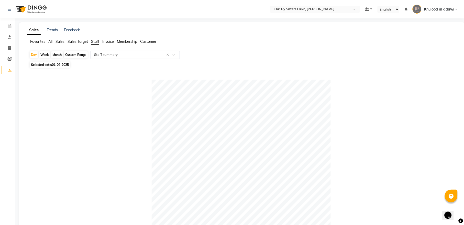
click at [76, 54] on div "Custom Range" at bounding box center [76, 54] width 24 height 7
select select "9"
select select "2025"
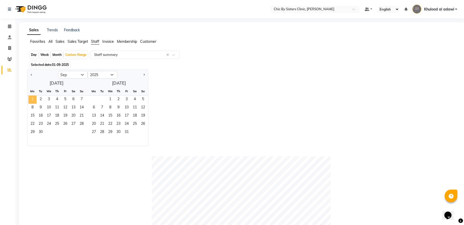
click at [34, 98] on span "1" at bounding box center [32, 99] width 8 height 8
click at [47, 99] on span "3" at bounding box center [49, 99] width 8 height 8
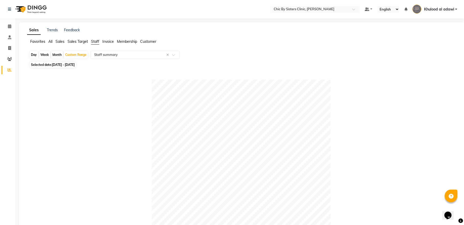
click at [34, 55] on div "Day" at bounding box center [34, 54] width 8 height 7
select select "9"
select select "2025"
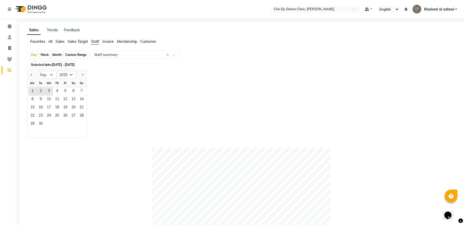
click at [98, 40] on span "Staff" at bounding box center [95, 41] width 8 height 5
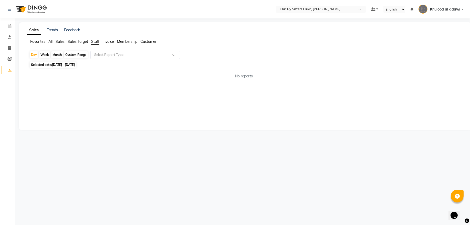
click at [101, 54] on input "text" at bounding box center [130, 54] width 74 height 5
click at [113, 63] on div "Staff summary" at bounding box center [135, 64] width 89 height 10
select select "full_report"
select select "csv"
click at [30, 53] on div "Day" at bounding box center [34, 54] width 8 height 7
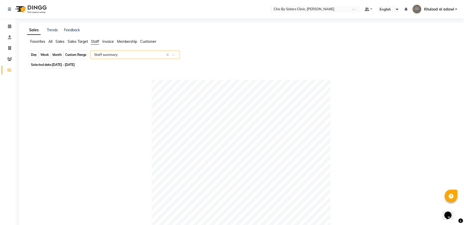
select select "9"
select select "2025"
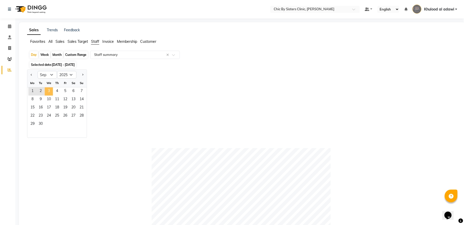
click at [47, 90] on span "3" at bounding box center [49, 91] width 8 height 8
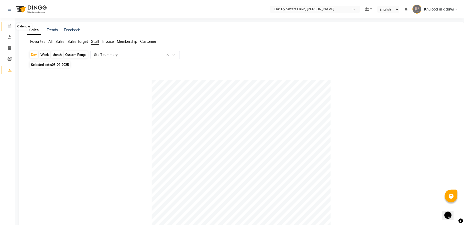
click at [10, 29] on span at bounding box center [9, 27] width 9 height 6
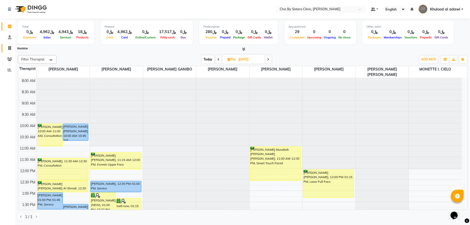
click at [10, 49] on icon at bounding box center [9, 48] width 3 height 4
select select "service"
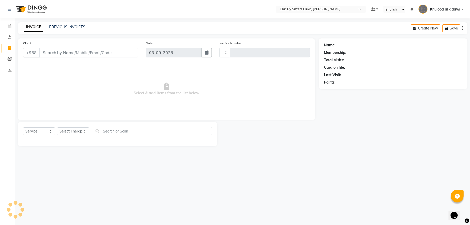
type input "2069"
select select "6348"
click at [67, 28] on link "PREVIOUS INVOICES" at bounding box center [67, 27] width 36 height 5
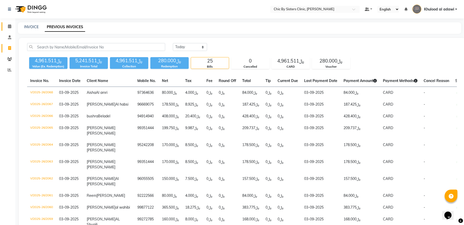
click at [9, 22] on link "Calendar" at bounding box center [8, 26] width 12 height 8
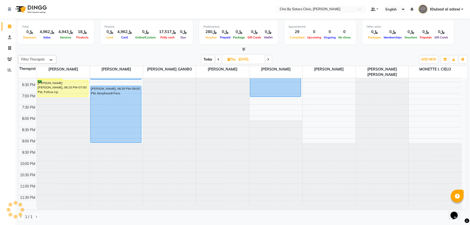
scroll to position [235, 0]
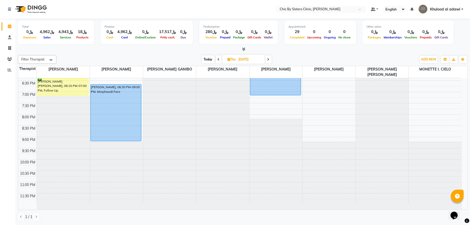
click at [205, 60] on span "Today" at bounding box center [208, 59] width 13 height 8
type input "03-09-2025"
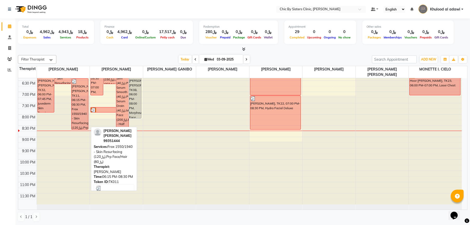
click at [79, 115] on div "[PERSON_NAME] [PERSON_NAME], TK11, 06:15 PM-08:30 PM, Frax 1550/1940 - Skin Res…" at bounding box center [79, 104] width 16 height 51
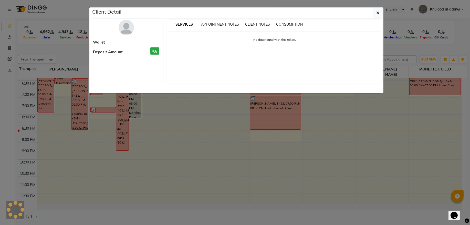
select select "3"
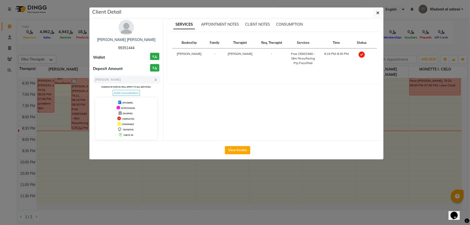
click at [127, 26] on img at bounding box center [126, 27] width 15 height 15
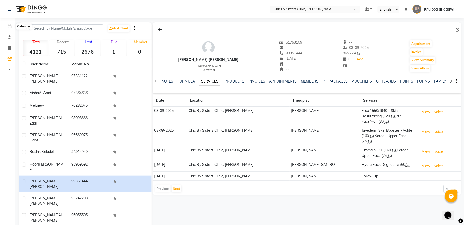
click at [9, 24] on icon at bounding box center [9, 26] width 3 height 4
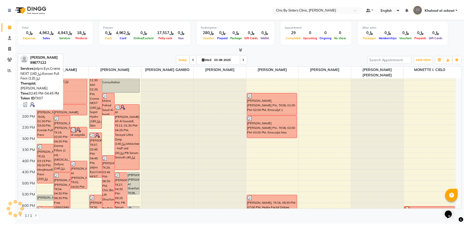
scroll to position [173, 0]
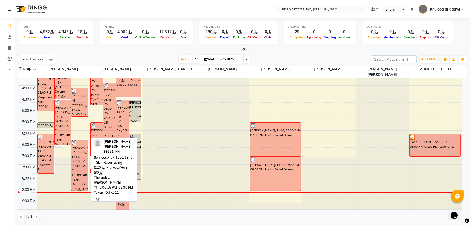
click at [81, 167] on div "[PERSON_NAME] [PERSON_NAME], TK11, 06:15 PM-08:30 PM, Frax 1550/1940 - Skin Res…" at bounding box center [79, 165] width 16 height 51
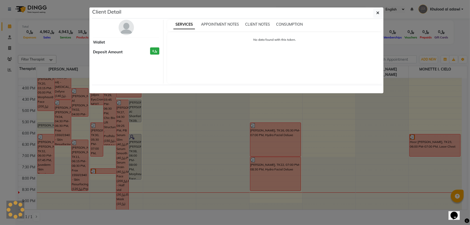
select select "3"
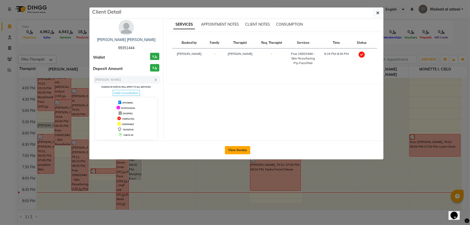
click at [242, 151] on button "View Invoice" at bounding box center [237, 150] width 25 height 8
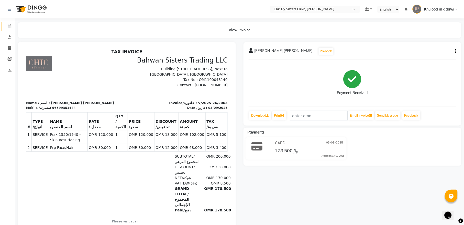
click at [7, 22] on link "Calendar" at bounding box center [8, 26] width 12 height 8
